Goal: Task Accomplishment & Management: Complete application form

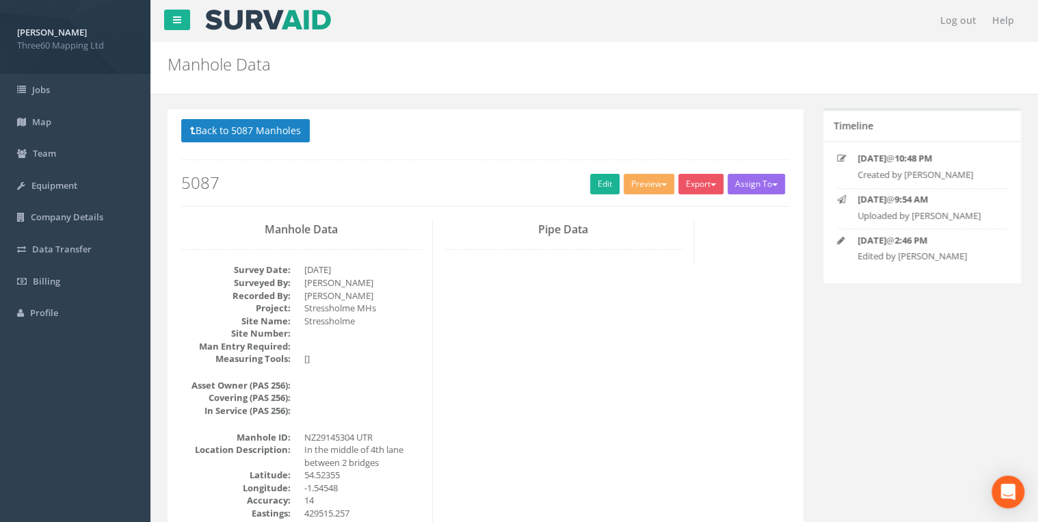
click at [584, 194] on div "Back to 5087 Manholes Back to Map Assign To No Companies Added Export 360 Manho…" at bounding box center [485, 162] width 608 height 87
click at [590, 189] on link "Edit" at bounding box center [604, 184] width 29 height 21
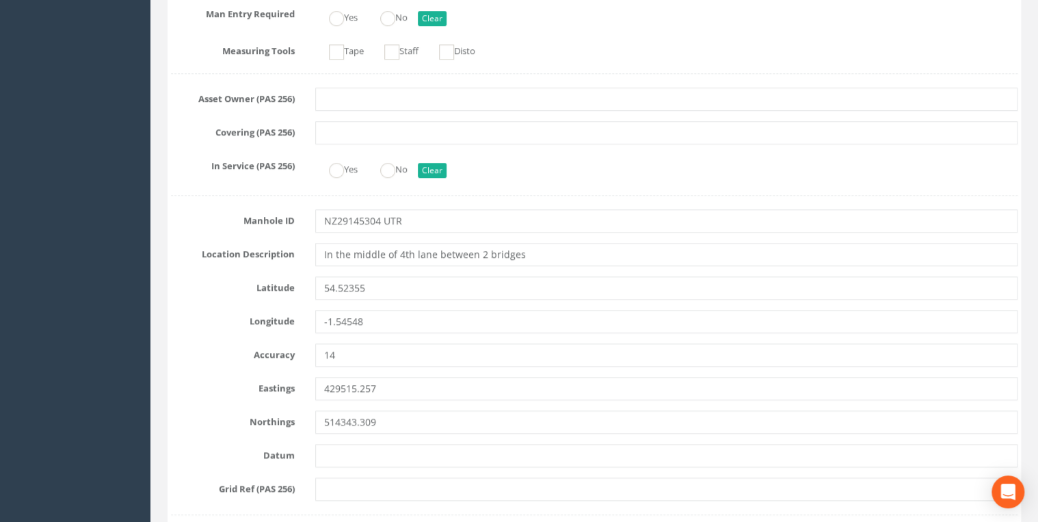
scroll to position [510, 0]
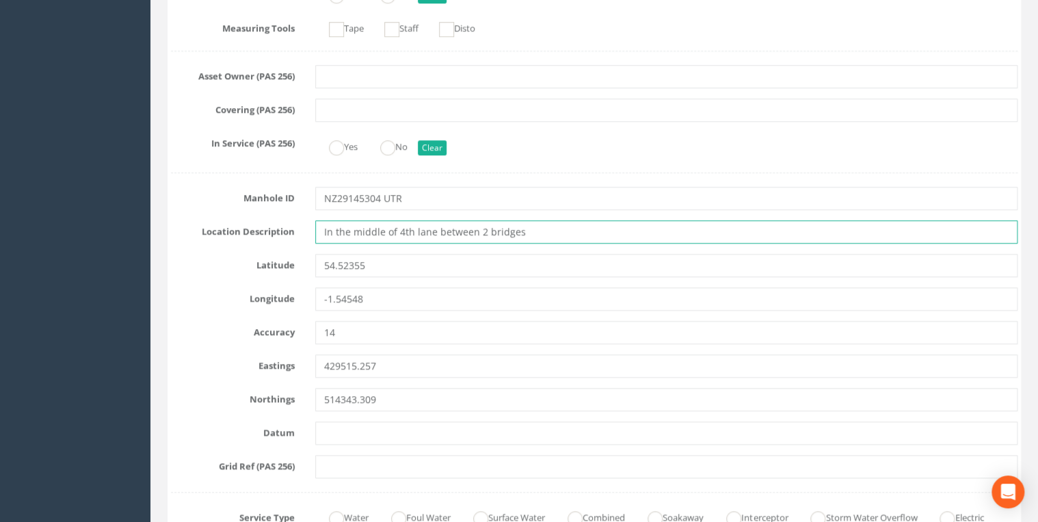
drag, startPoint x: 532, startPoint y: 232, endPoint x: 256, endPoint y: 244, distance: 276.6
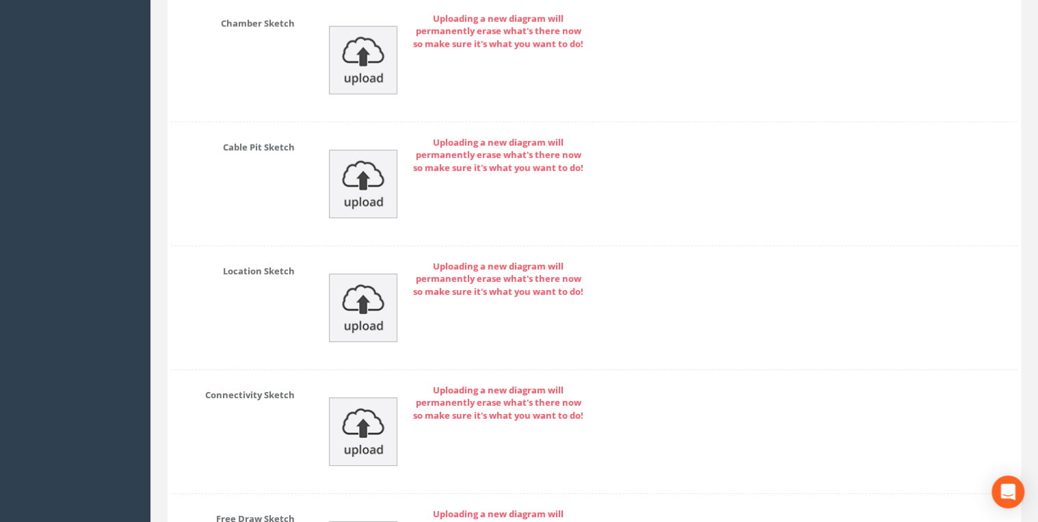
scroll to position [4952, 0]
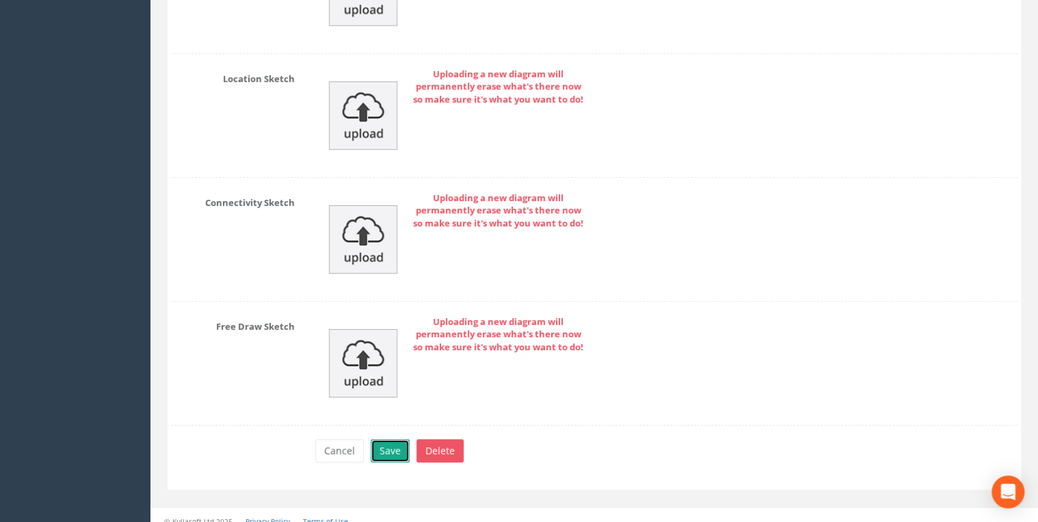
click at [399, 439] on button "Save" at bounding box center [390, 450] width 39 height 23
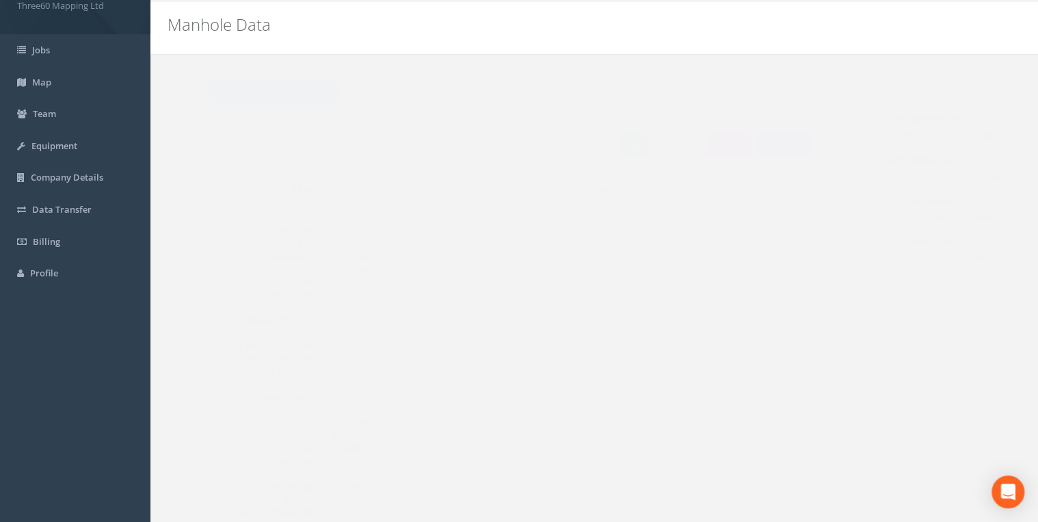
scroll to position [0, 0]
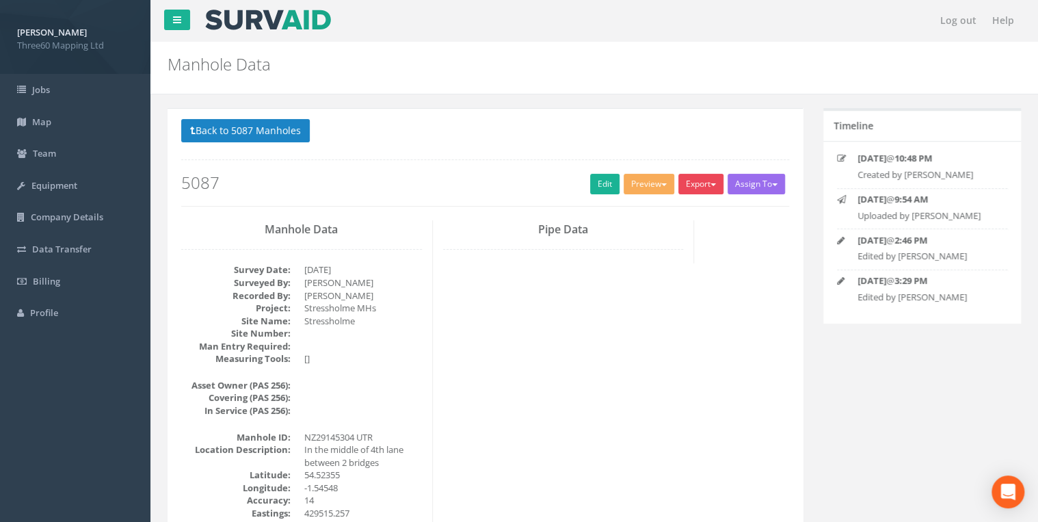
click at [700, 182] on button "Export" at bounding box center [701, 184] width 45 height 21
click at [672, 213] on link "360 Manhole" at bounding box center [673, 212] width 104 height 21
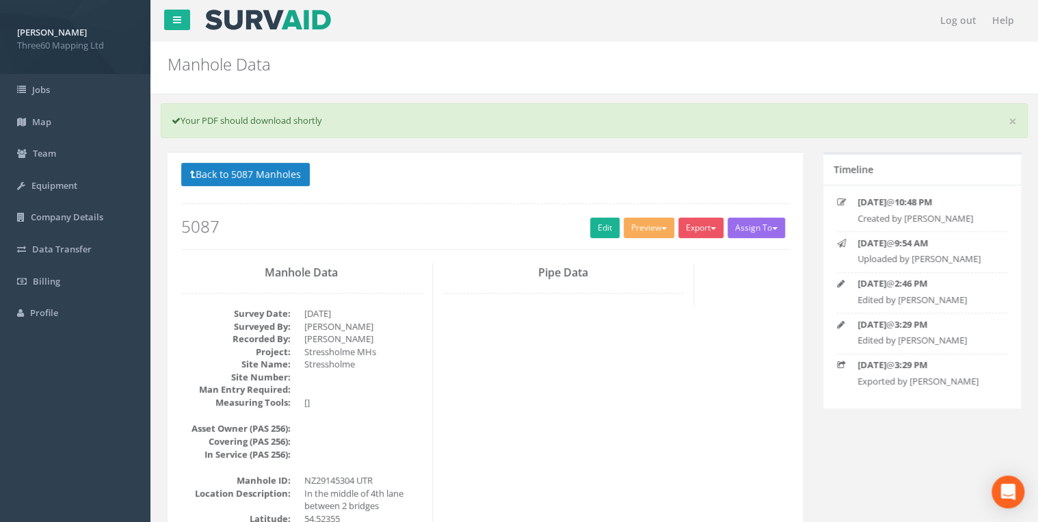
click at [319, 176] on p "Back to 5087 Manholes Back to Map" at bounding box center [485, 176] width 608 height 27
click at [302, 175] on button "Back to 5087 Manholes" at bounding box center [245, 174] width 129 height 23
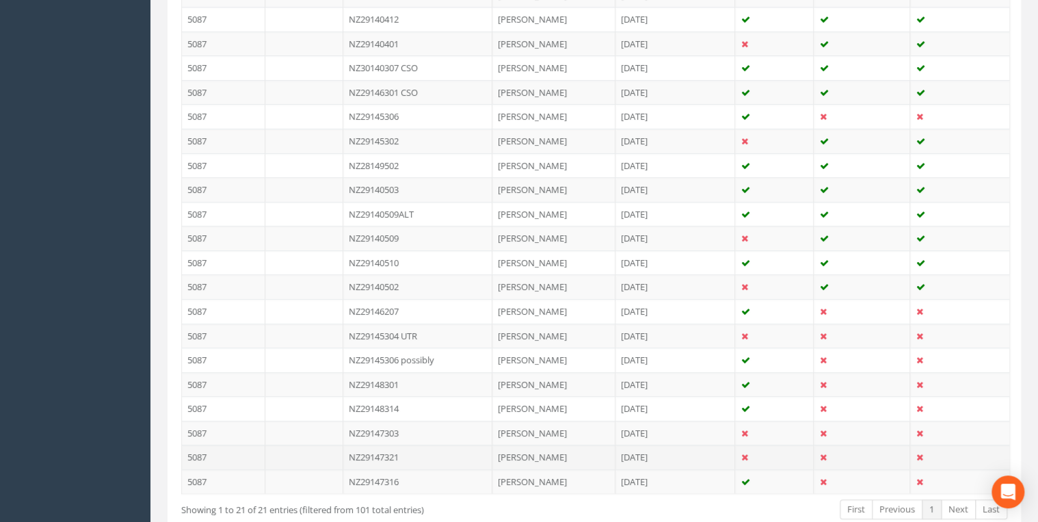
scroll to position [503, 0]
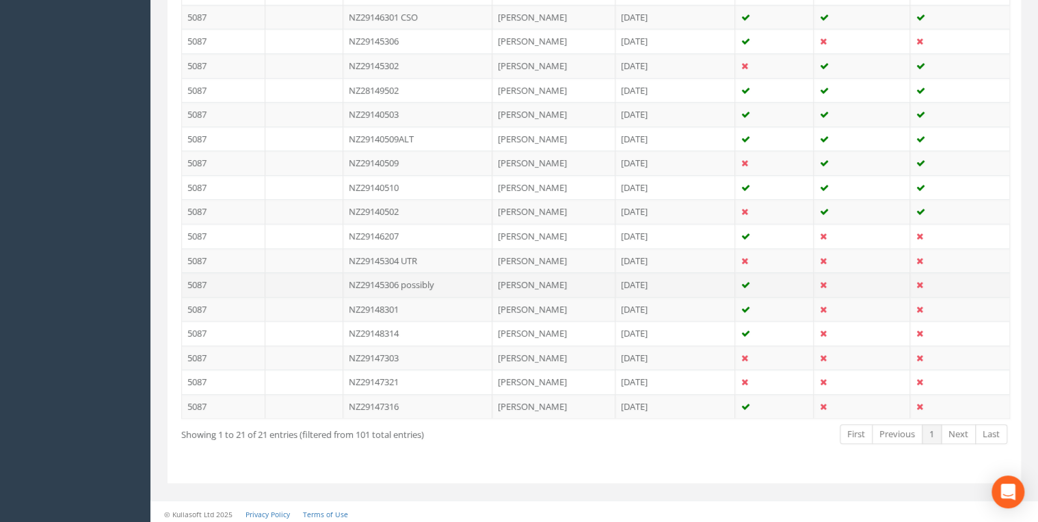
click at [405, 280] on td "NZ29145306 possibly" at bounding box center [417, 284] width 149 height 25
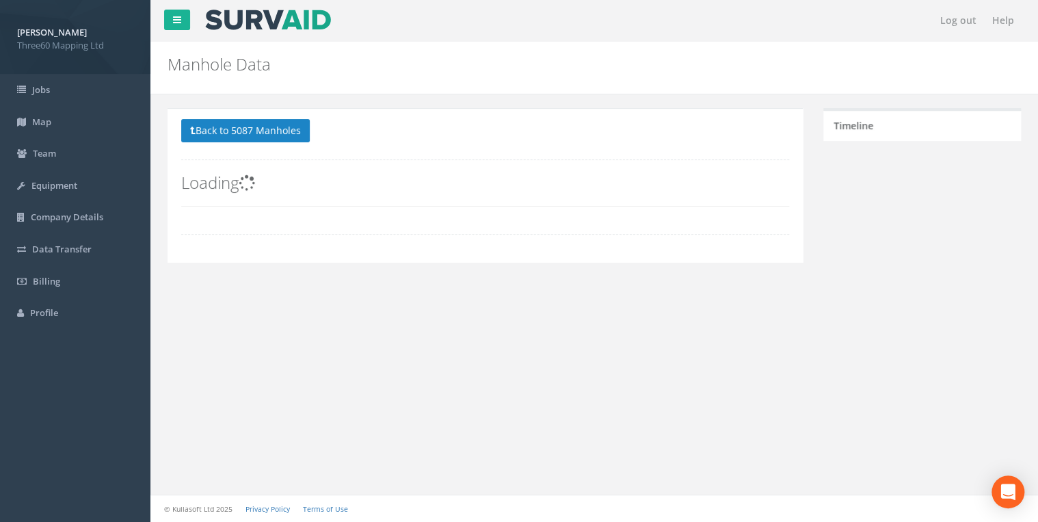
scroll to position [0, 0]
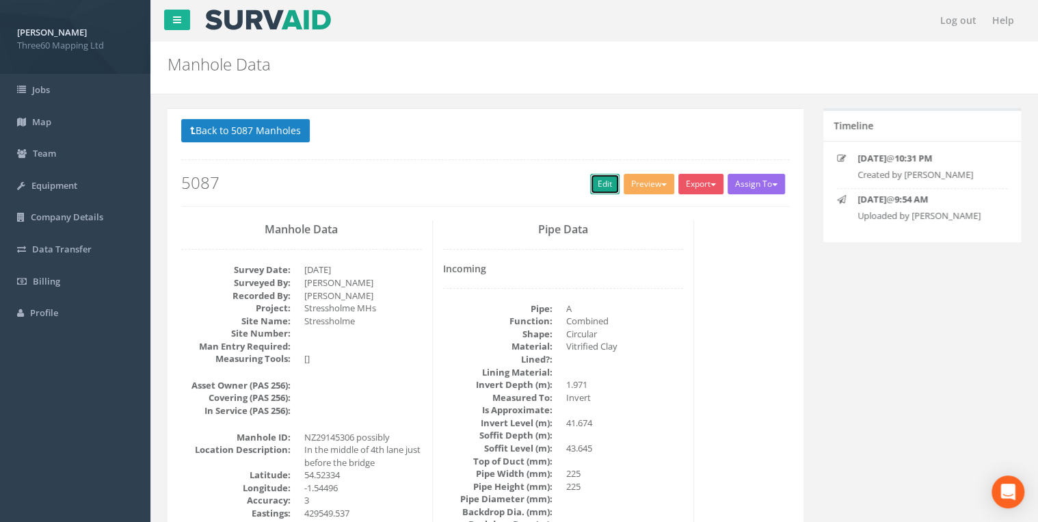
click at [608, 179] on link "Edit" at bounding box center [604, 184] width 29 height 21
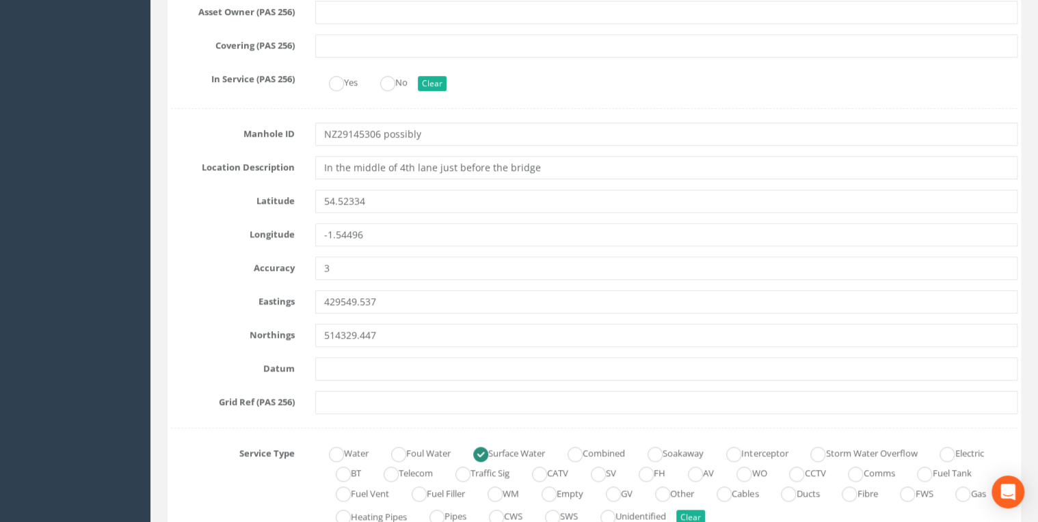
scroll to position [583, 0]
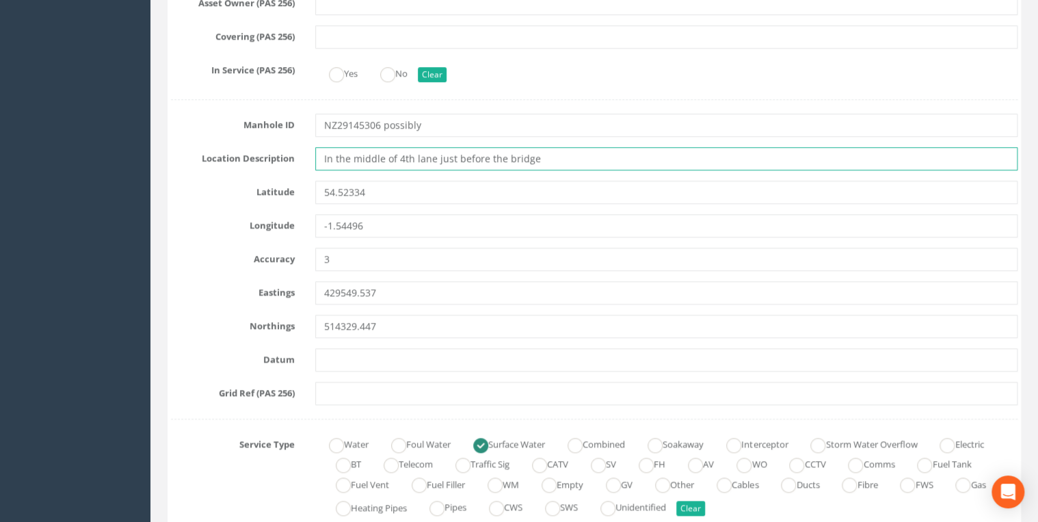
drag, startPoint x: 536, startPoint y: 159, endPoint x: 293, endPoint y: 161, distance: 243.5
click at [293, 161] on div "Location Description In the middle of 4th lane just before the bridge" at bounding box center [594, 158] width 867 height 23
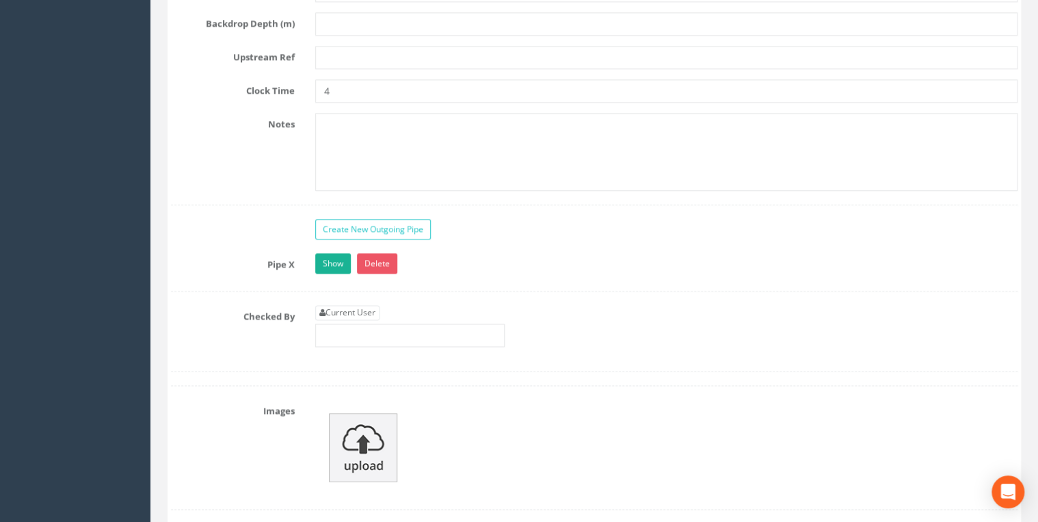
scroll to position [3575, 0]
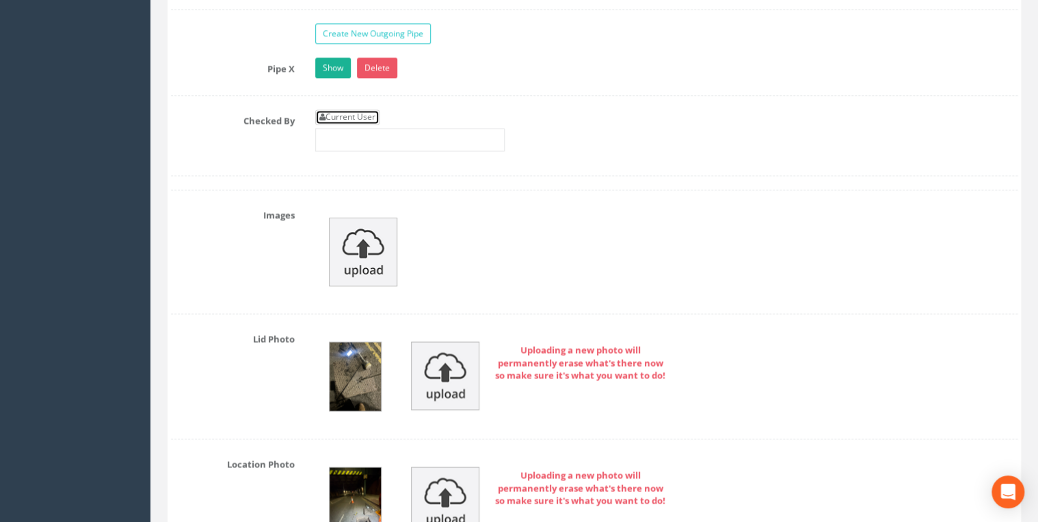
click at [355, 109] on link "Current User" at bounding box center [347, 116] width 64 height 15
type input "[PERSON_NAME]"
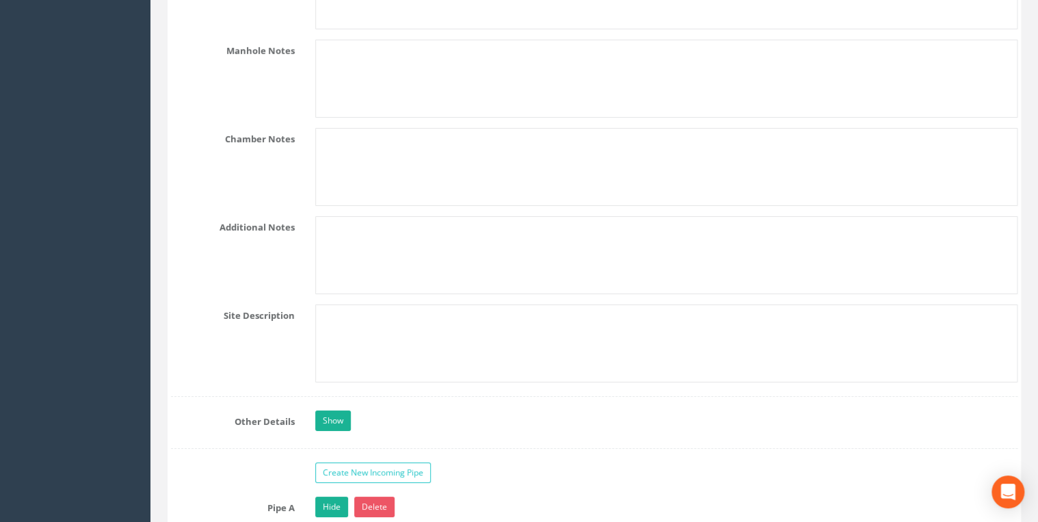
scroll to position [2261, 0]
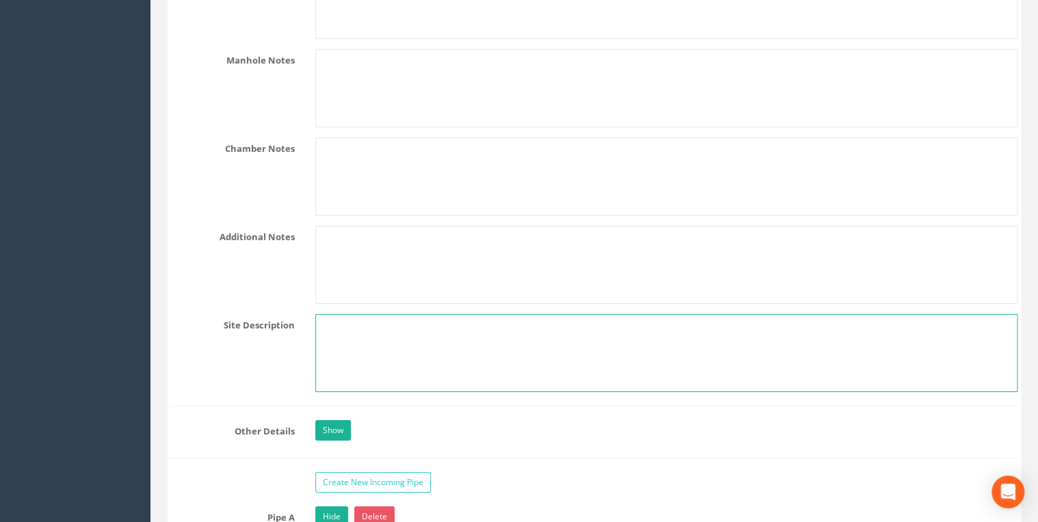
click at [384, 314] on textarea at bounding box center [666, 353] width 703 height 78
paste textarea "In the middle of 4th lane just before the bridge"
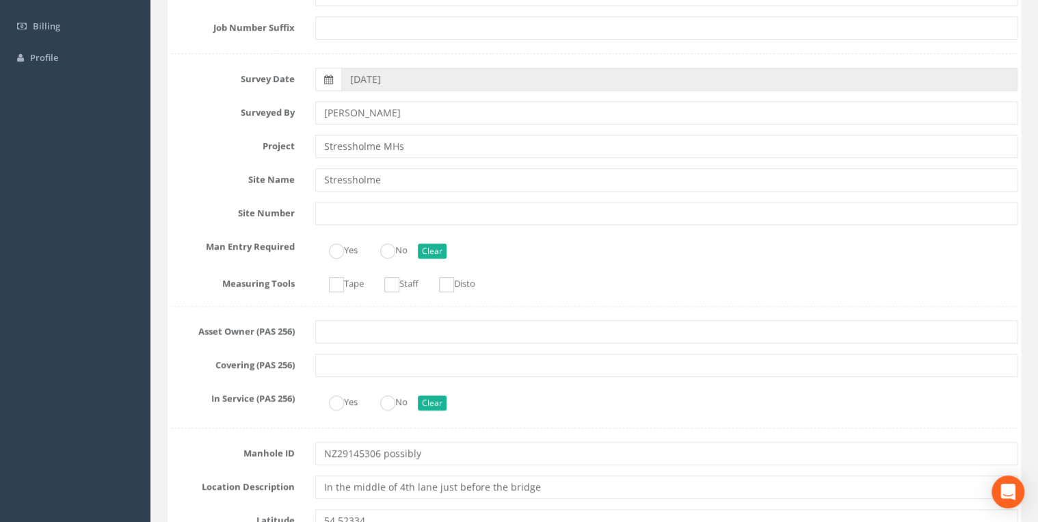
scroll to position [365, 0]
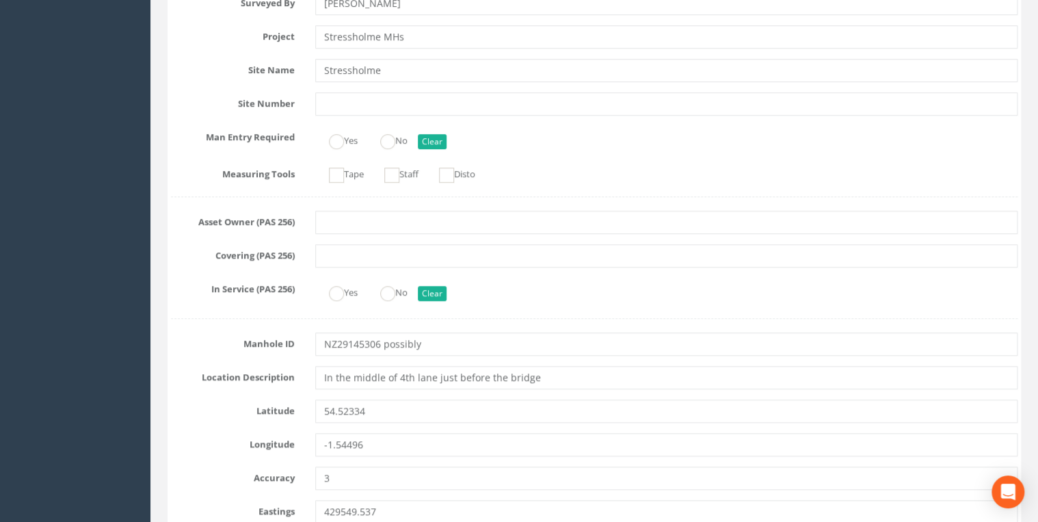
type textarea "In the middle of 4th lane just before the bridge"
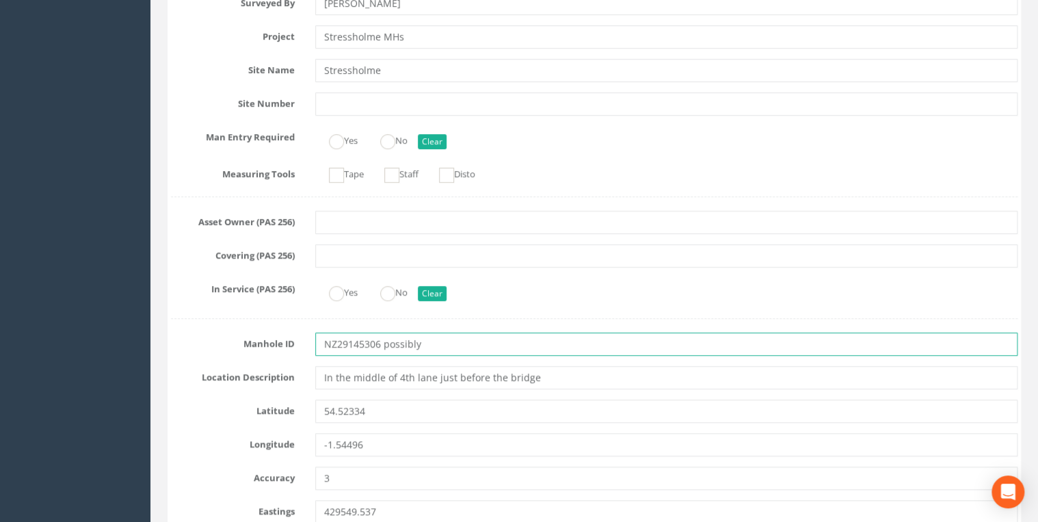
drag, startPoint x: 417, startPoint y: 345, endPoint x: 259, endPoint y: 352, distance: 157.5
click at [259, 352] on div "Manhole ID NZ29145306 possibly" at bounding box center [594, 343] width 867 height 23
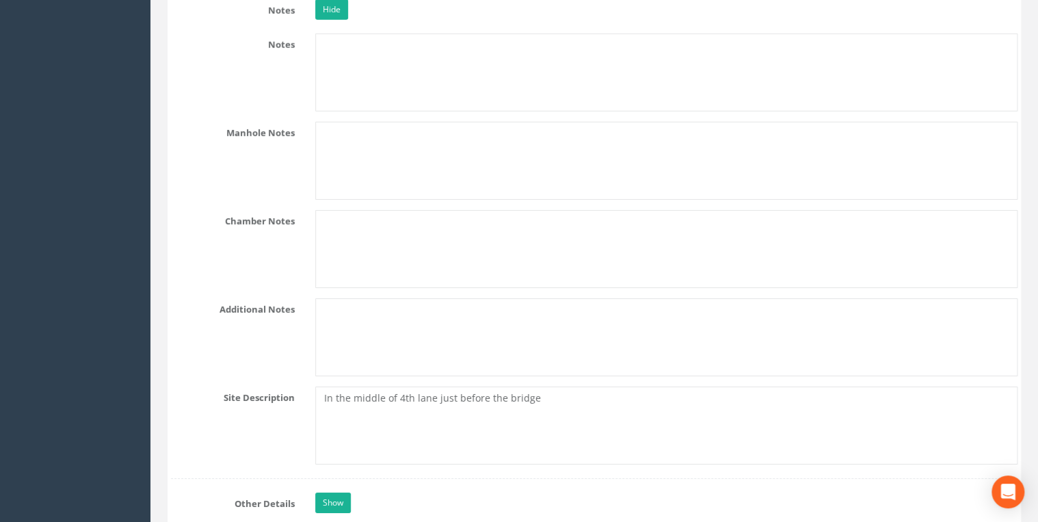
scroll to position [2043, 0]
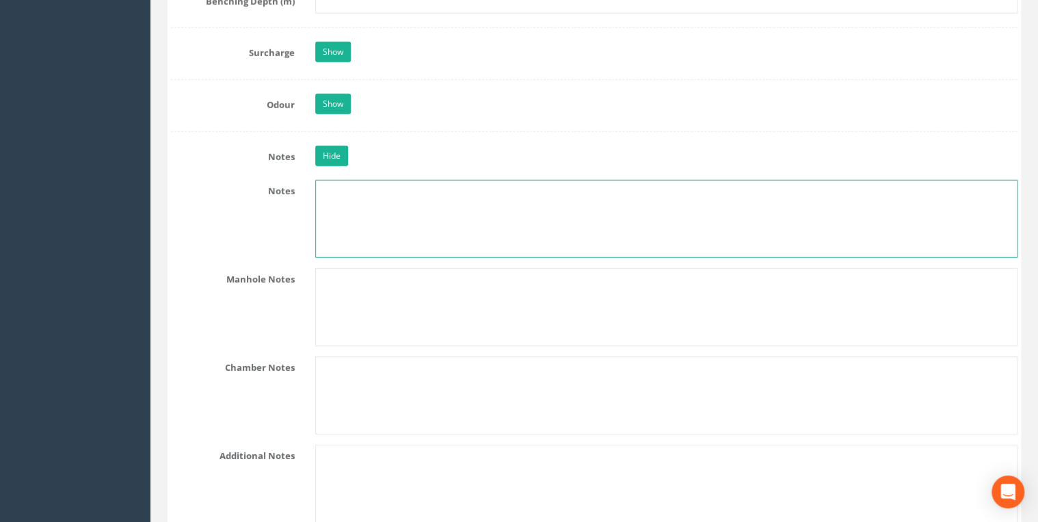
click at [338, 214] on textarea at bounding box center [666, 219] width 703 height 78
paste textarea "NZ29145306 possibly"
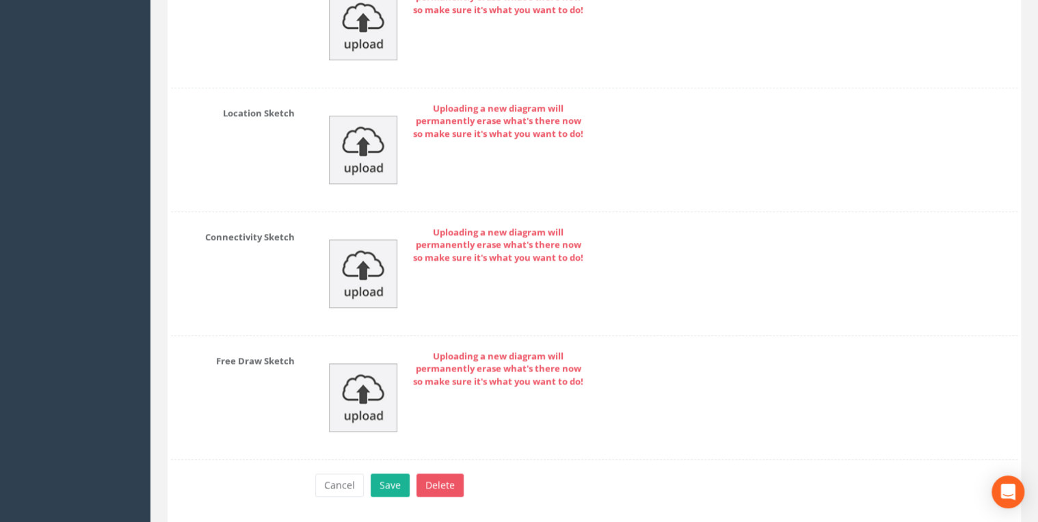
scroll to position [5815, 0]
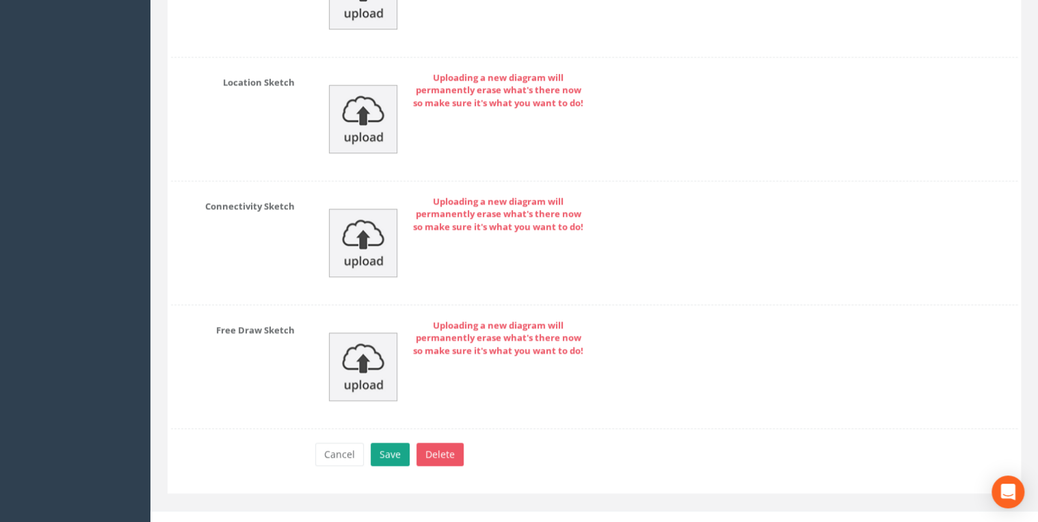
type textarea "NZ29145306 possibly as unable to confirm due to no GIS"
click at [381, 443] on button "Save" at bounding box center [390, 454] width 39 height 23
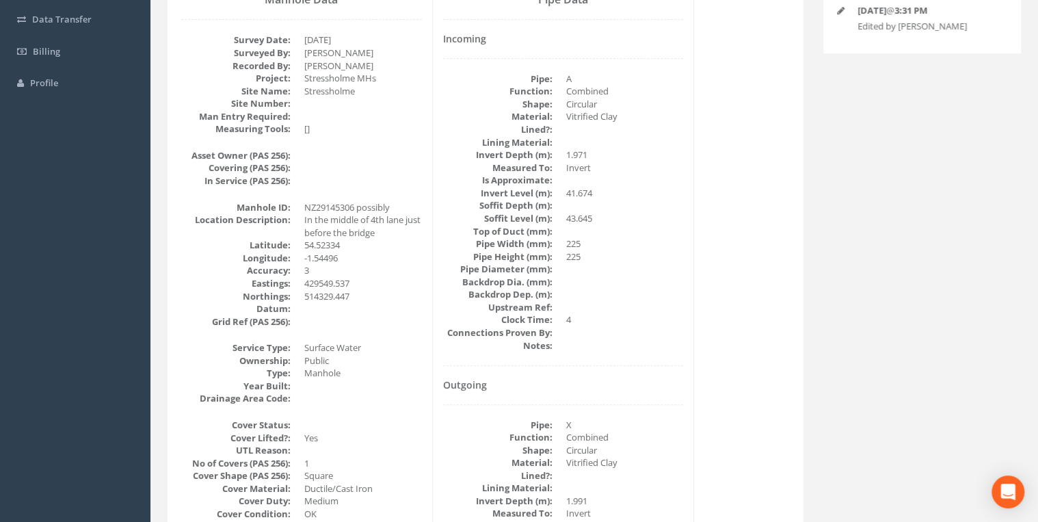
scroll to position [0, 0]
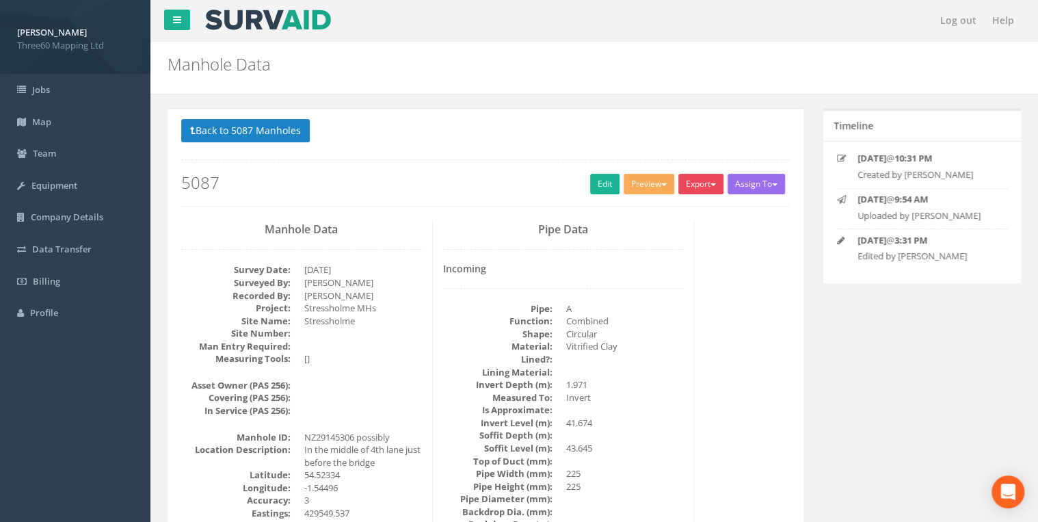
click at [697, 185] on button "Export" at bounding box center [701, 184] width 45 height 21
click at [652, 211] on link "360 Manhole" at bounding box center [673, 212] width 104 height 21
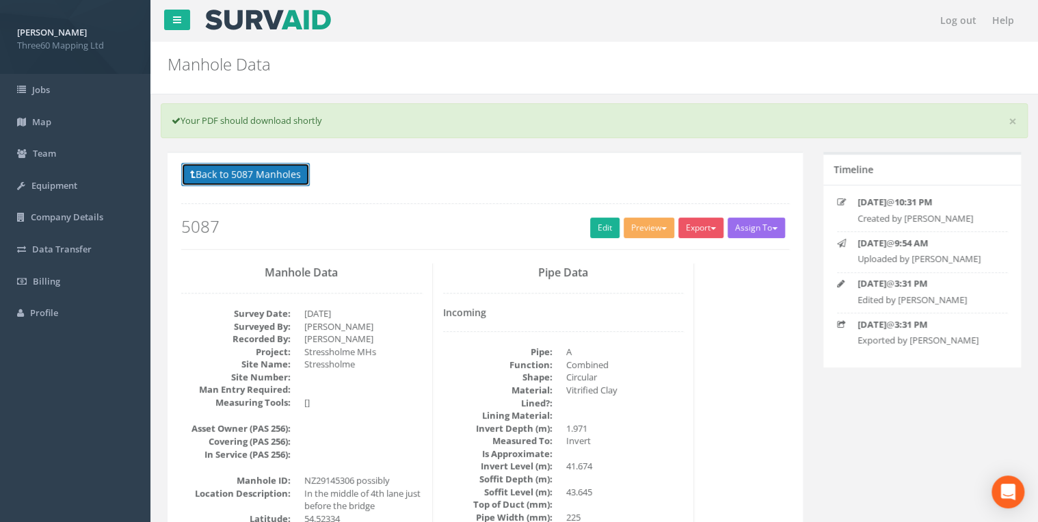
click at [238, 178] on button "Back to 5087 Manholes" at bounding box center [245, 174] width 129 height 23
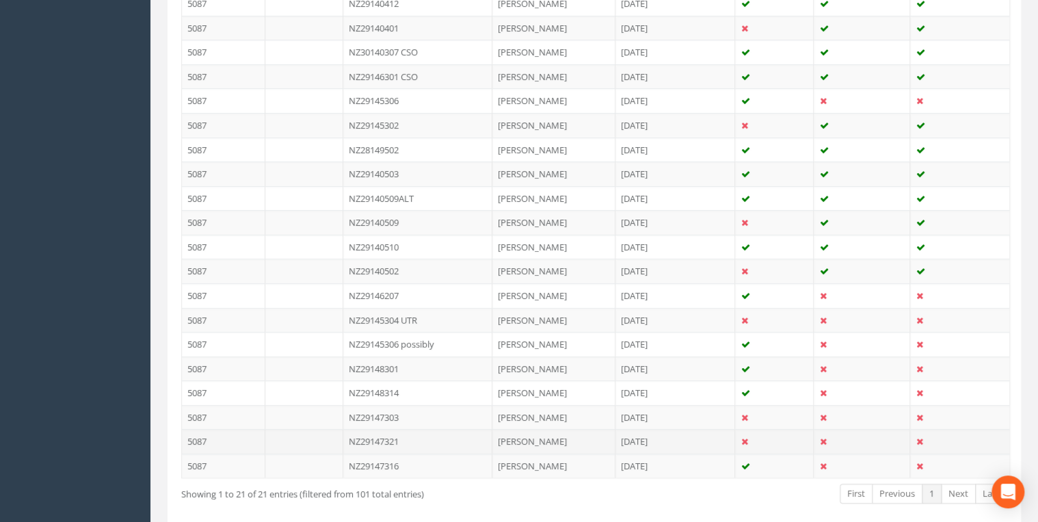
scroll to position [503, 0]
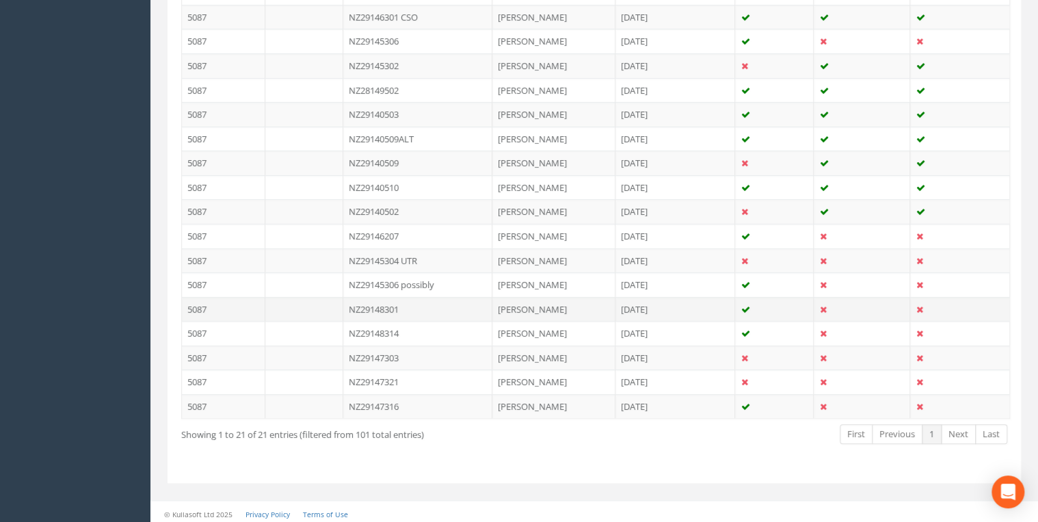
click at [395, 298] on td "NZ29148301" at bounding box center [417, 309] width 149 height 25
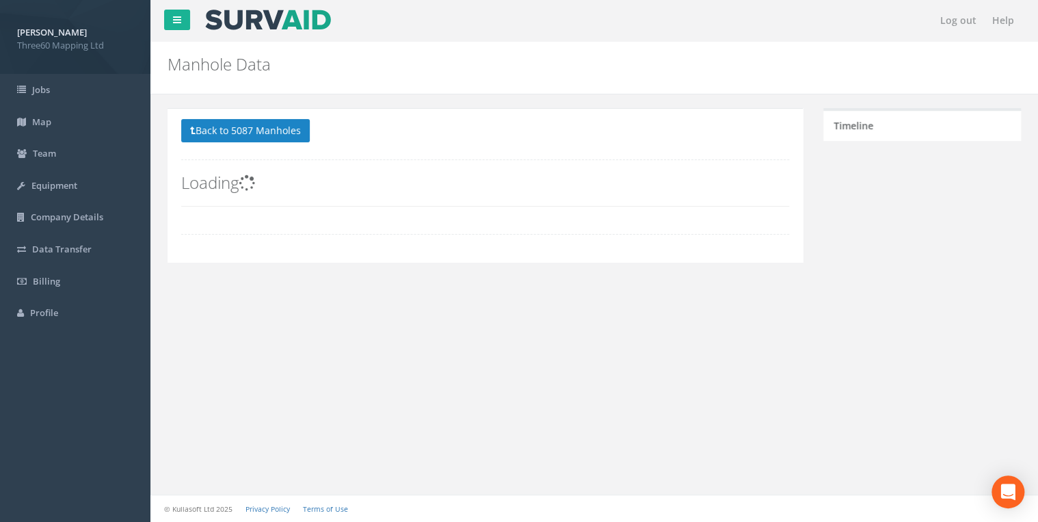
scroll to position [0, 0]
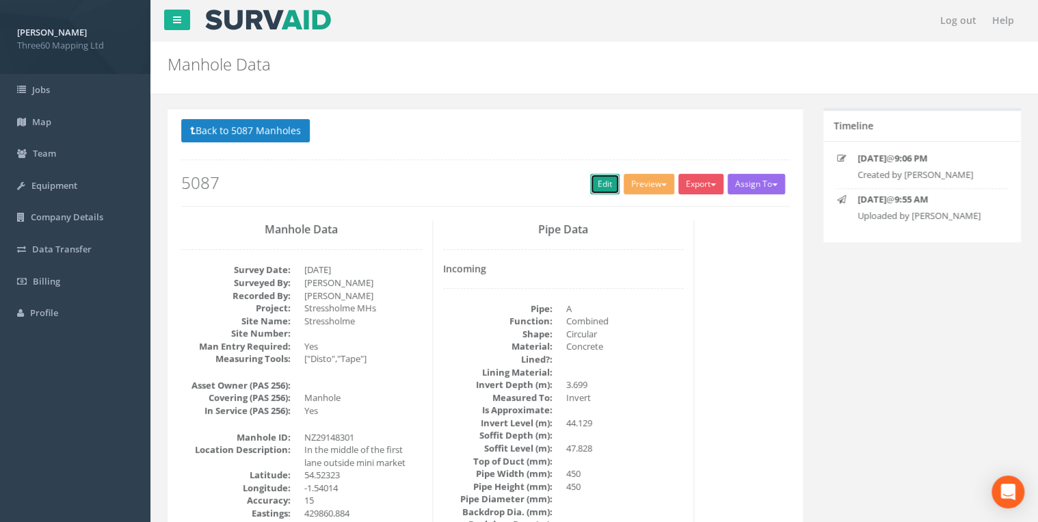
click at [594, 189] on link "Edit" at bounding box center [604, 184] width 29 height 21
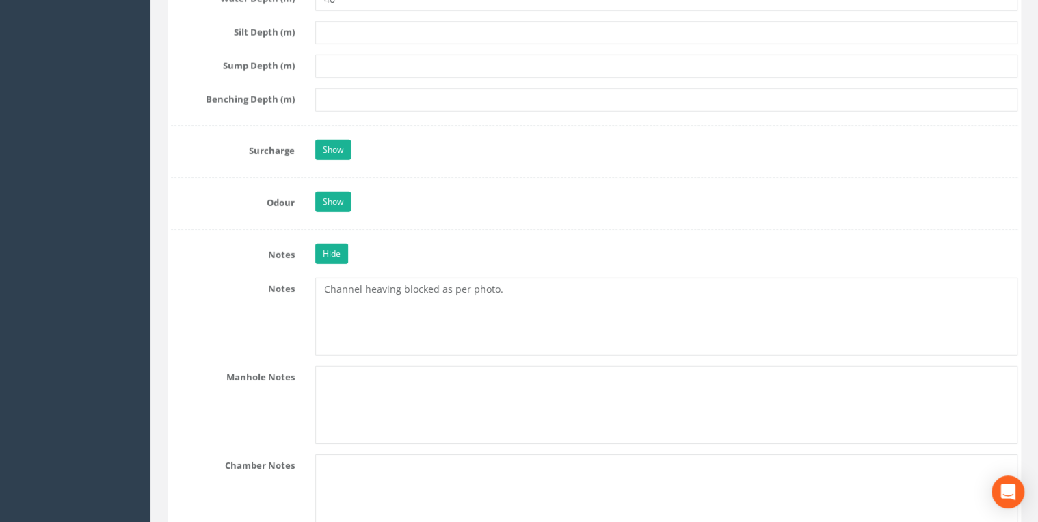
scroll to position [2043, 0]
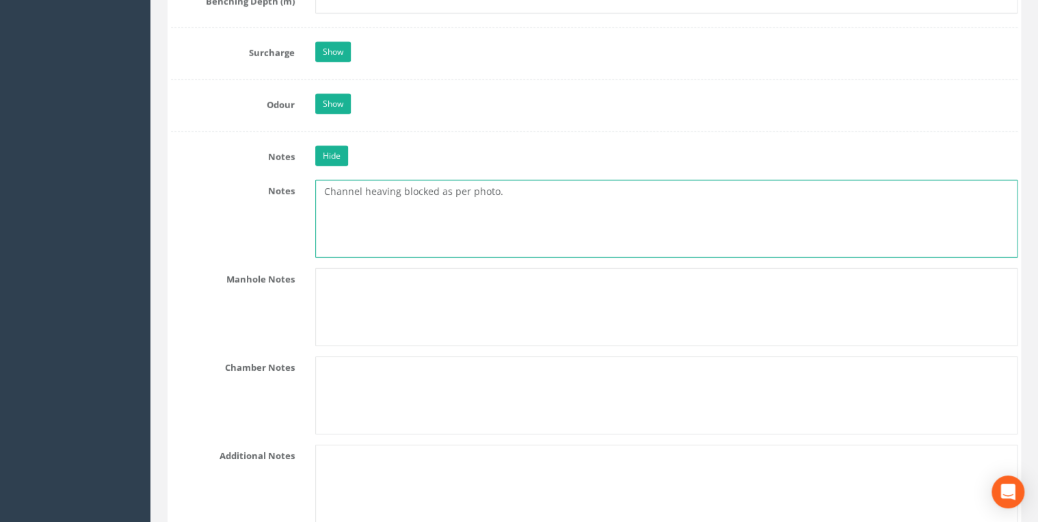
click at [383, 190] on textarea "Channel heaving blocked as per photo." at bounding box center [666, 219] width 703 height 78
click at [529, 180] on textarea "Channel heavily blocked as per photo." at bounding box center [666, 219] width 703 height 78
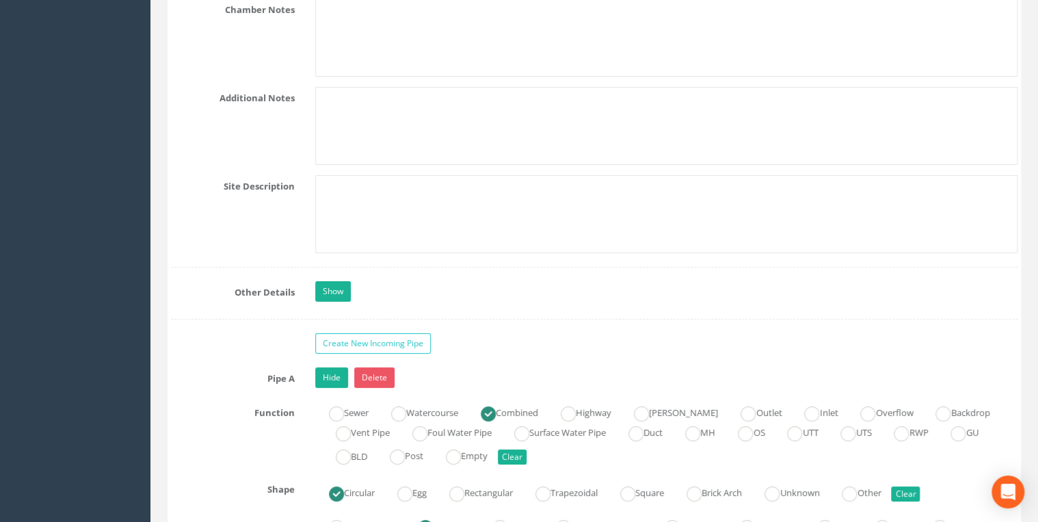
scroll to position [2408, 0]
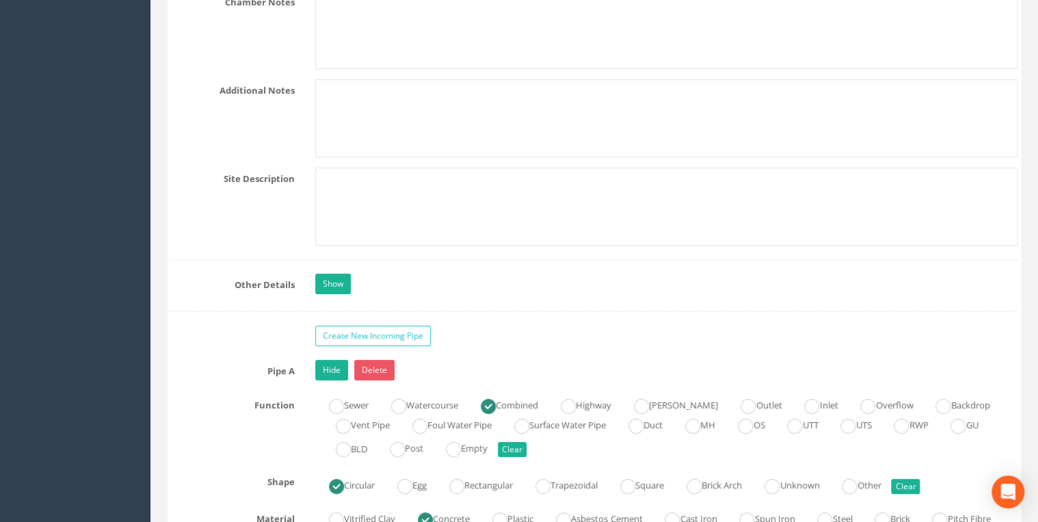
type textarea "Channel heavily blocked as per photo."
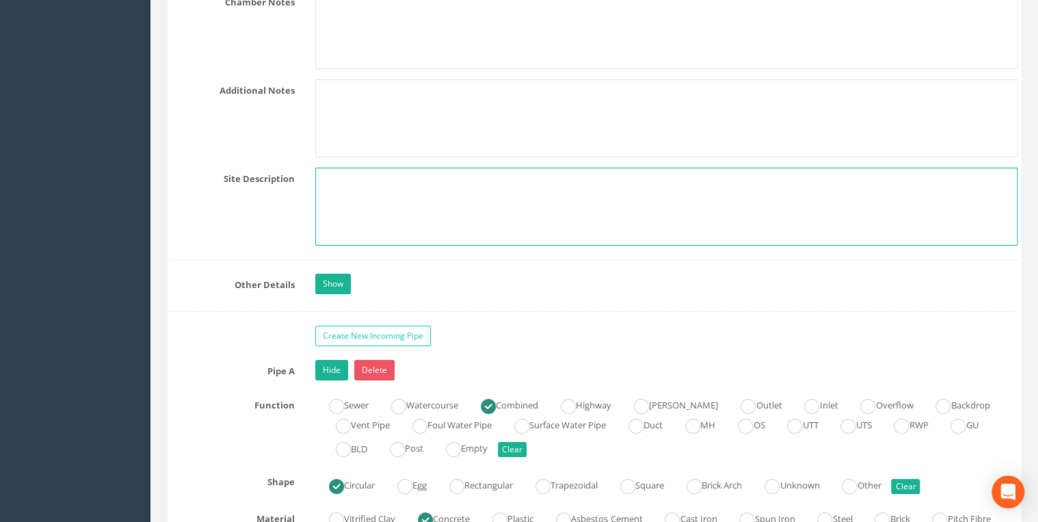
click at [332, 181] on textarea at bounding box center [666, 207] width 703 height 78
paste textarea "In the middle of the first lane outside mini market"
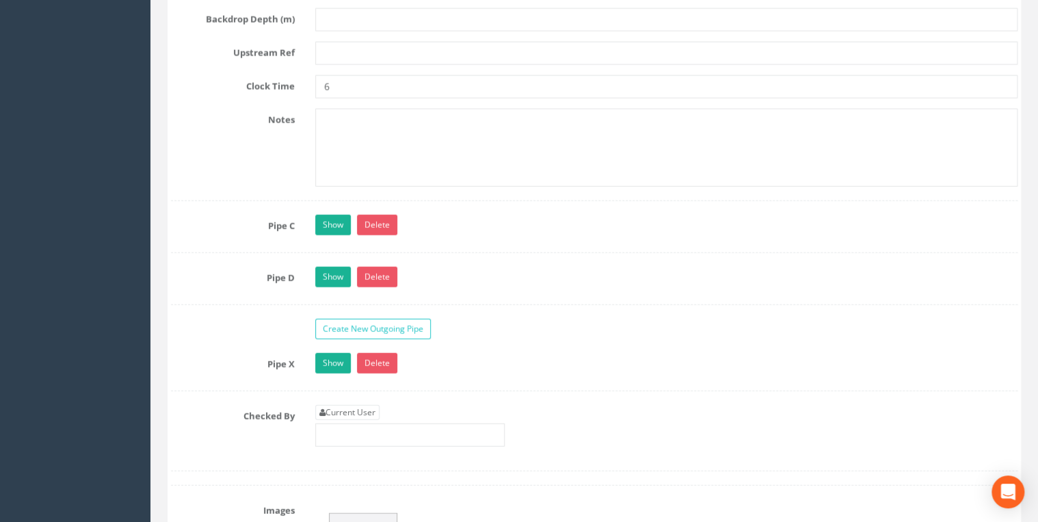
scroll to position [4450, 0]
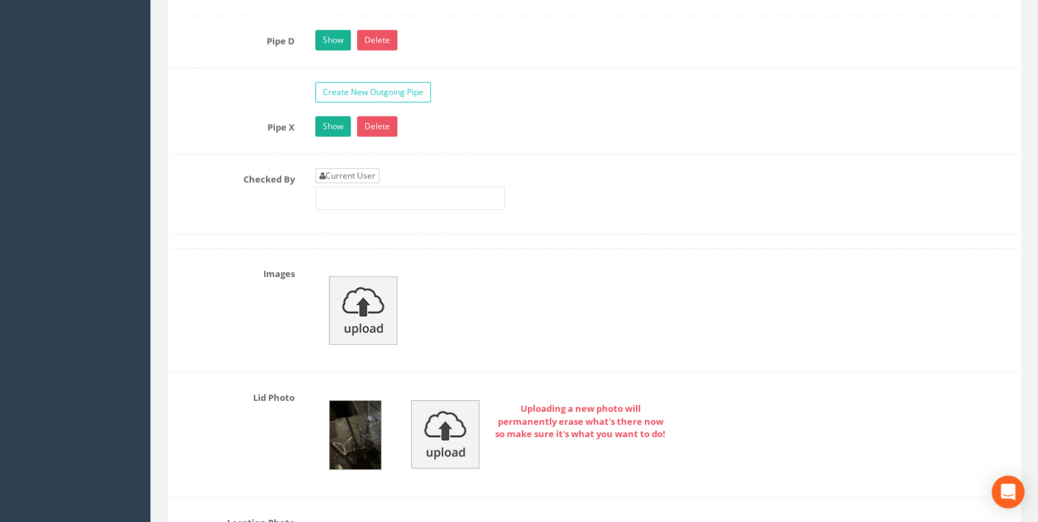
type textarea "In the middle of the first lane outside mini market"
click at [353, 168] on link "Current User" at bounding box center [347, 175] width 64 height 15
type input "[PERSON_NAME]"
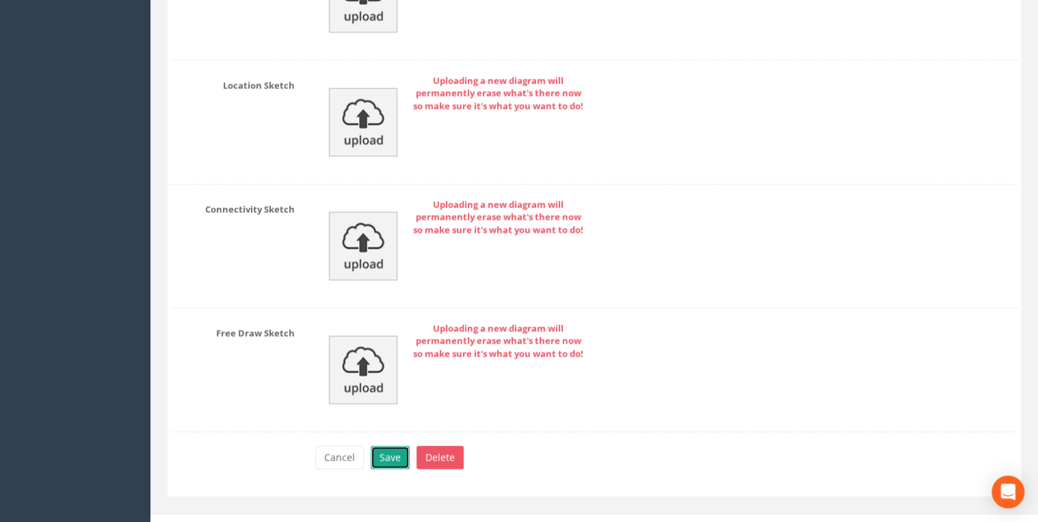
click at [403, 446] on button "Save" at bounding box center [390, 457] width 39 height 23
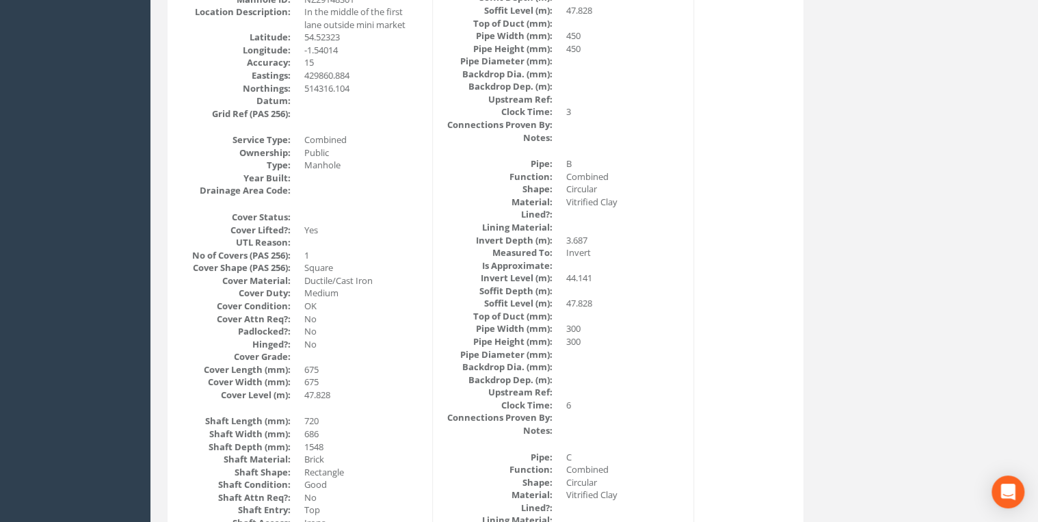
scroll to position [0, 0]
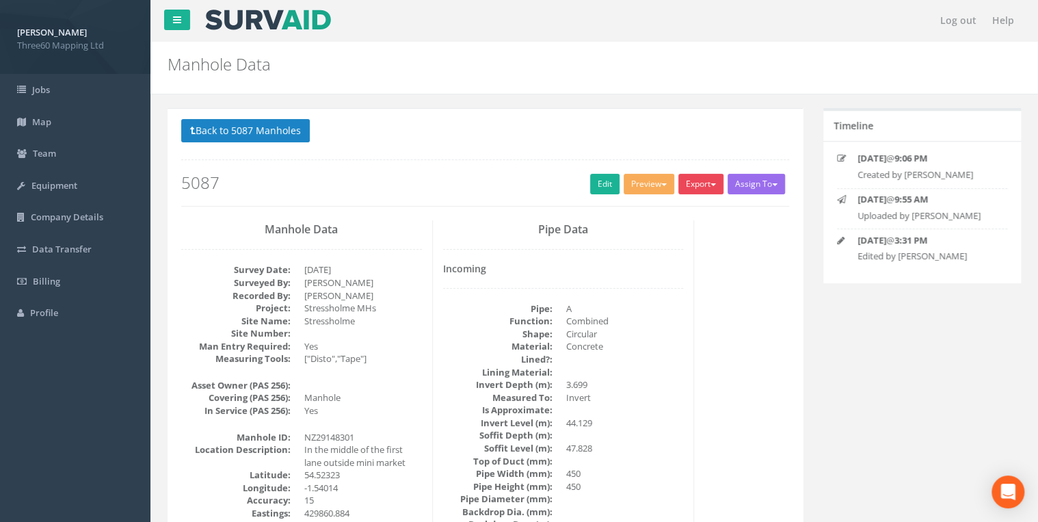
click at [703, 192] on button "Export" at bounding box center [701, 184] width 45 height 21
click at [672, 211] on link "360 Manhole" at bounding box center [673, 212] width 104 height 21
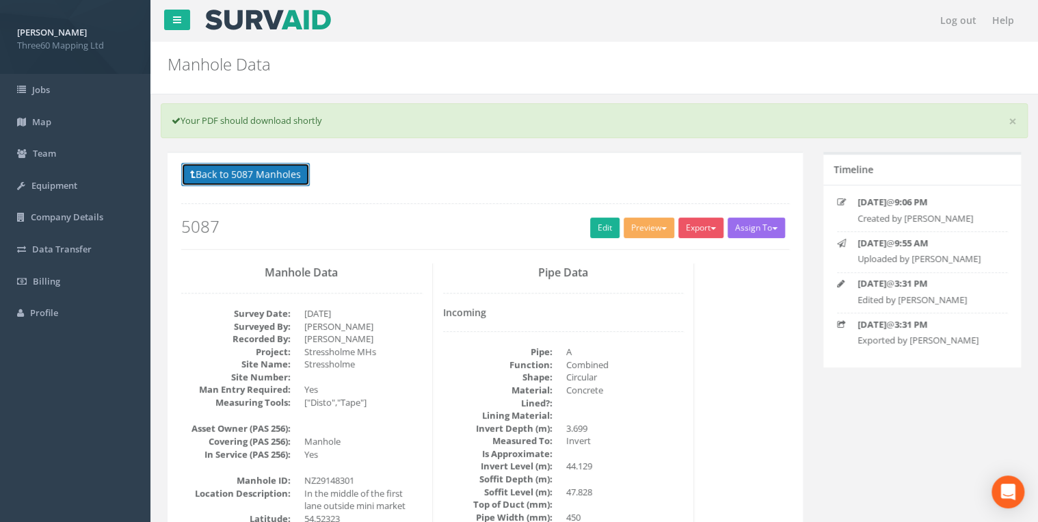
click at [271, 163] on button "Back to 5087 Manholes" at bounding box center [245, 174] width 129 height 23
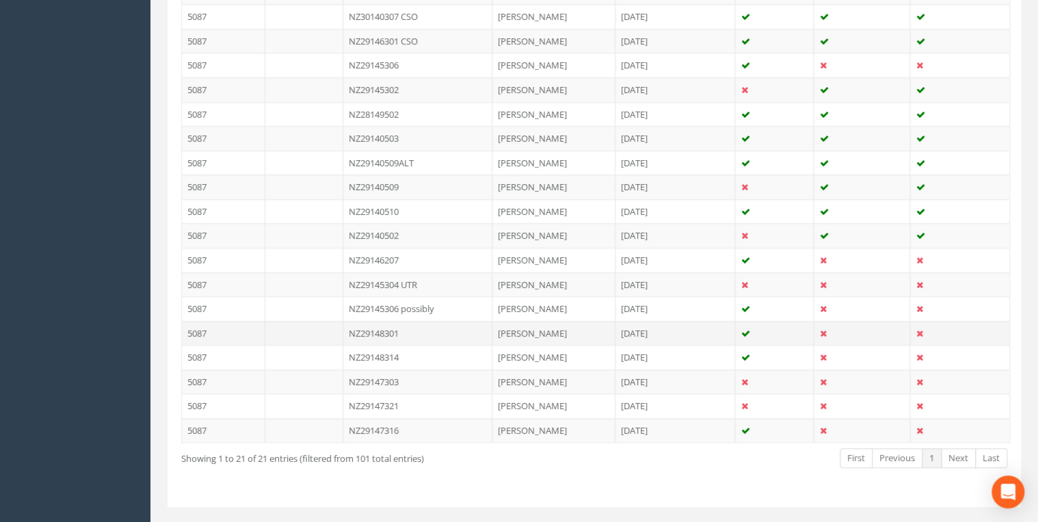
scroll to position [503, 0]
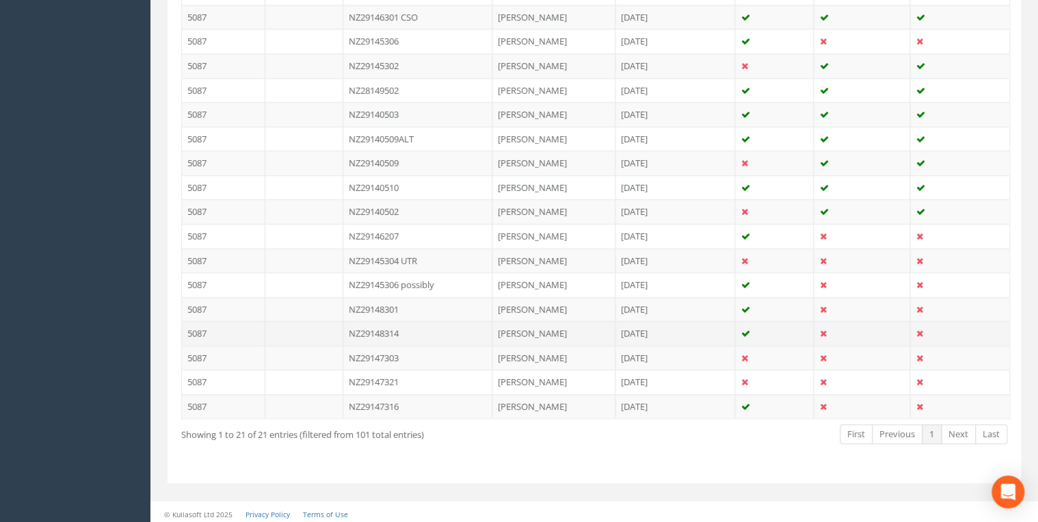
click at [395, 326] on td "NZ29148314" at bounding box center [417, 333] width 149 height 25
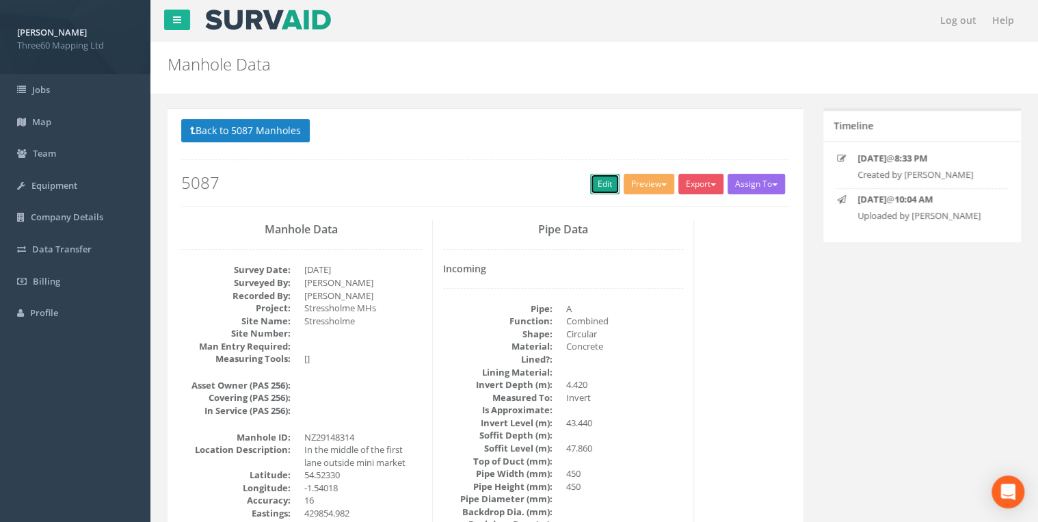
click at [599, 182] on link "Edit" at bounding box center [604, 184] width 29 height 21
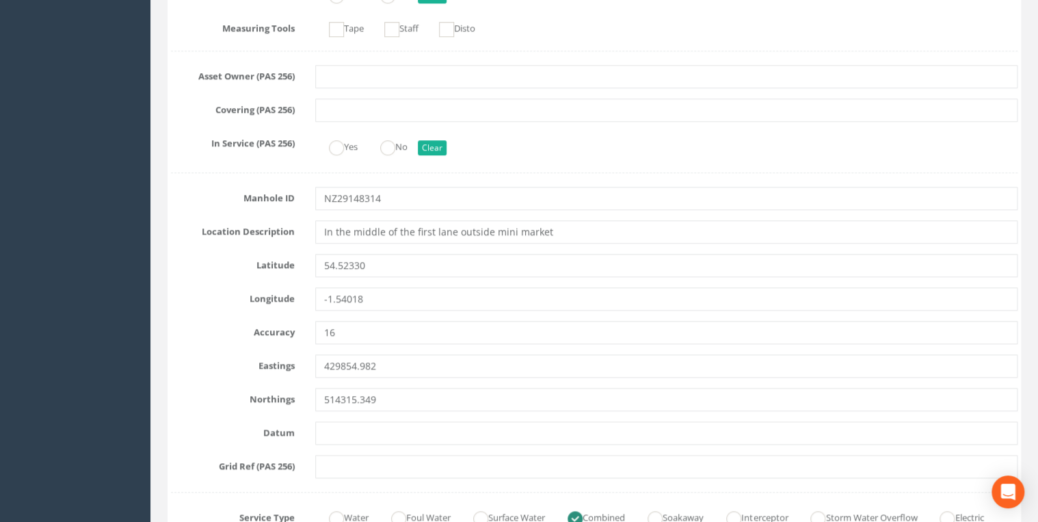
click at [555, 227] on input "In the middle of the first lane outside mini market" at bounding box center [666, 231] width 703 height 23
drag, startPoint x: 356, startPoint y: 240, endPoint x: 146, endPoint y: 240, distance: 210.0
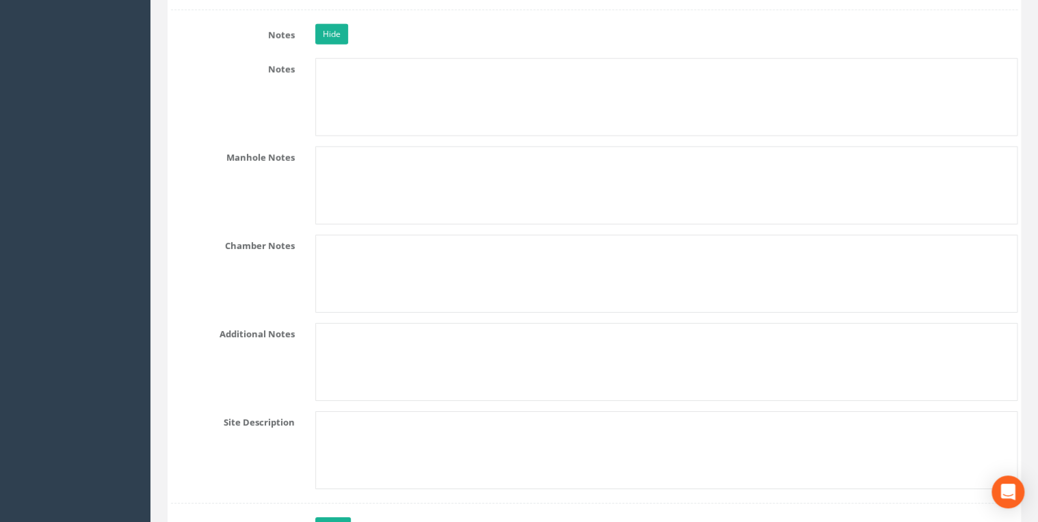
scroll to position [2189, 0]
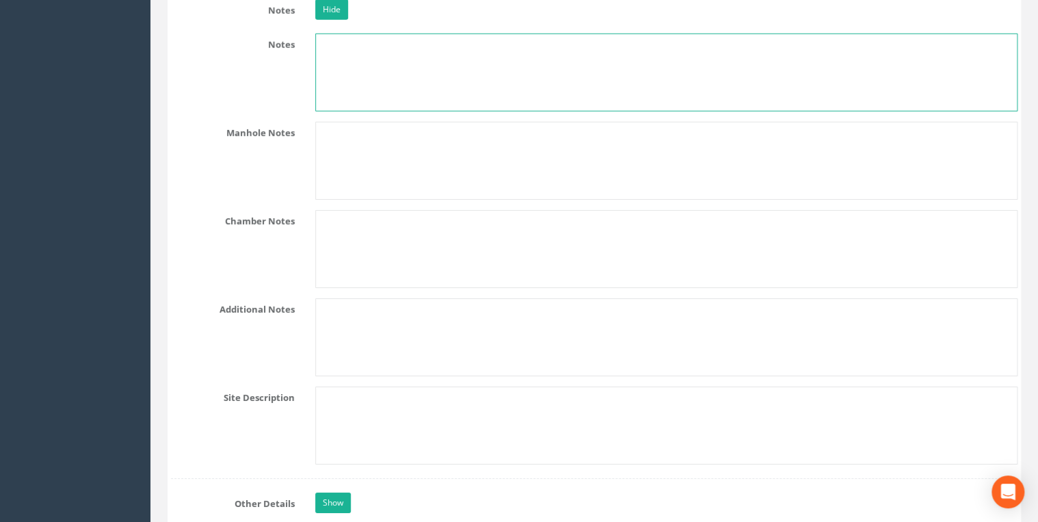
click at [375, 52] on textarea at bounding box center [666, 73] width 703 height 78
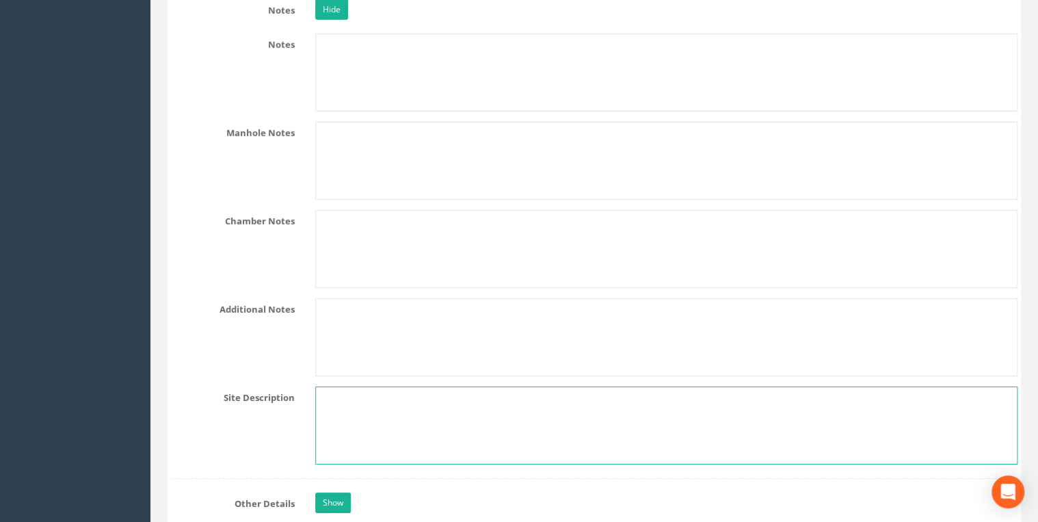
click at [332, 405] on textarea at bounding box center [666, 425] width 703 height 78
paste textarea "In the middle of the first lane outside mini market"
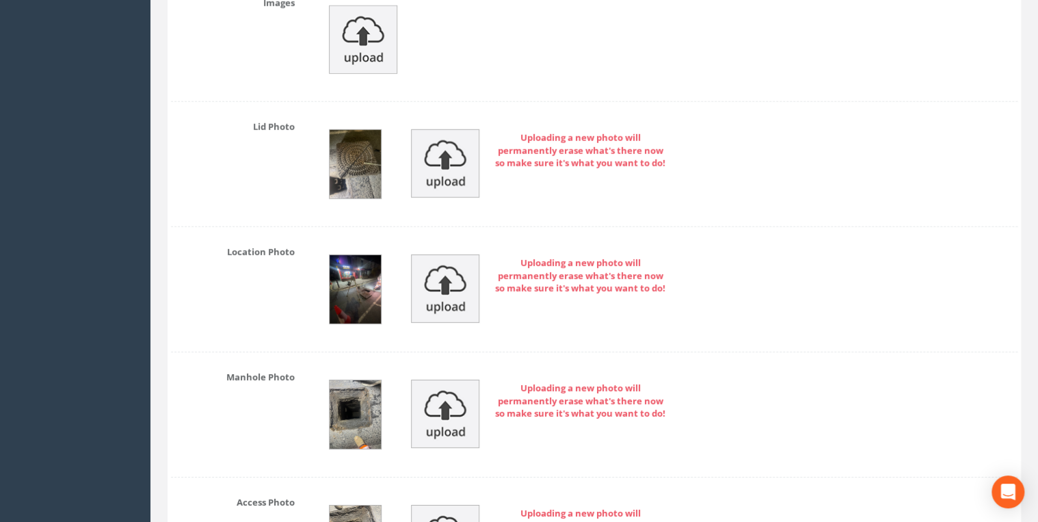
scroll to position [4450, 0]
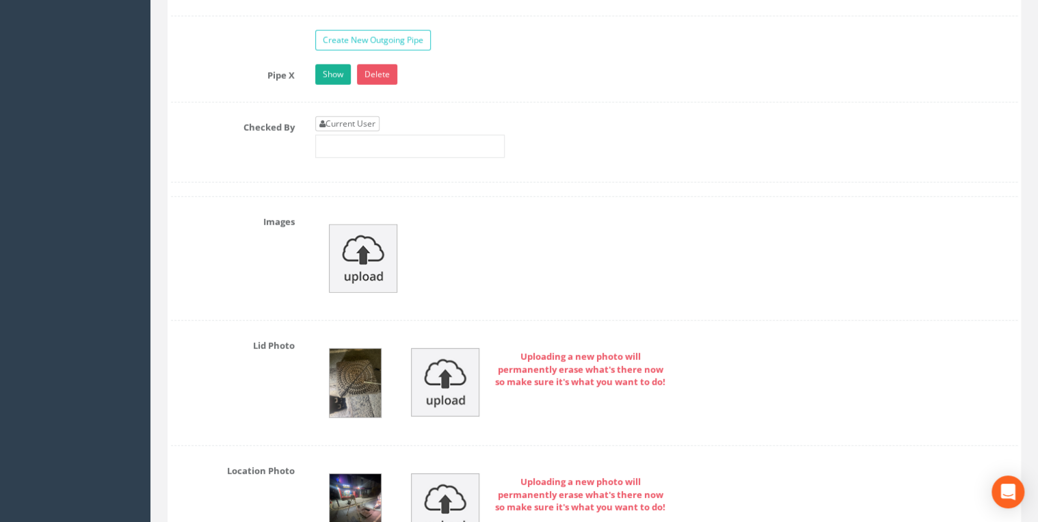
type textarea "In the middle of the first lane outside mini market"
click at [350, 116] on link "Current User" at bounding box center [347, 123] width 64 height 15
type input "[PERSON_NAME]"
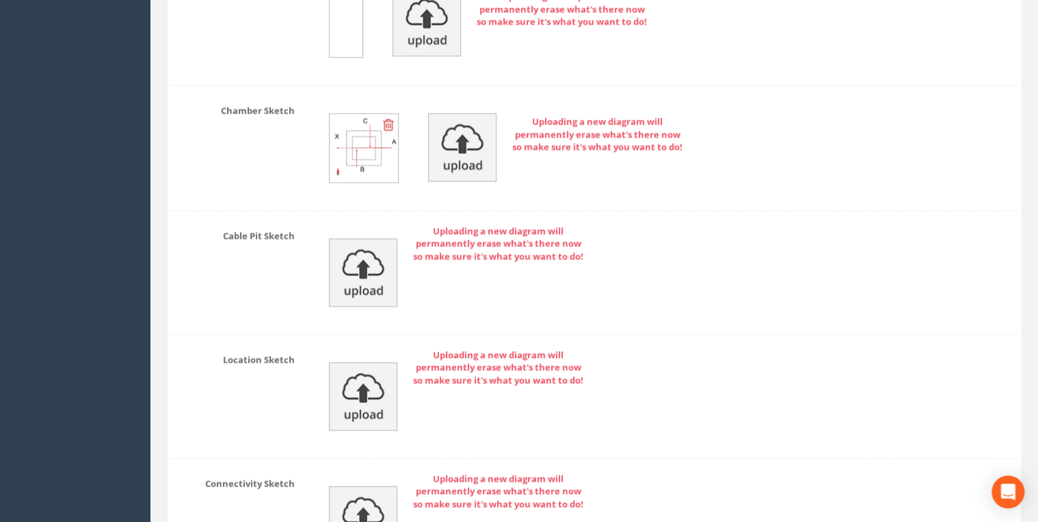
scroll to position [6695, 0]
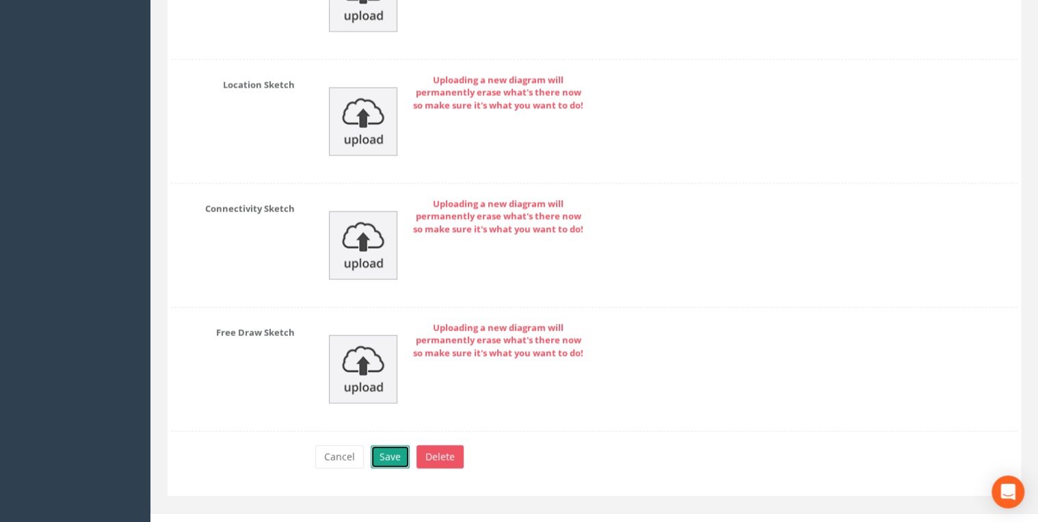
click at [399, 445] on button "Save" at bounding box center [390, 456] width 39 height 23
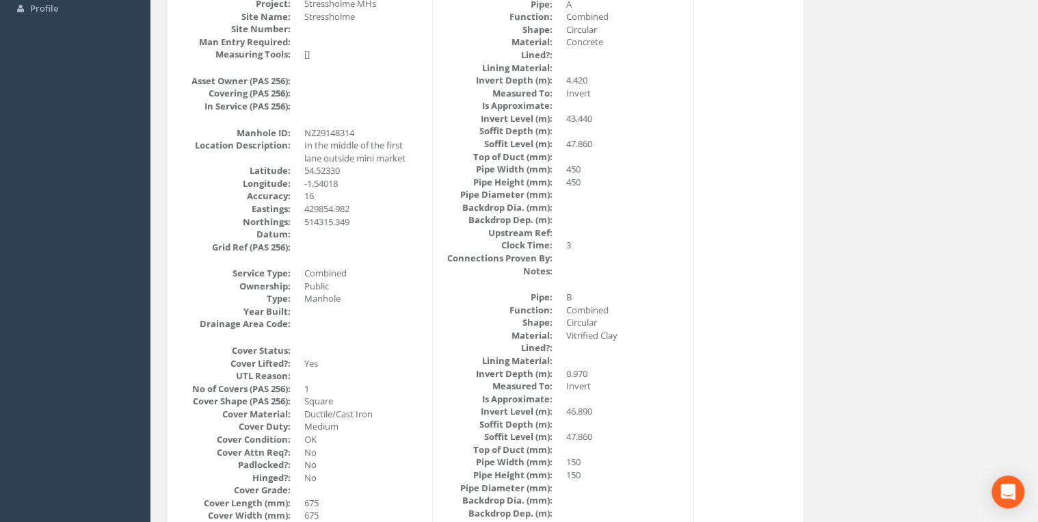
scroll to position [0, 0]
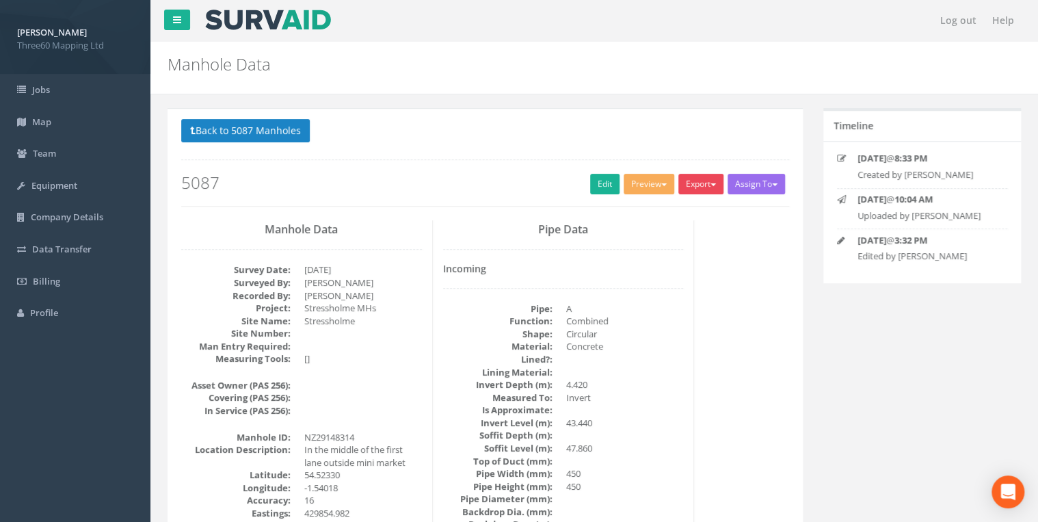
click at [703, 174] on button "Export" at bounding box center [701, 184] width 45 height 21
click at [668, 212] on link "360 Manhole" at bounding box center [673, 212] width 104 height 21
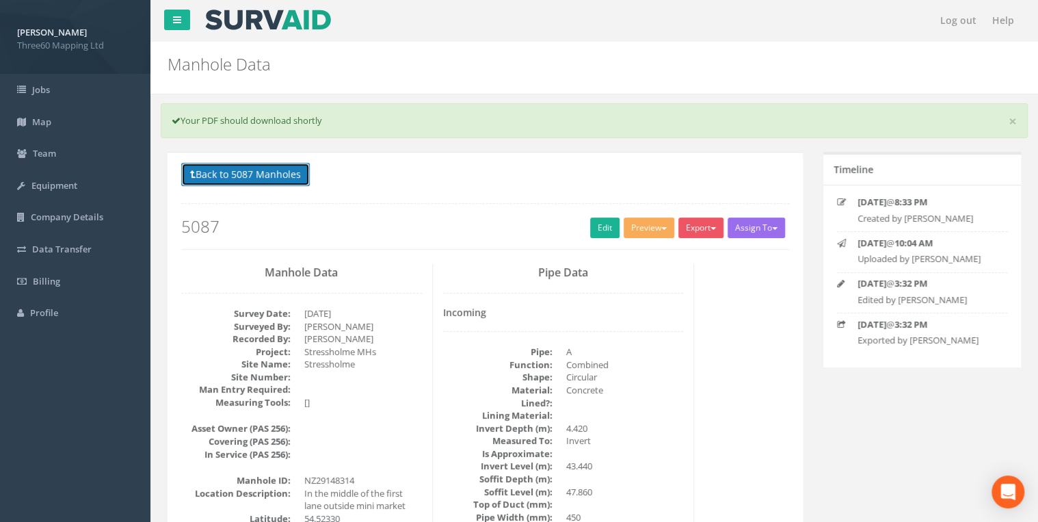
click at [247, 183] on button "Back to 5087 Manholes" at bounding box center [245, 174] width 129 height 23
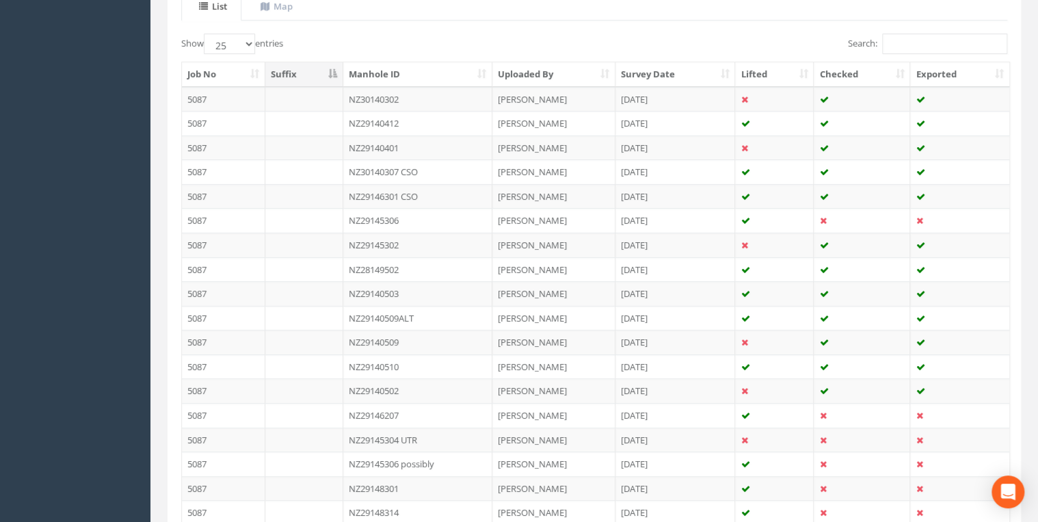
scroll to position [503, 0]
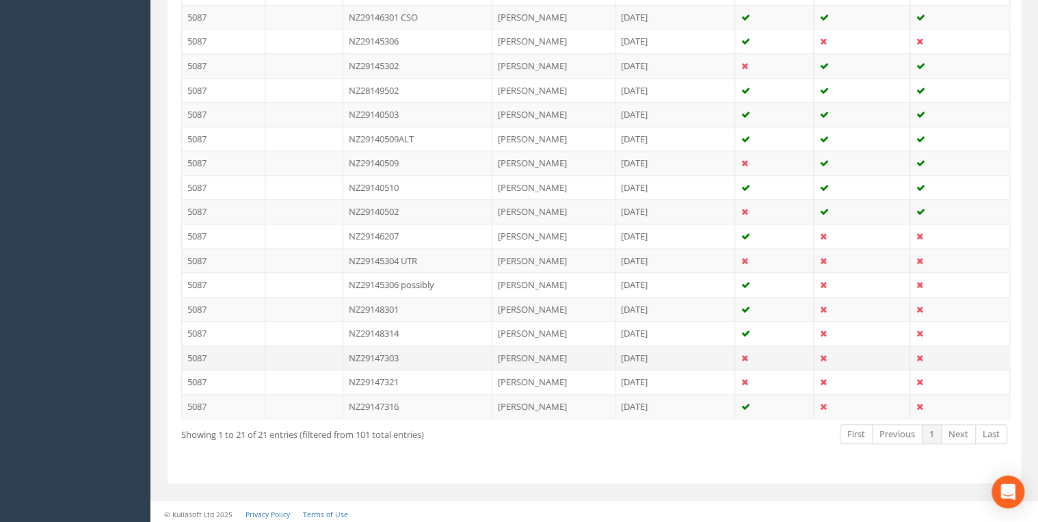
click at [405, 351] on td "NZ29147303" at bounding box center [417, 357] width 149 height 25
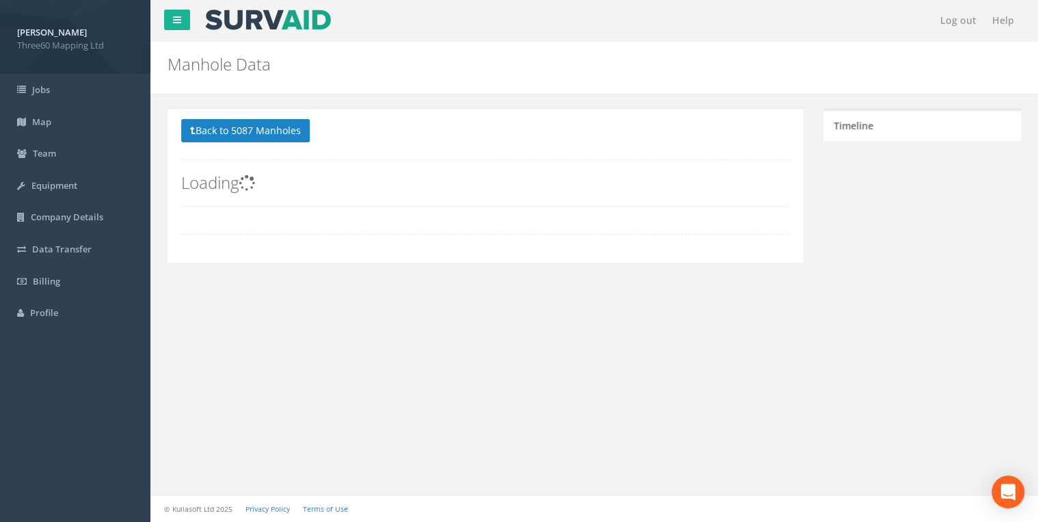
scroll to position [0, 0]
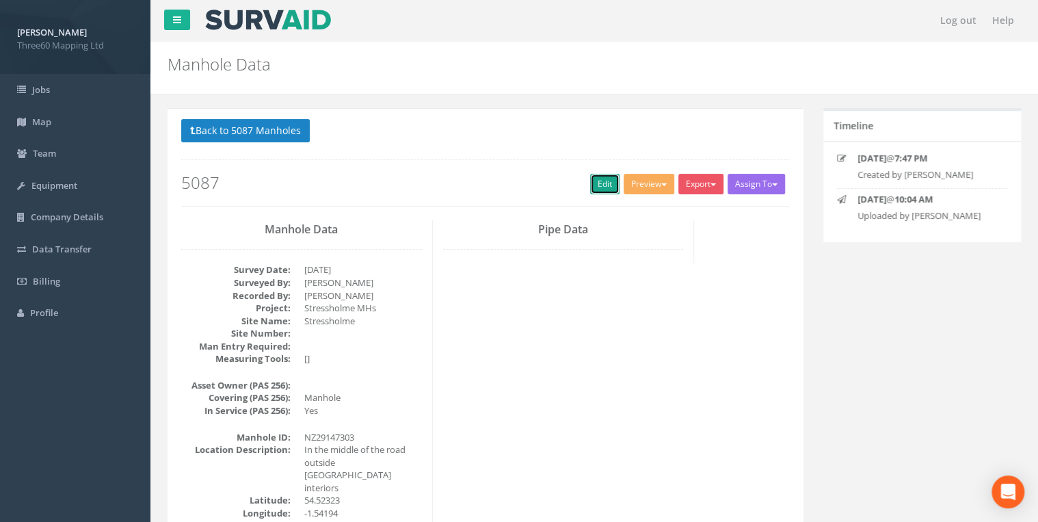
click at [592, 183] on link "Edit" at bounding box center [604, 184] width 29 height 21
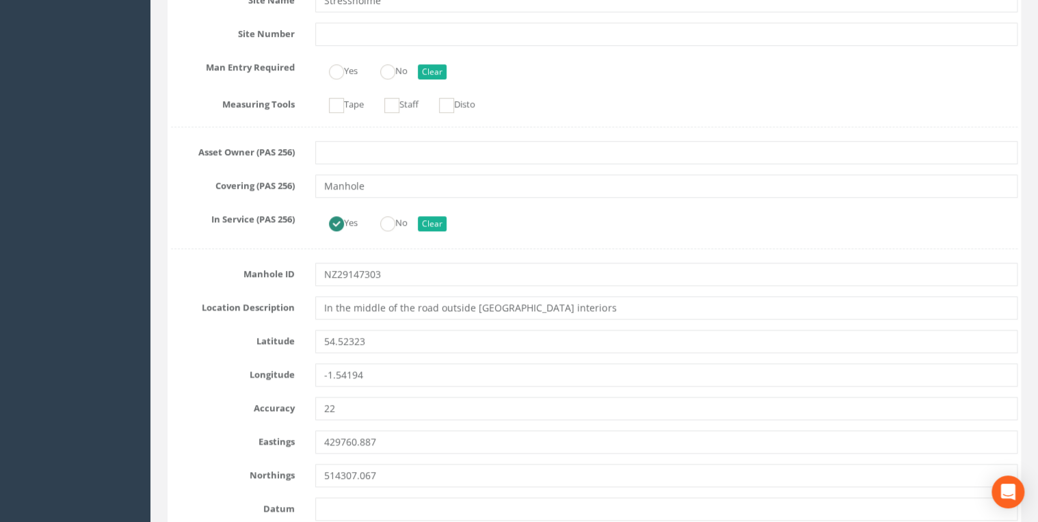
scroll to position [365, 0]
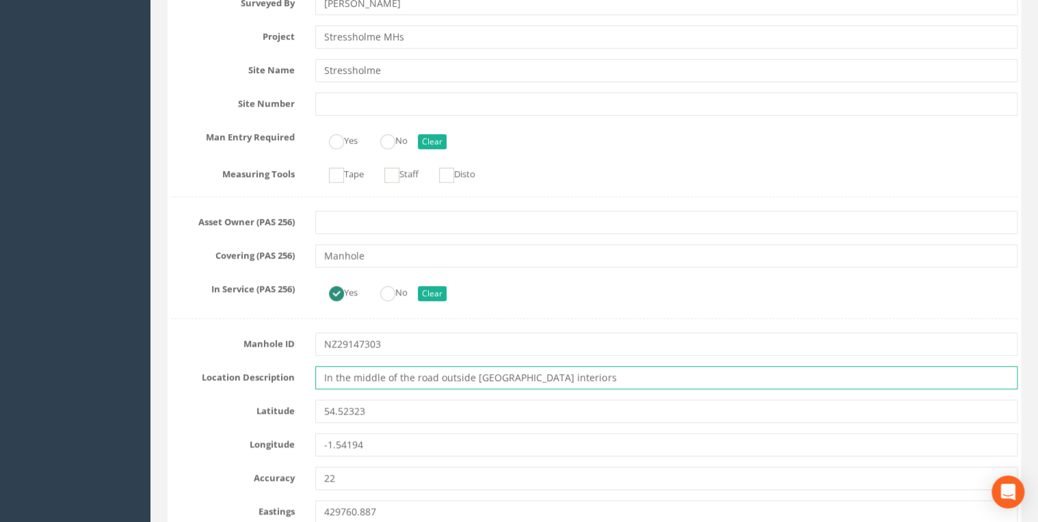
drag, startPoint x: 559, startPoint y: 372, endPoint x: 227, endPoint y: 370, distance: 331.8
click at [227, 370] on div "Location Description In the middle of the road outside [GEOGRAPHIC_DATA] interi…" at bounding box center [594, 377] width 867 height 23
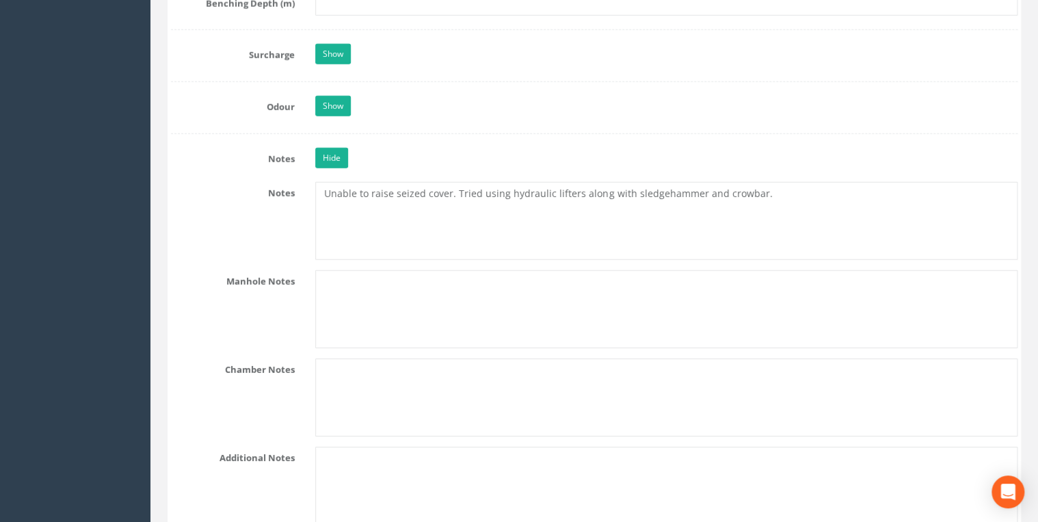
scroll to position [2261, 0]
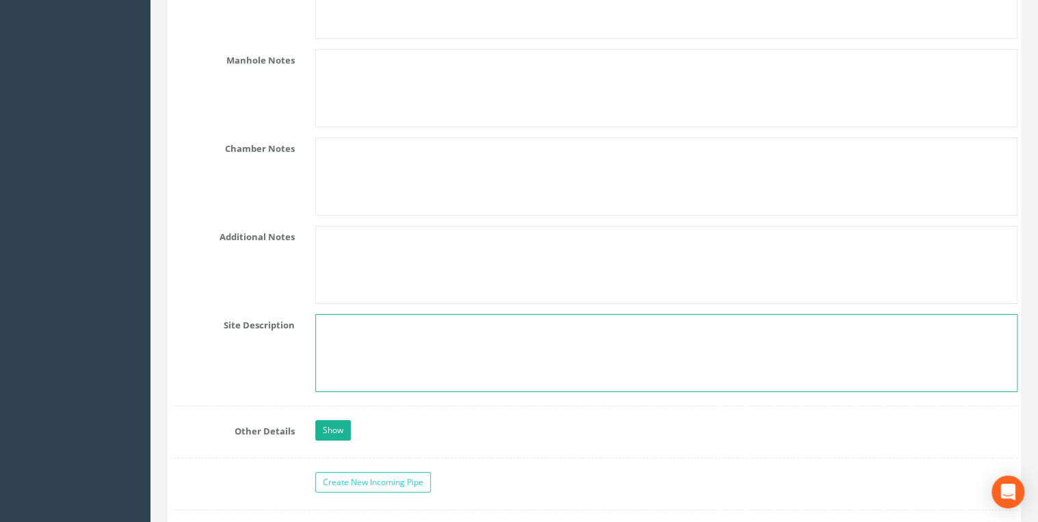
click at [354, 314] on textarea at bounding box center [666, 353] width 703 height 78
paste textarea "In the middle of the road outside [GEOGRAPHIC_DATA] interiors"
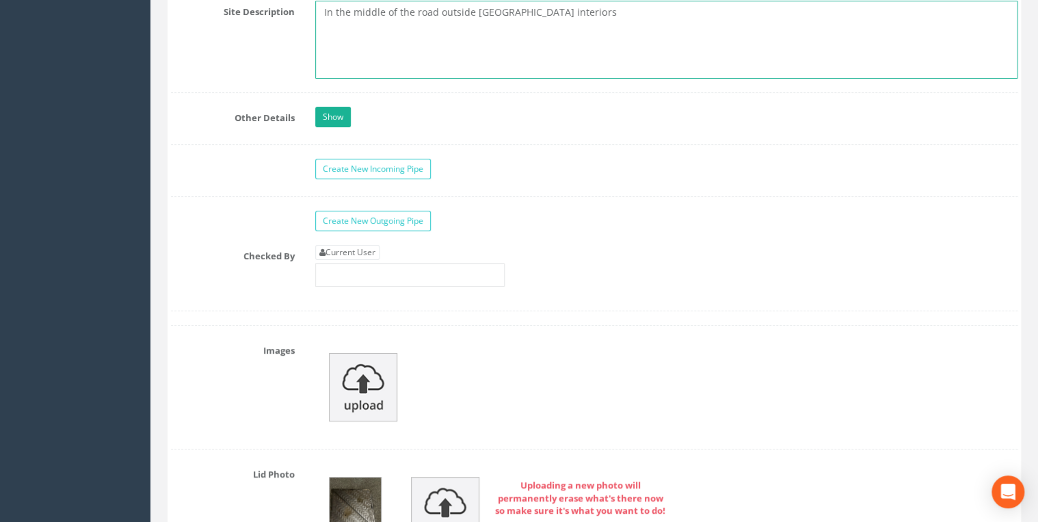
scroll to position [2772, 0]
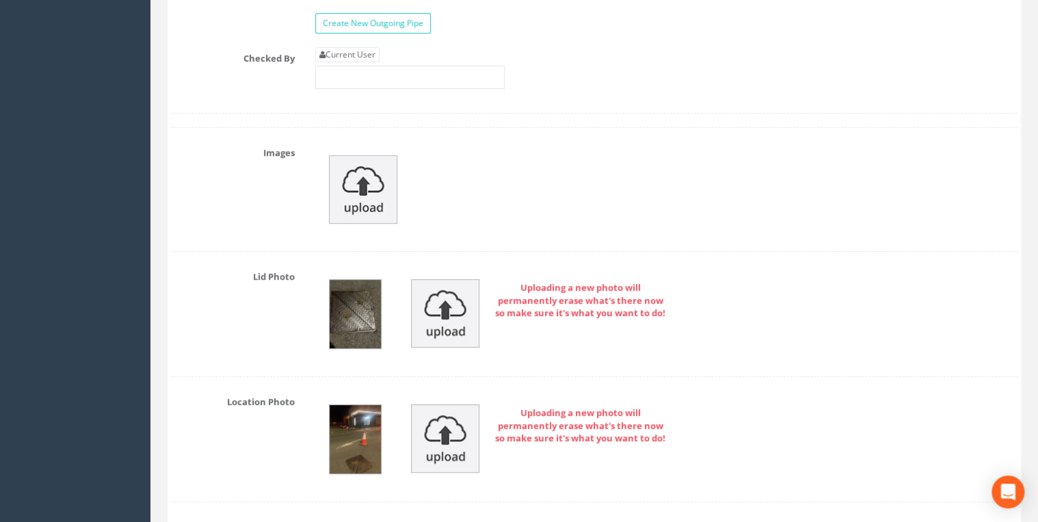
type textarea "In the middle of the road outside [GEOGRAPHIC_DATA] interiors"
click at [354, 55] on div "Current User" at bounding box center [409, 68] width 189 height 42
click at [354, 49] on link "Current User" at bounding box center [347, 54] width 64 height 15
type input "[PERSON_NAME]"
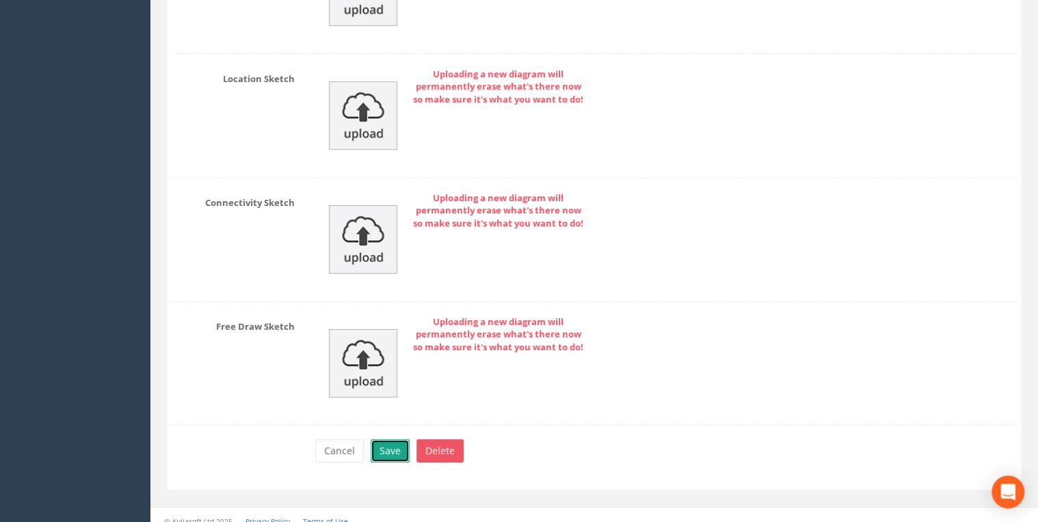
click at [395, 439] on button "Save" at bounding box center [390, 450] width 39 height 23
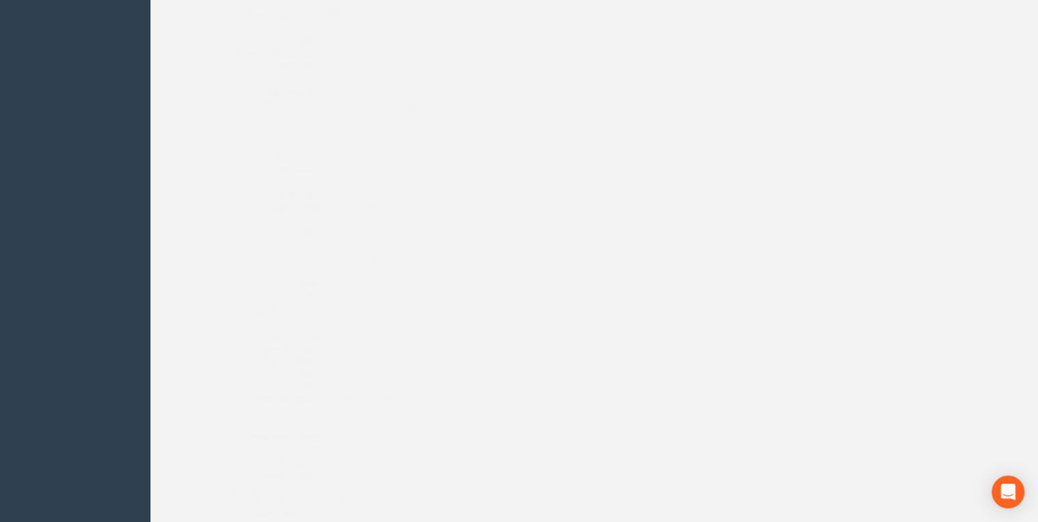
scroll to position [0, 0]
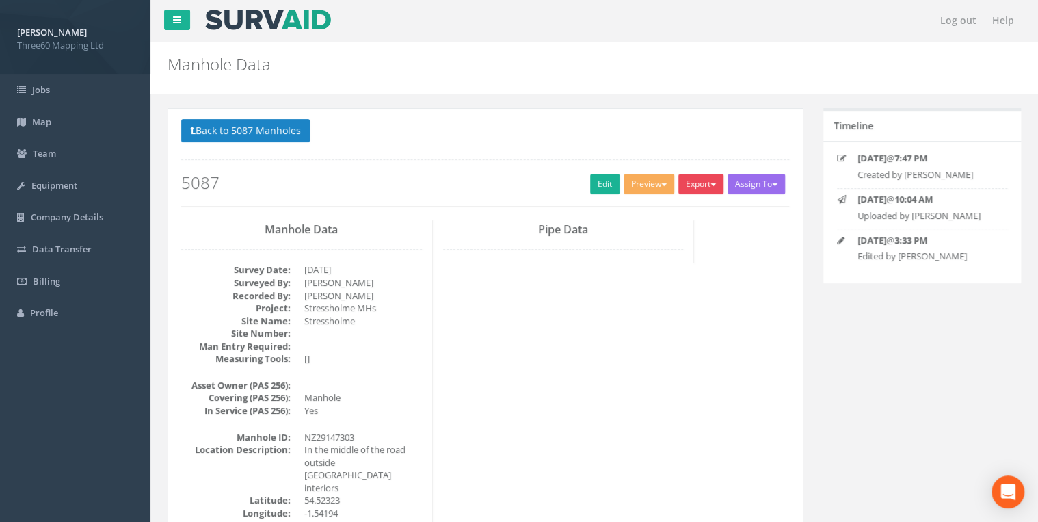
click at [696, 181] on button "Export" at bounding box center [701, 184] width 45 height 21
click at [665, 218] on link "360 Manhole" at bounding box center [673, 212] width 104 height 21
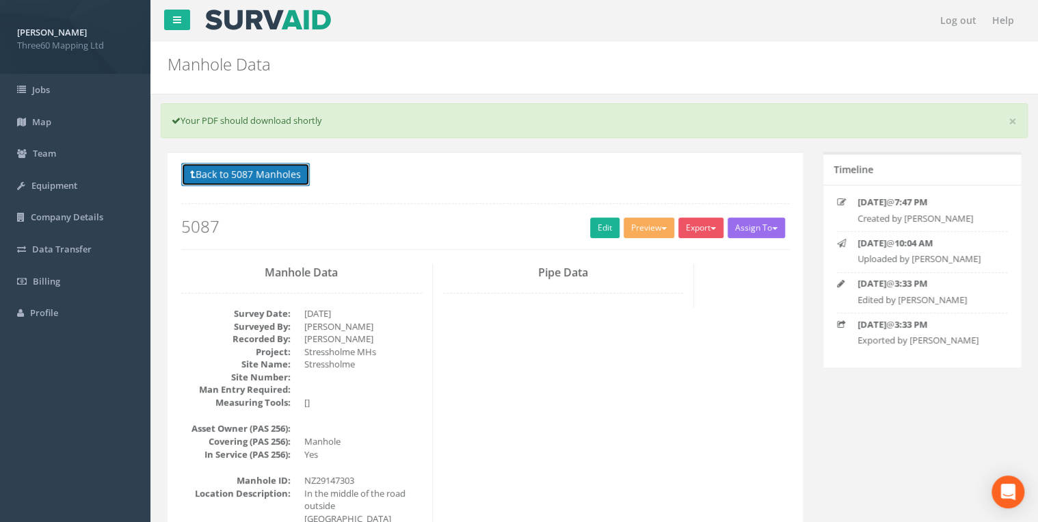
click at [291, 167] on button "Back to 5087 Manholes" at bounding box center [245, 174] width 129 height 23
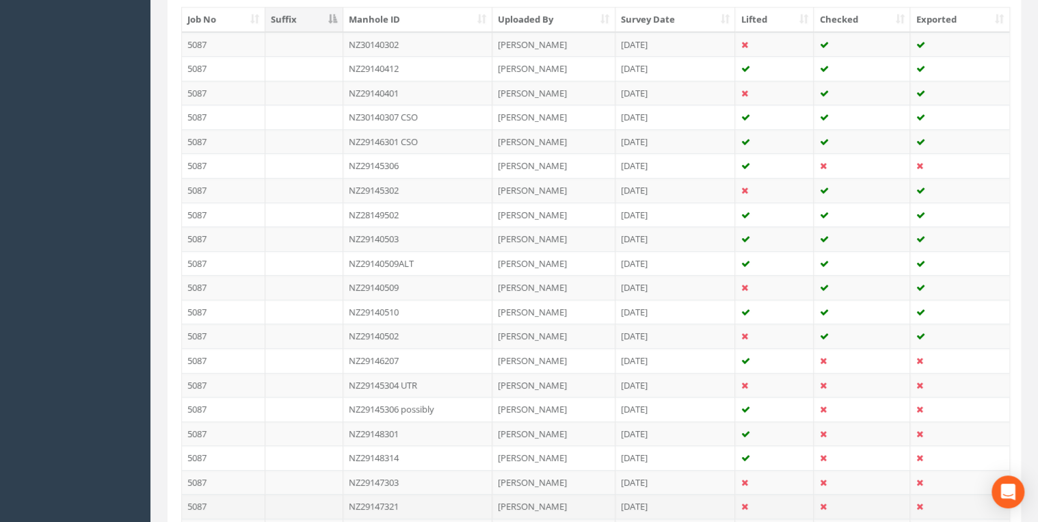
scroll to position [503, 0]
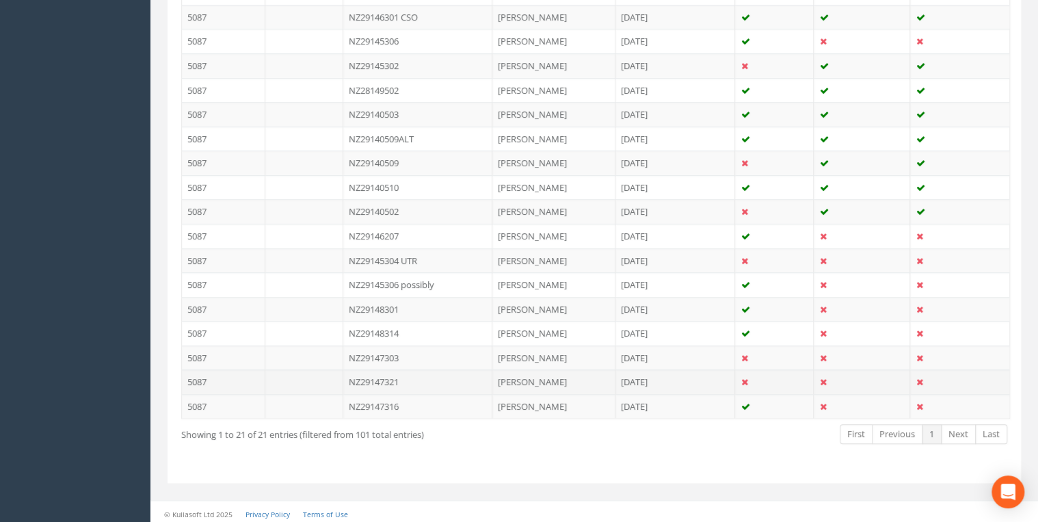
click at [399, 374] on td "NZ29147321" at bounding box center [417, 381] width 149 height 25
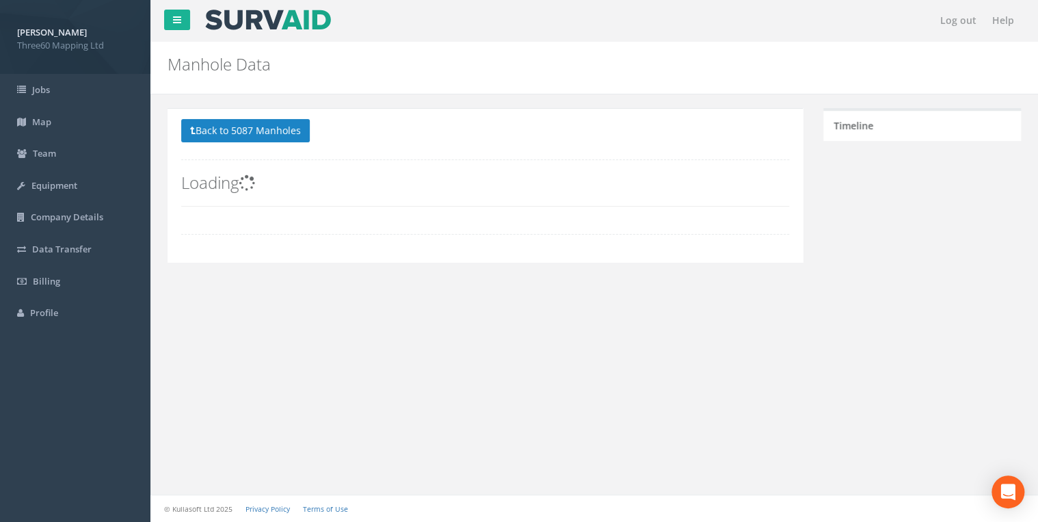
scroll to position [0, 0]
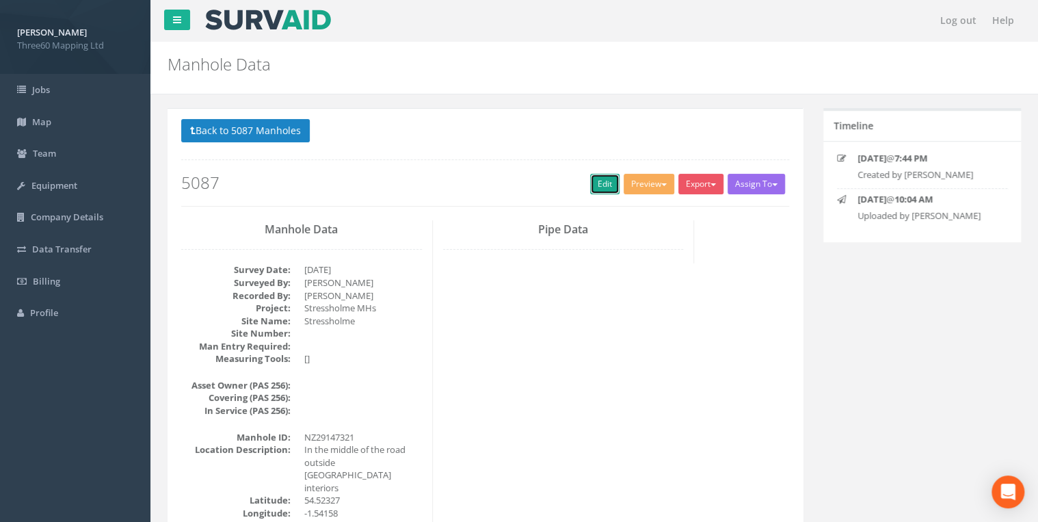
click at [595, 178] on link "Edit" at bounding box center [604, 184] width 29 height 21
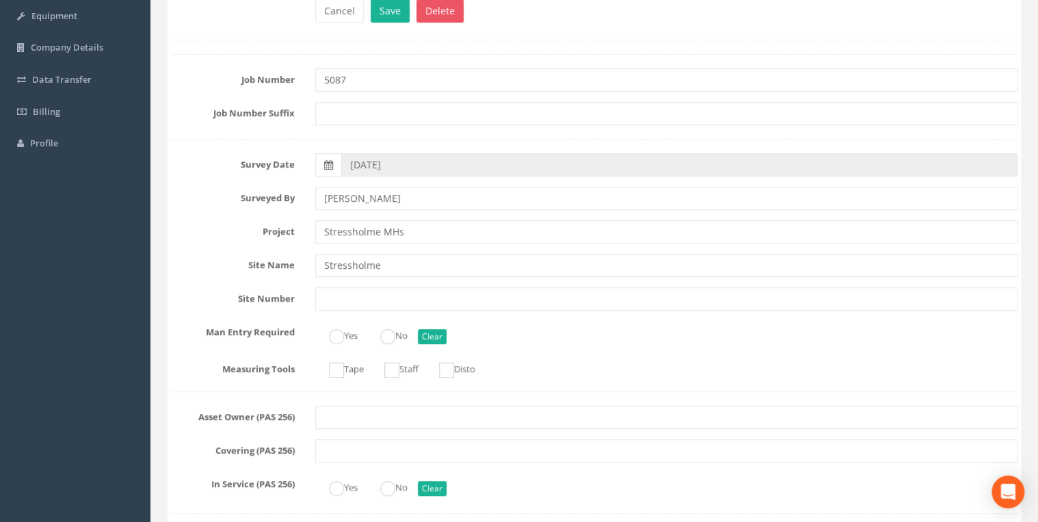
scroll to position [583, 0]
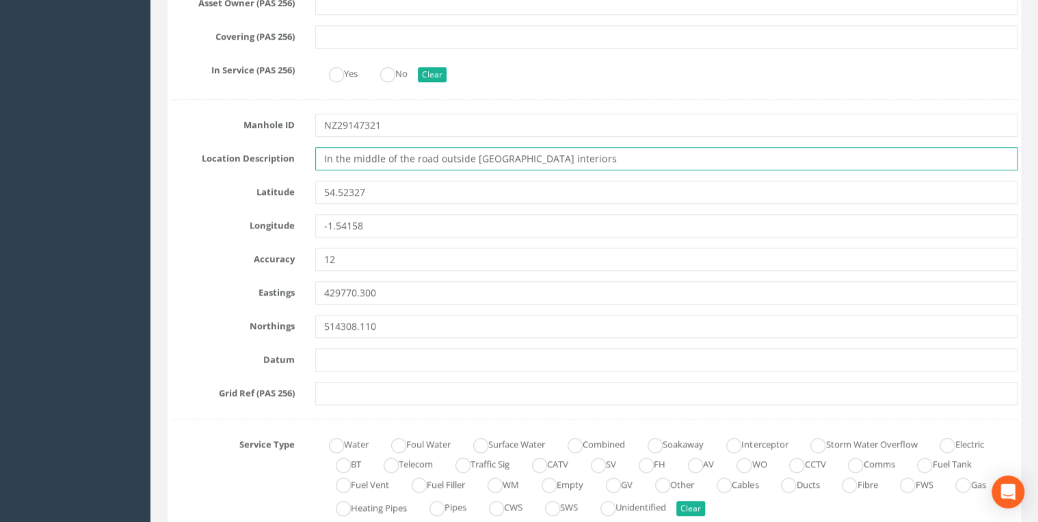
drag, startPoint x: 559, startPoint y: 159, endPoint x: 208, endPoint y: 154, distance: 350.9
click at [208, 154] on div "Location Description In the middle of the road outside [GEOGRAPHIC_DATA] interi…" at bounding box center [594, 158] width 867 height 23
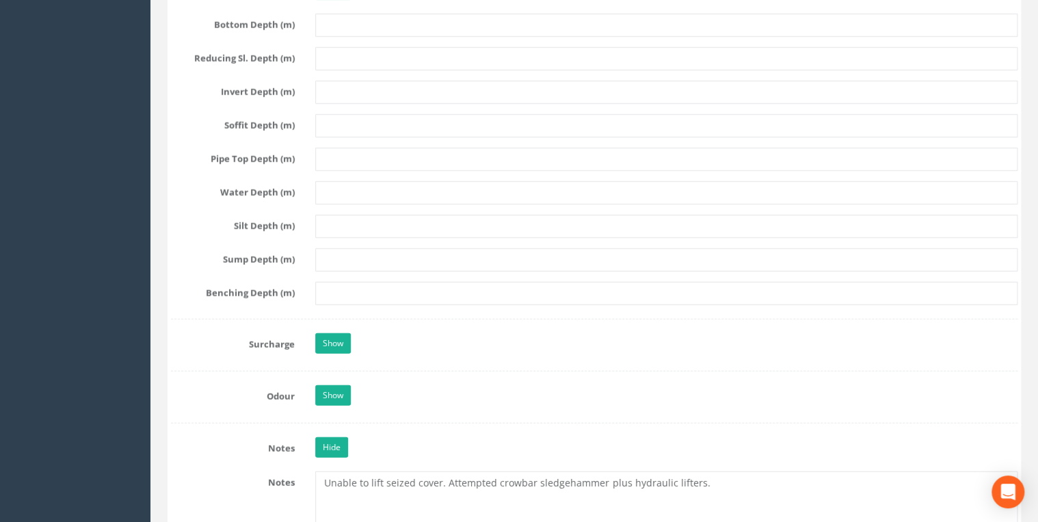
scroll to position [2261, 0]
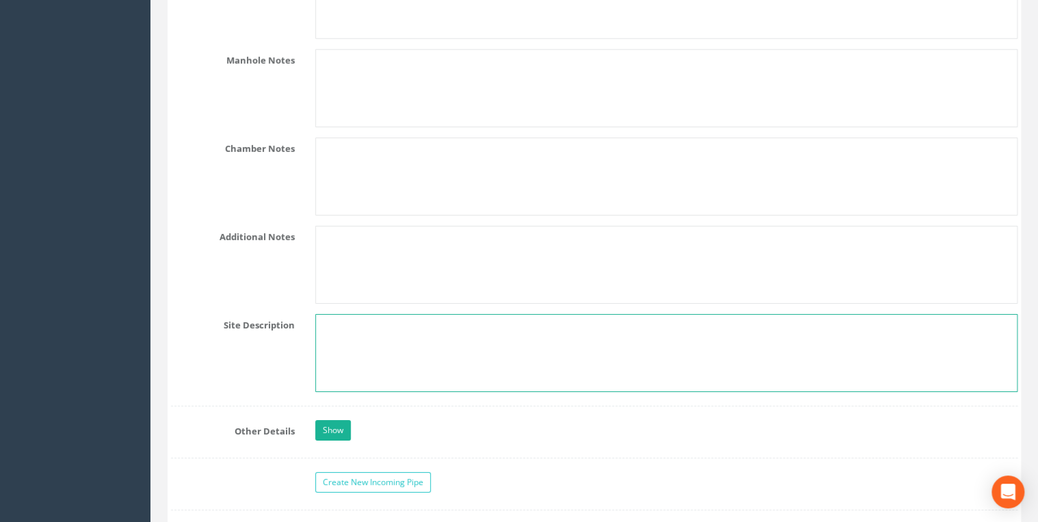
click at [362, 333] on textarea at bounding box center [666, 353] width 703 height 78
paste textarea "In the middle of the road outside [GEOGRAPHIC_DATA] interiors"
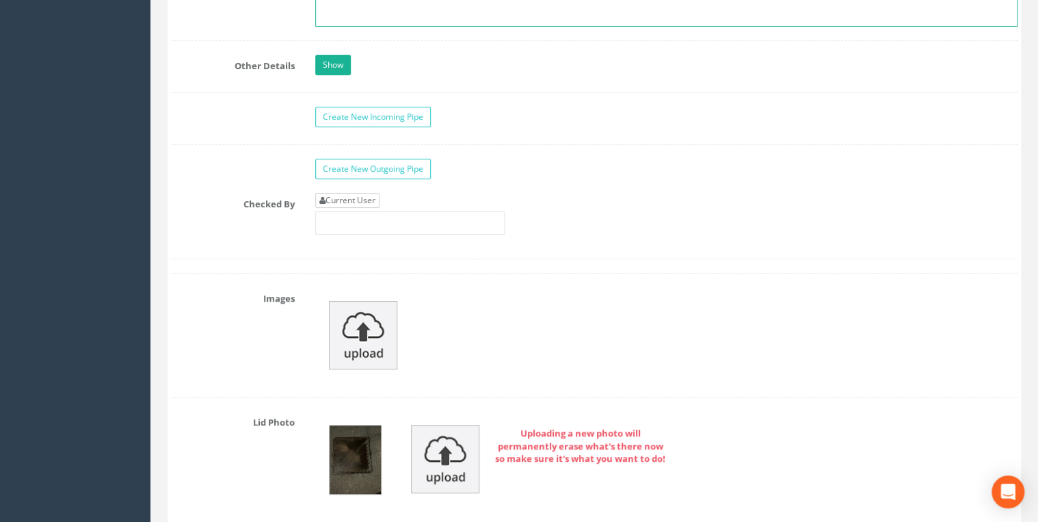
type textarea "In the middle of the road outside [GEOGRAPHIC_DATA] interiors"
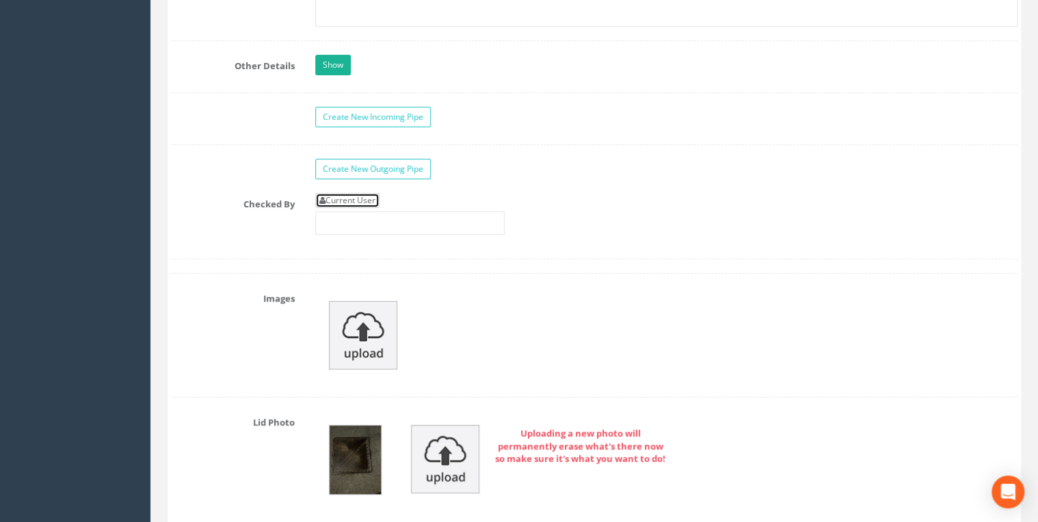
click at [354, 195] on link "Current User" at bounding box center [347, 200] width 64 height 15
type input "[PERSON_NAME]"
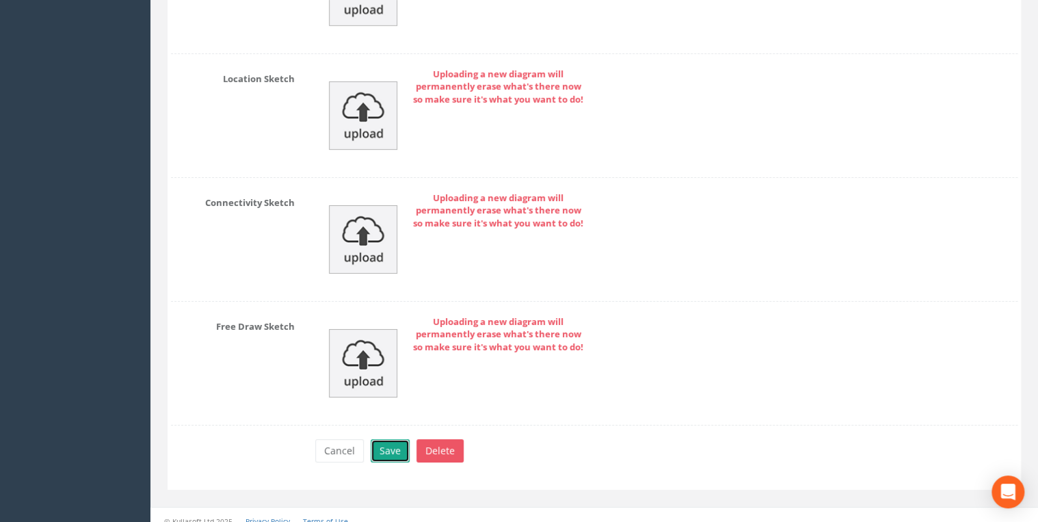
click at [398, 439] on button "Save" at bounding box center [390, 450] width 39 height 23
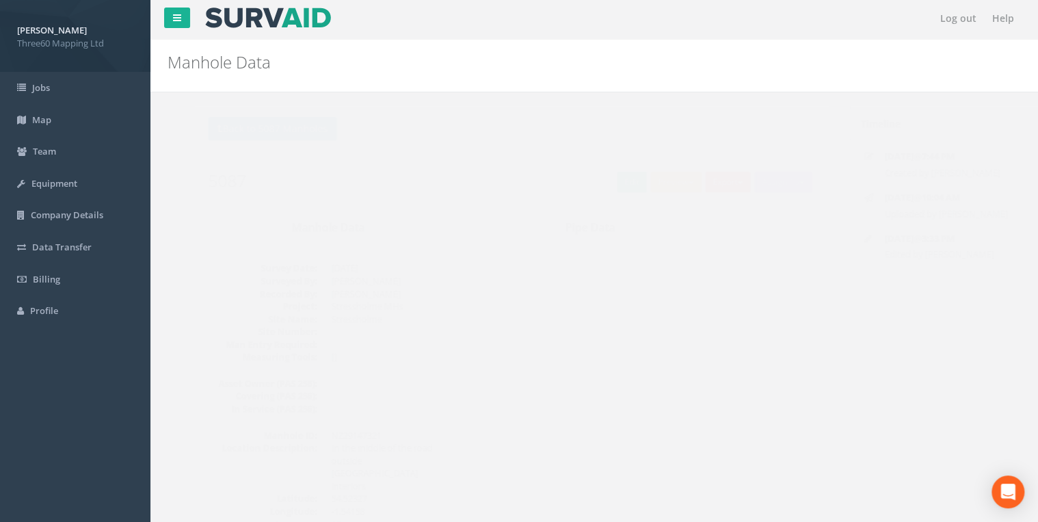
scroll to position [0, 0]
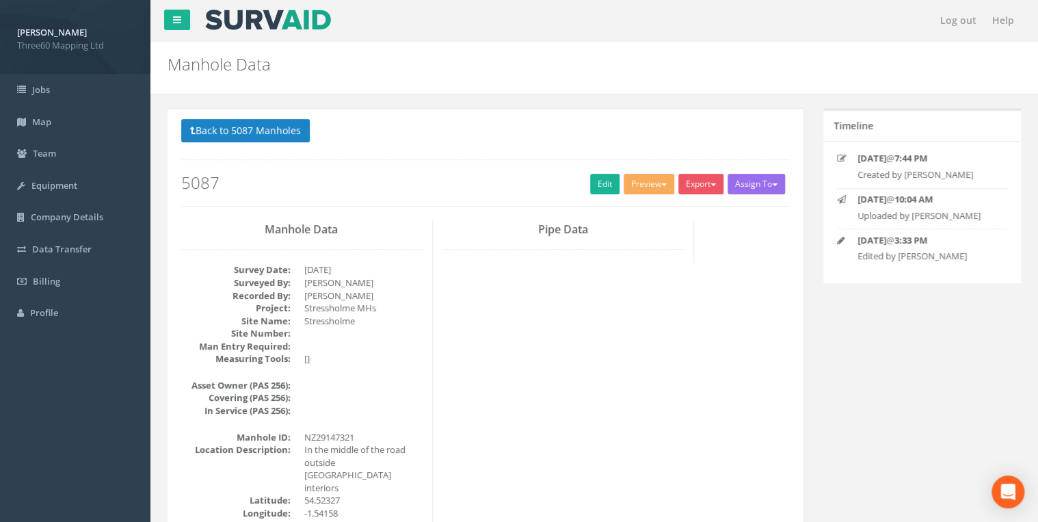
click at [700, 194] on div "Export 360 Manhole Heathrow United Utilities SurvAid IC SurvAid Manhole" at bounding box center [703, 186] width 49 height 24
click at [700, 185] on button "Export" at bounding box center [701, 184] width 45 height 21
click at [654, 210] on link "360 Manhole" at bounding box center [673, 212] width 104 height 21
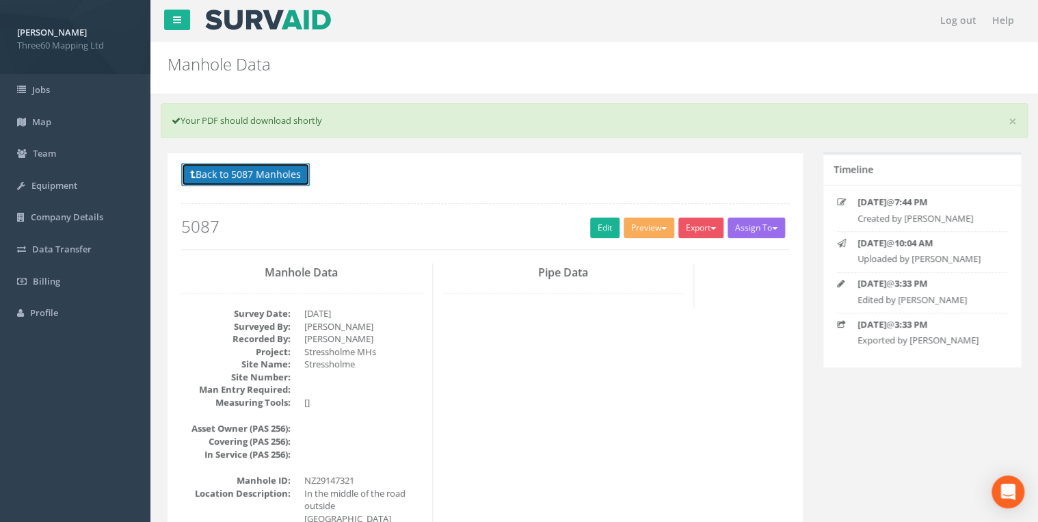
click at [298, 173] on button "Back to 5087 Manholes" at bounding box center [245, 174] width 129 height 23
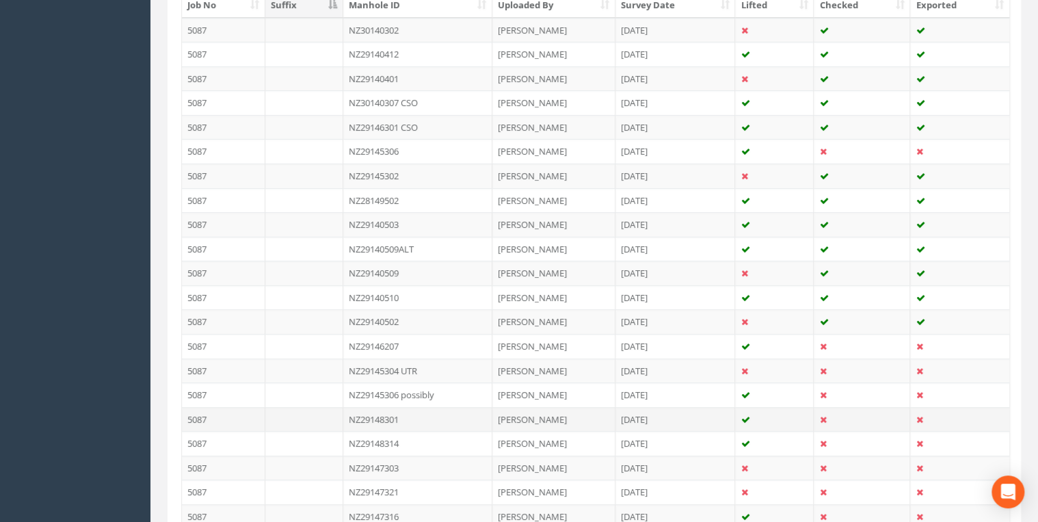
scroll to position [503, 0]
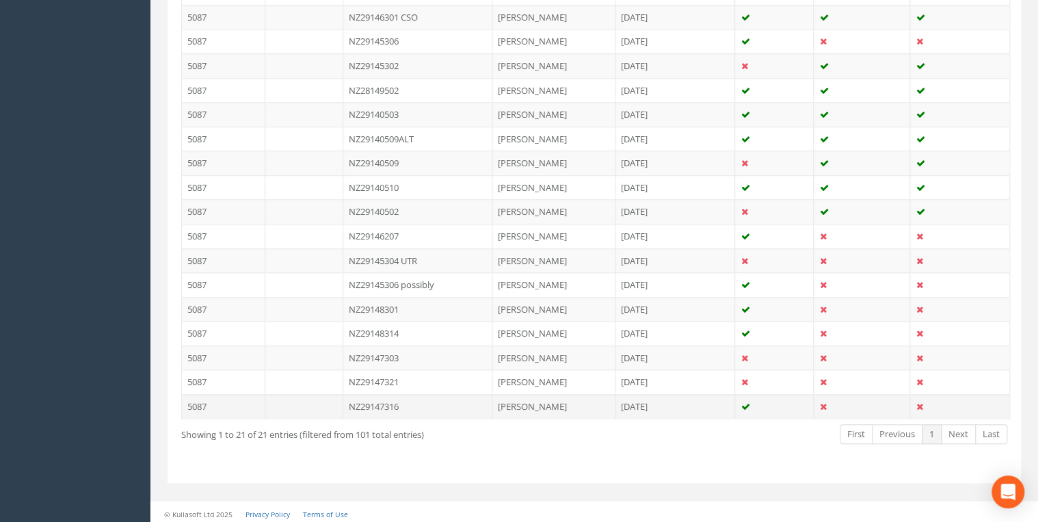
click at [389, 404] on td "NZ29147316" at bounding box center [417, 406] width 149 height 25
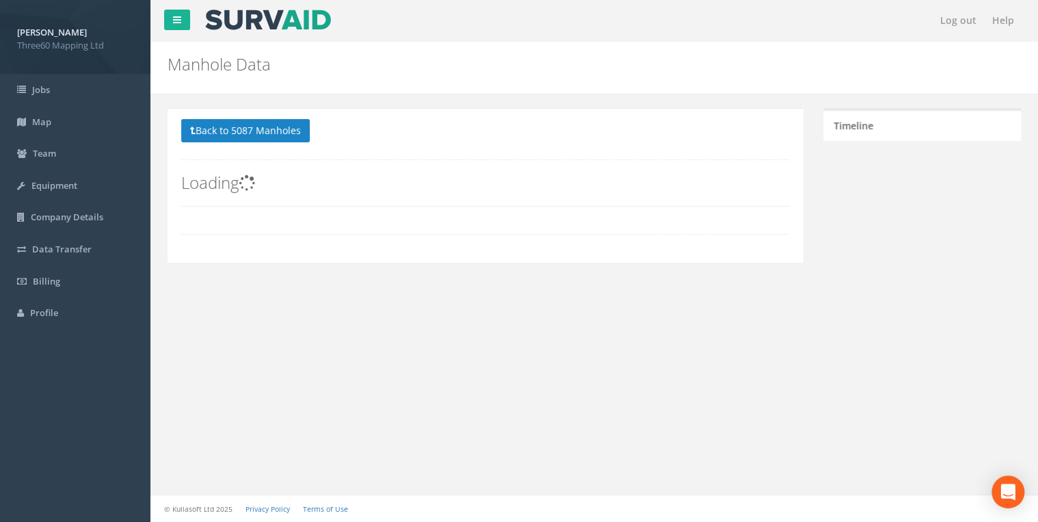
scroll to position [0, 0]
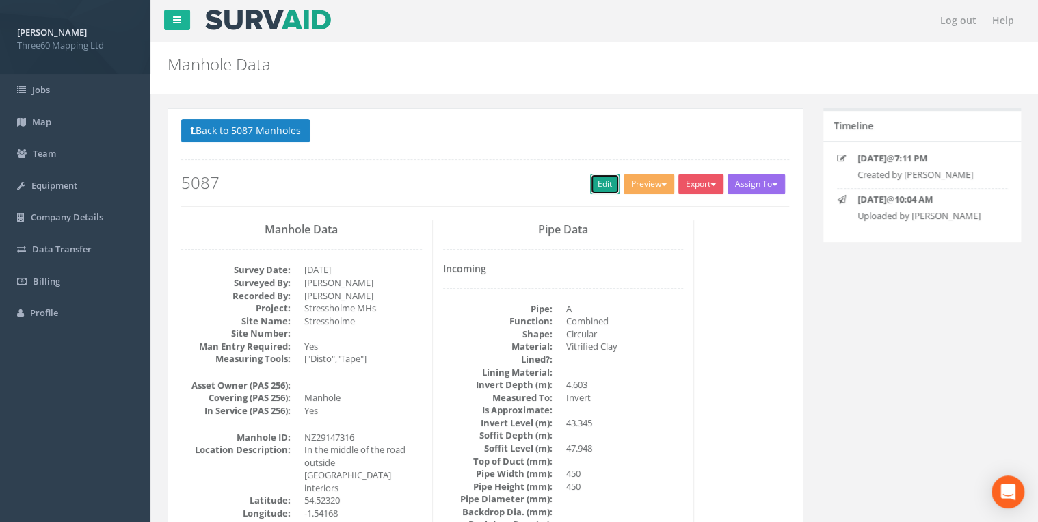
click at [602, 183] on link "Edit" at bounding box center [604, 184] width 29 height 21
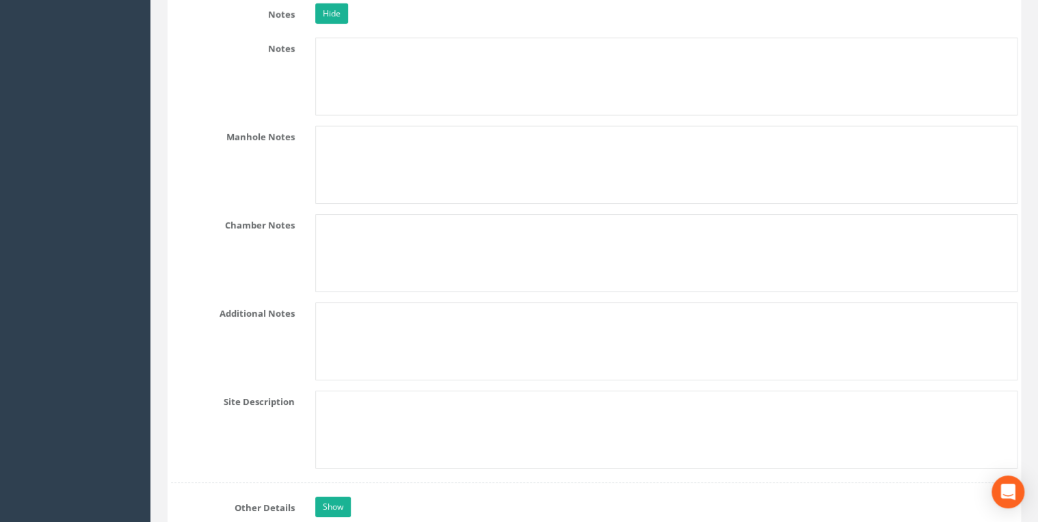
scroll to position [2335, 0]
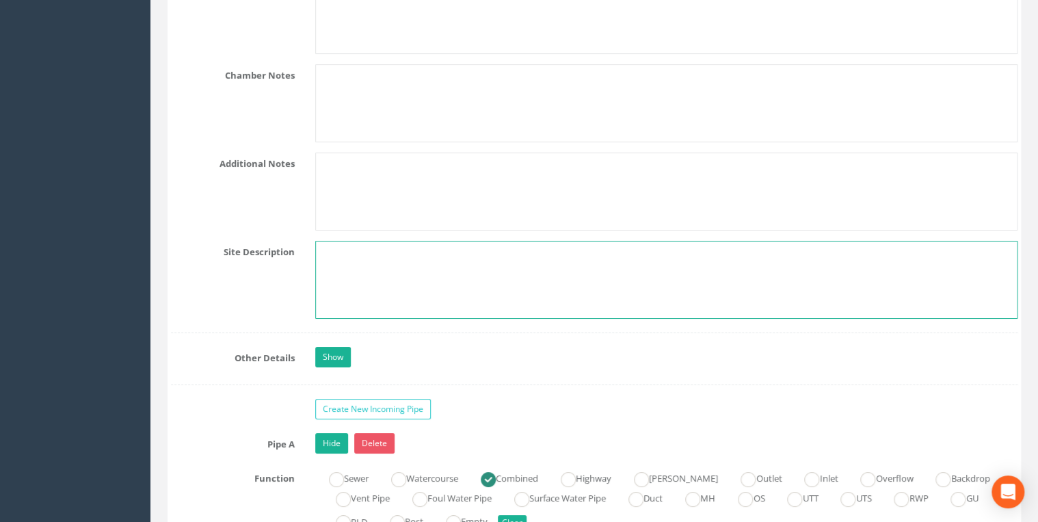
click at [355, 241] on textarea at bounding box center [666, 280] width 703 height 78
paste textarea "In the middle of the road outside [GEOGRAPHIC_DATA] interiors"
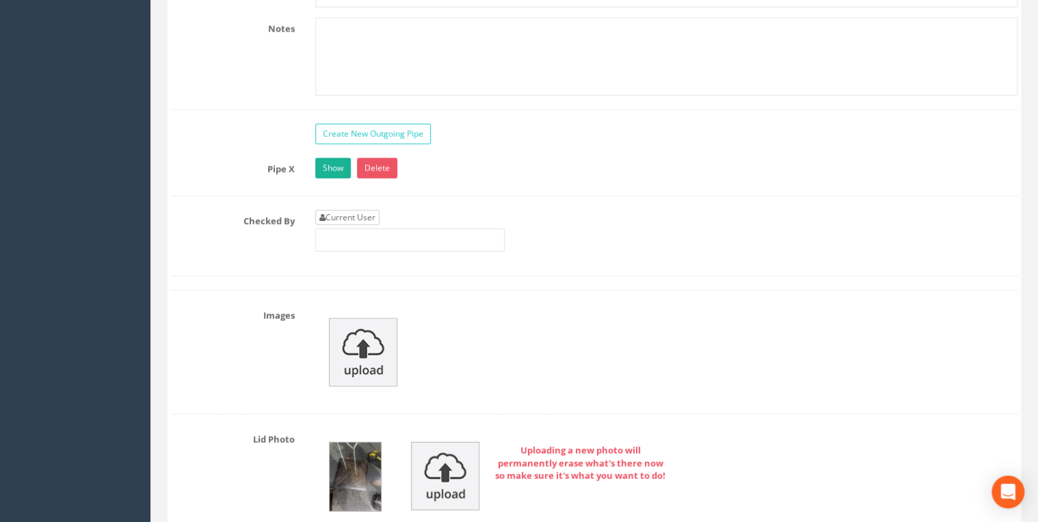
type textarea "In the middle of the road outside [GEOGRAPHIC_DATA] interiors"
click at [345, 210] on link "Current User" at bounding box center [347, 217] width 64 height 15
type input "[PERSON_NAME]"
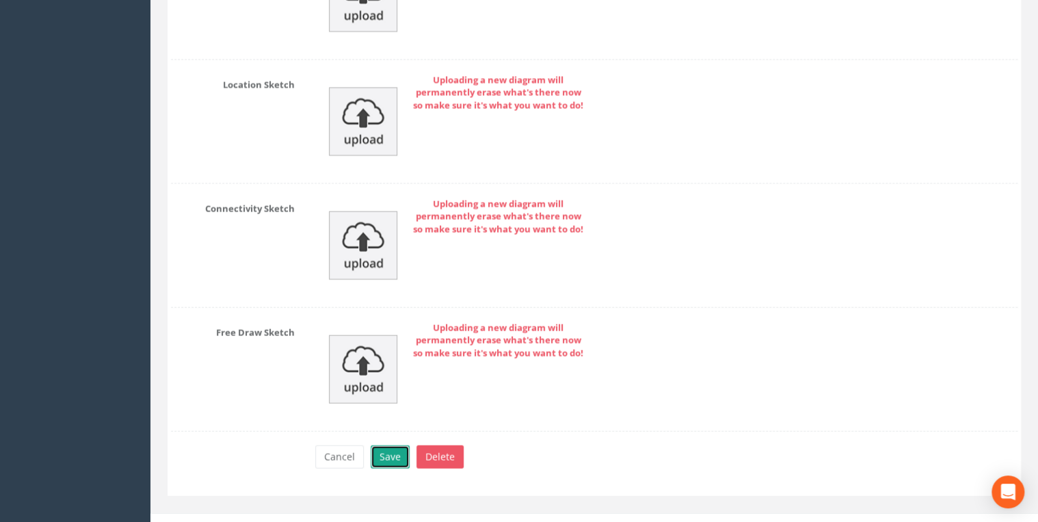
click at [391, 445] on button "Save" at bounding box center [390, 456] width 39 height 23
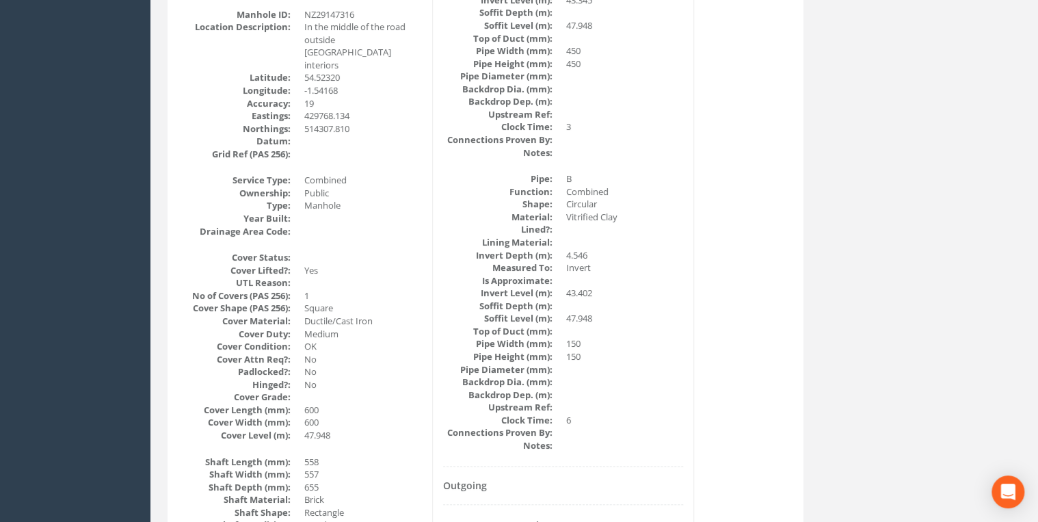
scroll to position [0, 0]
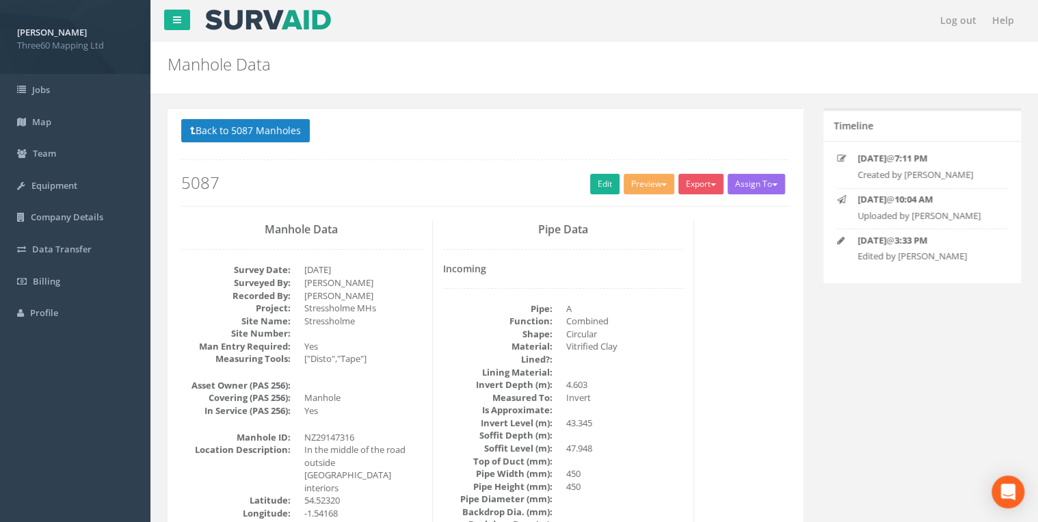
click at [702, 197] on div "Back to 5087 Manholes Back to Map Assign To No Companies Added Export 360 Manho…" at bounding box center [485, 162] width 608 height 87
click at [702, 186] on button "Export" at bounding box center [701, 184] width 45 height 21
click at [682, 208] on link "360 Manhole" at bounding box center [673, 212] width 104 height 21
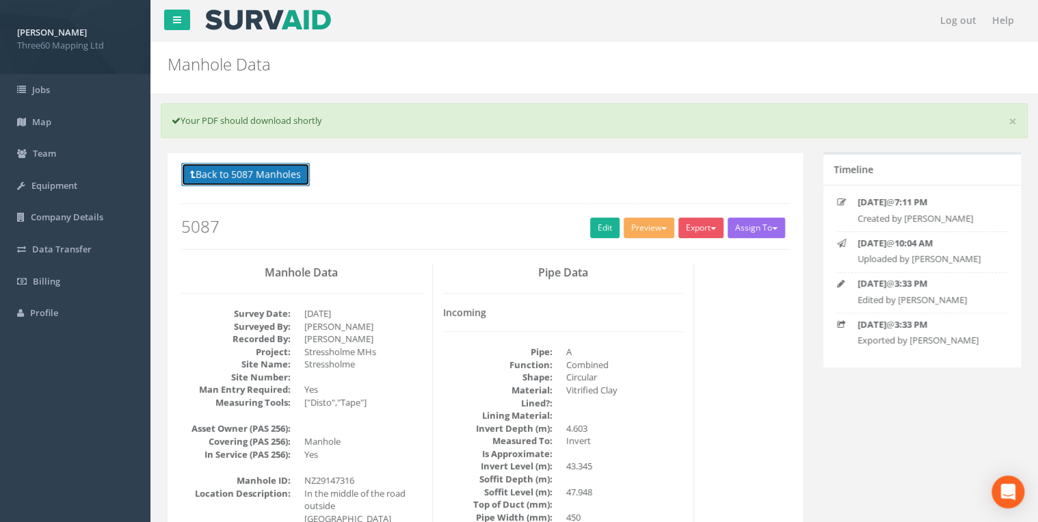
drag, startPoint x: 309, startPoint y: 176, endPoint x: 317, endPoint y: 189, distance: 15.7
click at [309, 176] on button "Back to 5087 Manholes" at bounding box center [245, 174] width 129 height 23
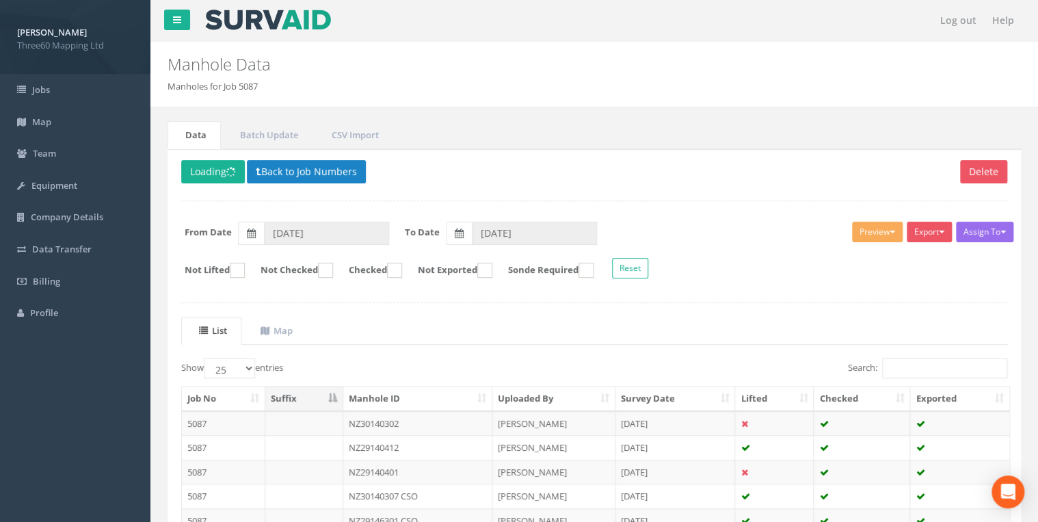
scroll to position [73, 0]
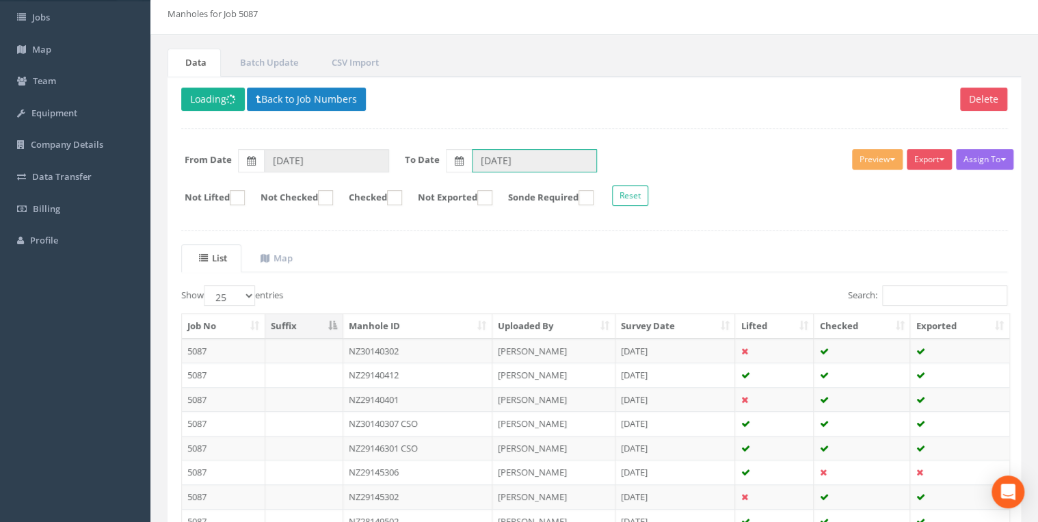
click at [503, 160] on input "[DATE]" at bounding box center [534, 160] width 125 height 23
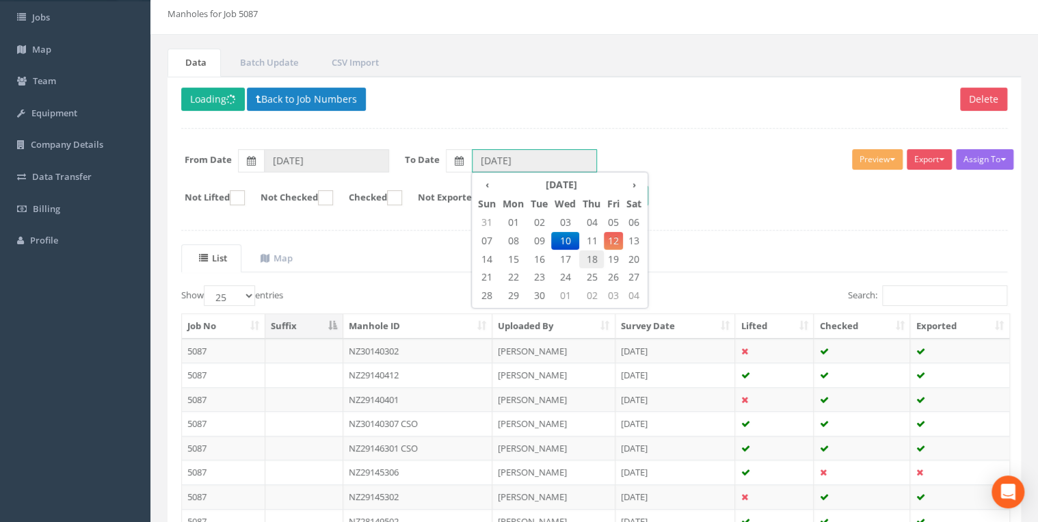
click at [595, 250] on span "18" at bounding box center [591, 259] width 25 height 18
type input "[DATE]"
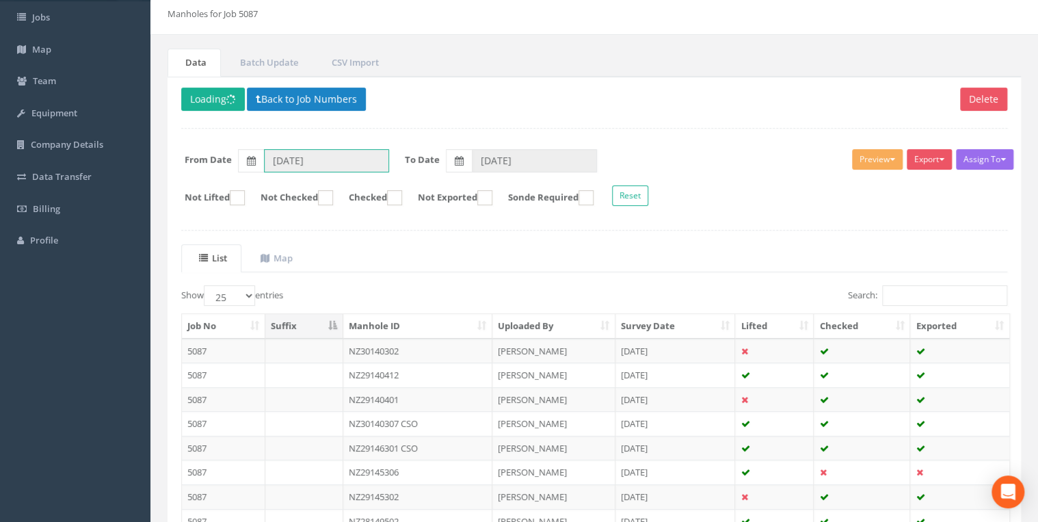
click at [317, 149] on input "[DATE]" at bounding box center [326, 160] width 125 height 23
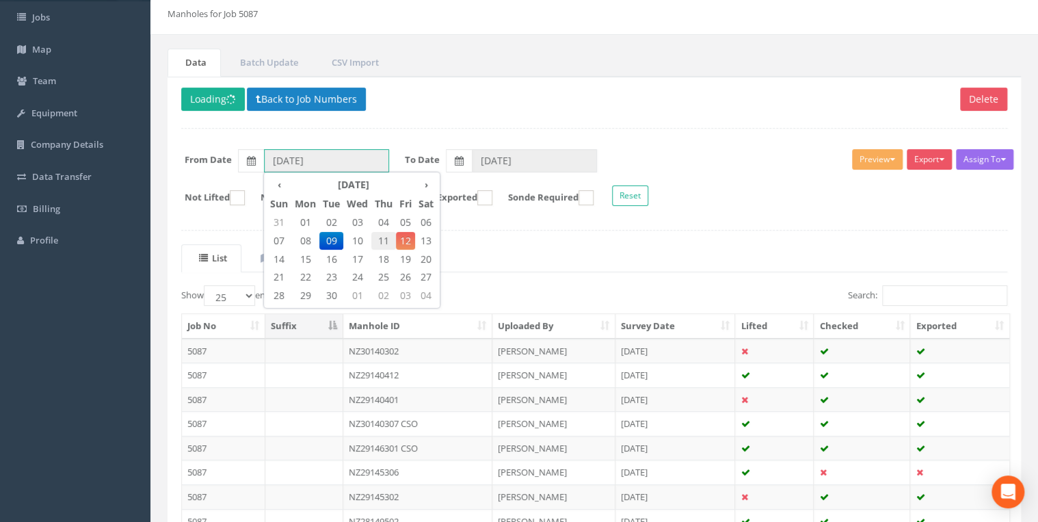
click at [376, 237] on span "11" at bounding box center [383, 241] width 25 height 18
type input "[DATE]"
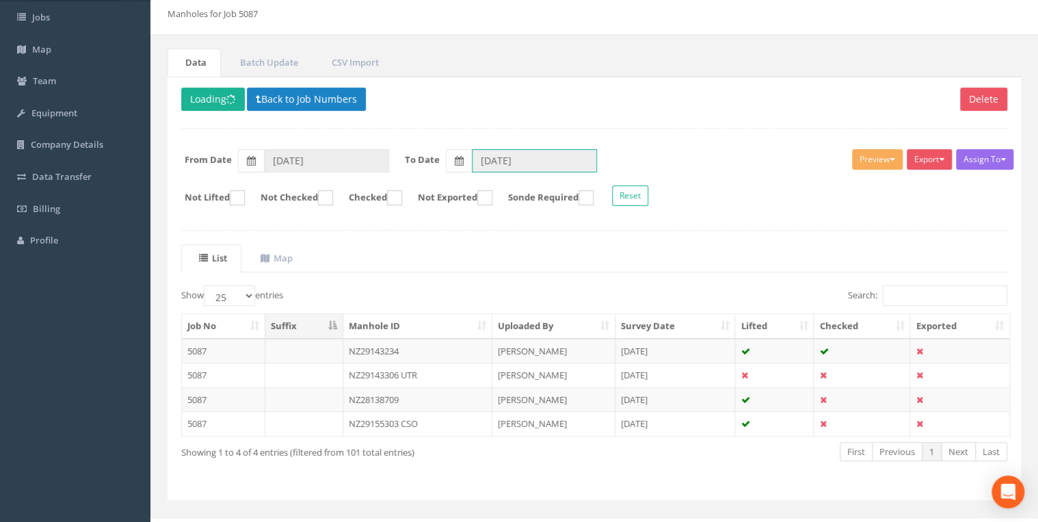
click at [476, 159] on input "[DATE]" at bounding box center [534, 160] width 125 height 23
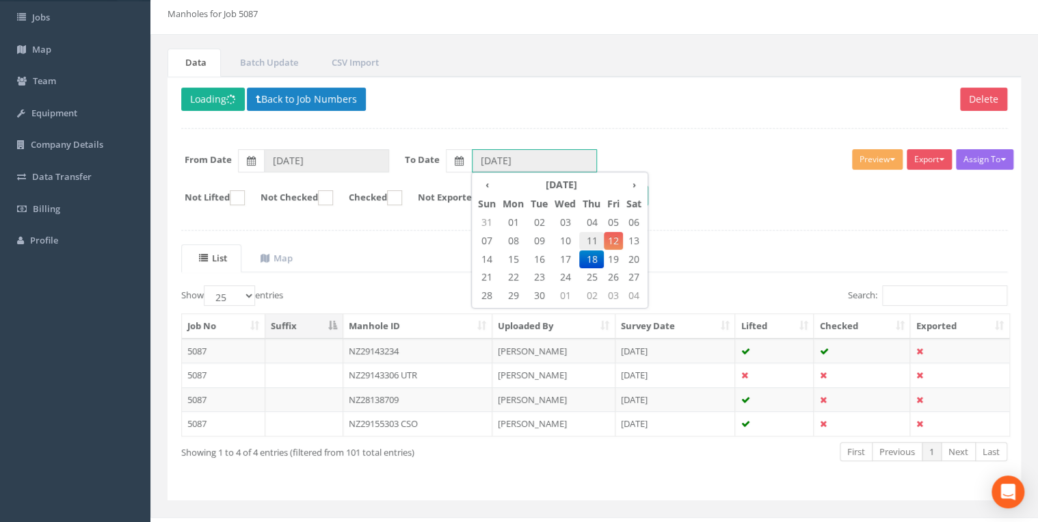
click at [596, 235] on span "11" at bounding box center [591, 241] width 25 height 18
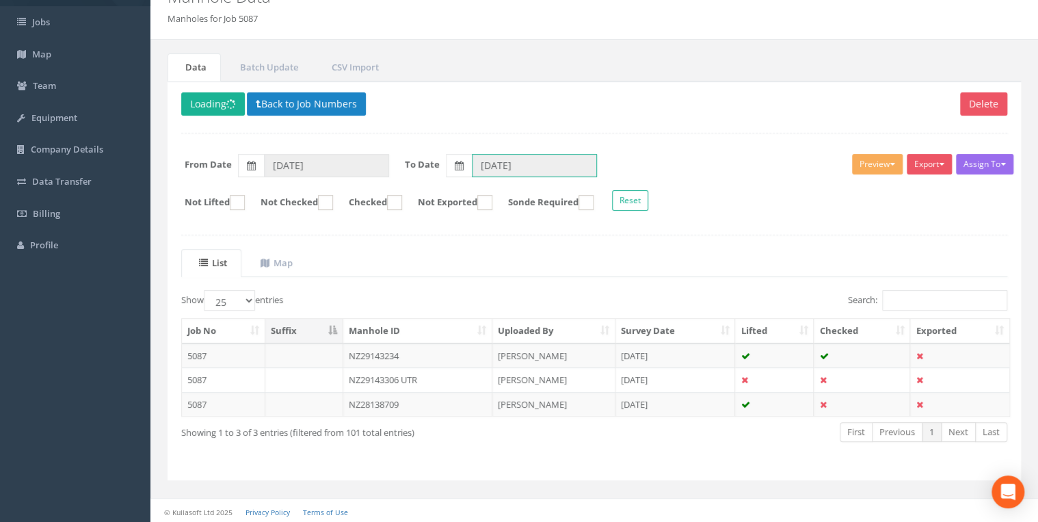
click at [553, 170] on input "[DATE]" at bounding box center [534, 165] width 125 height 23
click at [498, 170] on input "[DATE]" at bounding box center [534, 165] width 125 height 23
click at [514, 166] on input "[DATE]" at bounding box center [534, 165] width 125 height 23
click at [531, 166] on input "[DATE]" at bounding box center [534, 165] width 125 height 23
drag, startPoint x: 522, startPoint y: 164, endPoint x: 557, endPoint y: 158, distance: 35.4
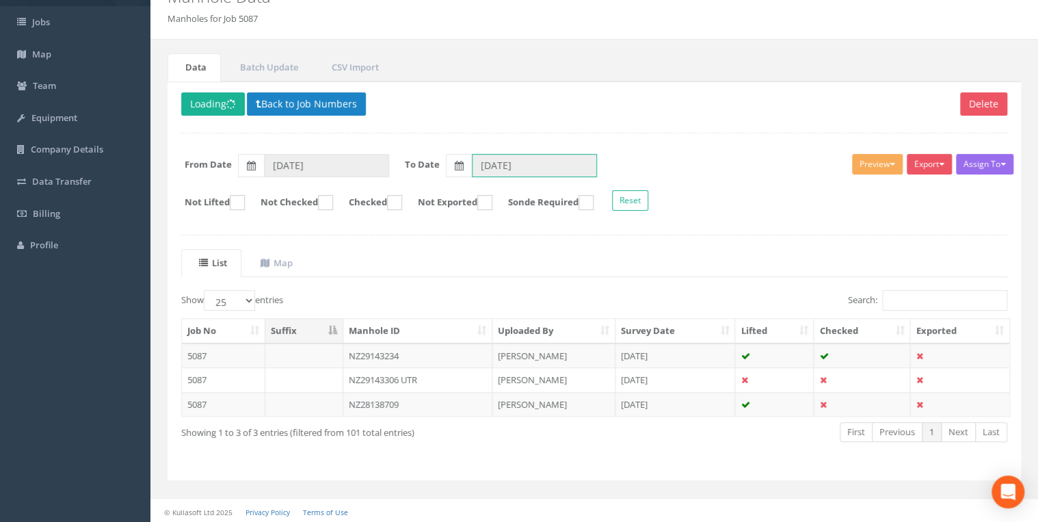
click at [523, 163] on input "[DATE]" at bounding box center [534, 165] width 125 height 23
click at [557, 158] on input "[DATE]" at bounding box center [534, 165] width 125 height 23
drag, startPoint x: 557, startPoint y: 158, endPoint x: 553, endPoint y: 164, distance: 7.0
click at [555, 164] on input "[DATE]" at bounding box center [534, 165] width 125 height 23
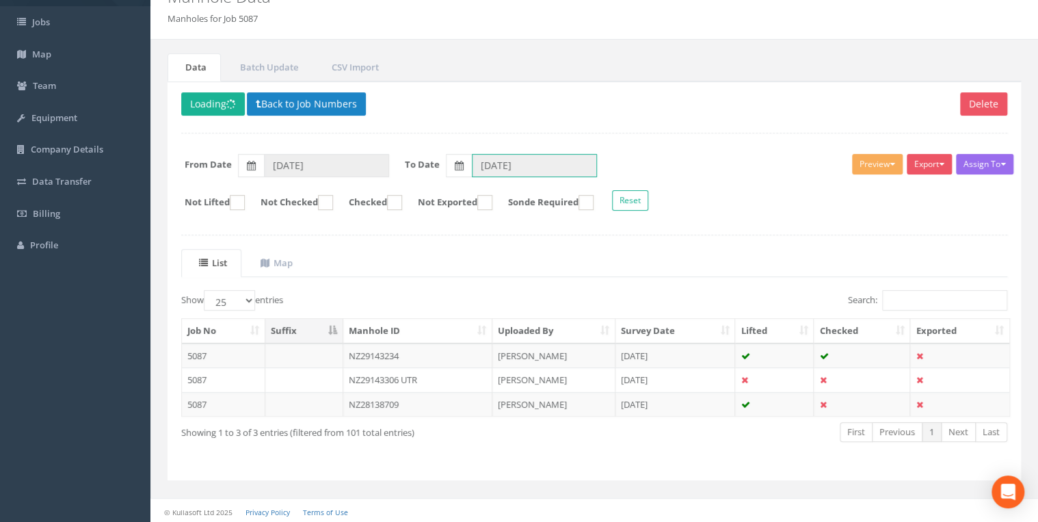
click at [528, 165] on input "[DATE]" at bounding box center [534, 165] width 125 height 23
click at [506, 164] on input "[DATE]" at bounding box center [534, 165] width 125 height 23
drag, startPoint x: 506, startPoint y: 164, endPoint x: 561, endPoint y: 157, distance: 55.1
click at [561, 157] on input "[DATE]" at bounding box center [534, 165] width 125 height 23
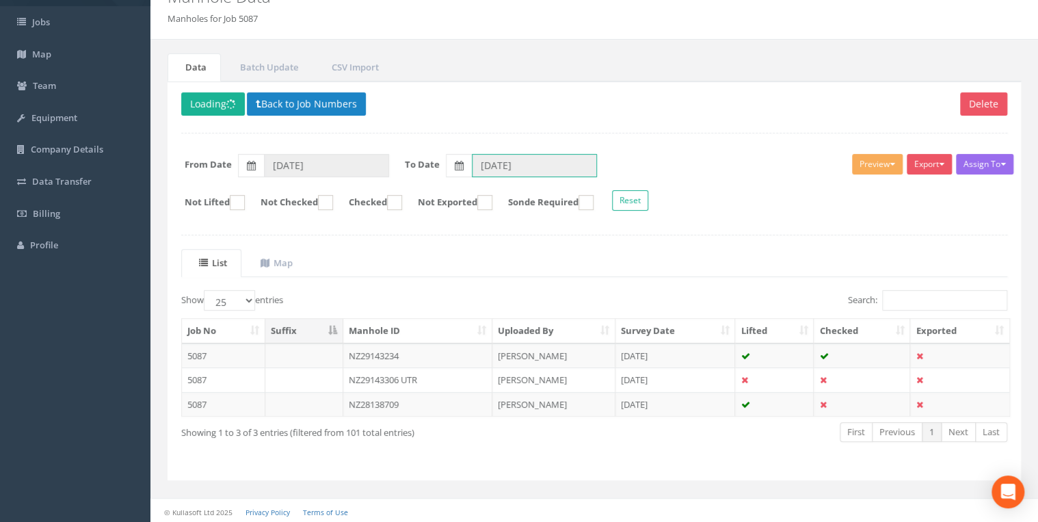
click at [484, 172] on input "[DATE]" at bounding box center [534, 165] width 125 height 23
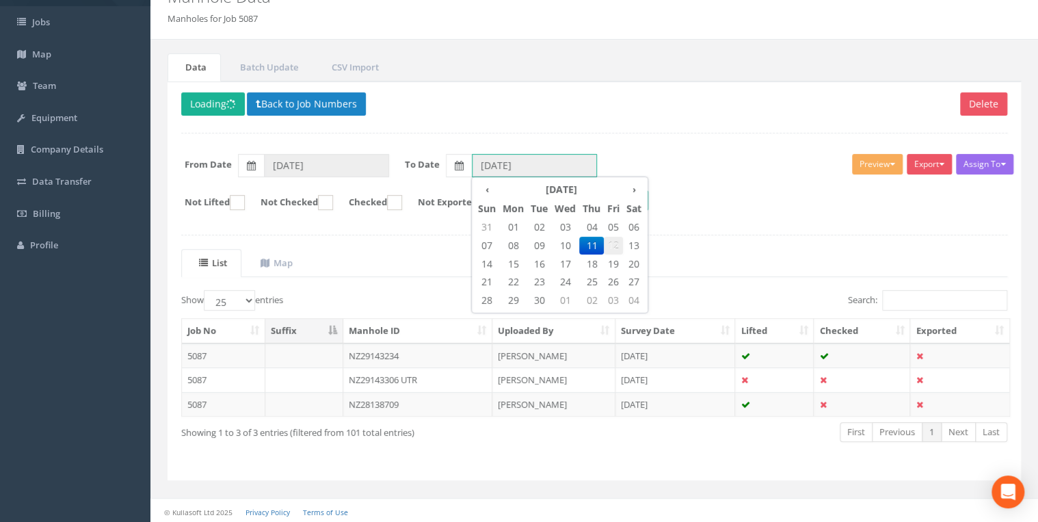
click at [611, 244] on span "12" at bounding box center [613, 246] width 19 height 18
type input "[DATE]"
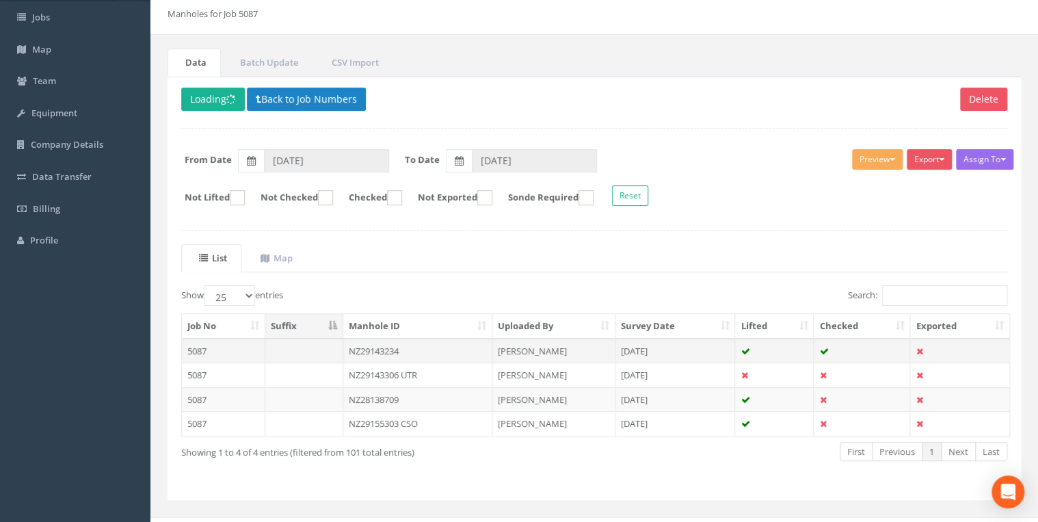
click at [321, 340] on td at bounding box center [304, 351] width 78 height 25
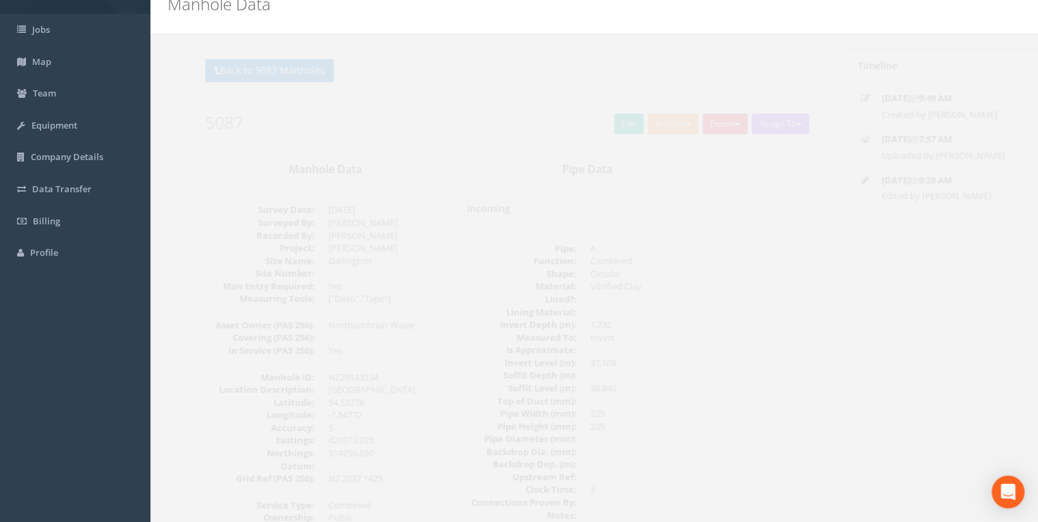
scroll to position [0, 0]
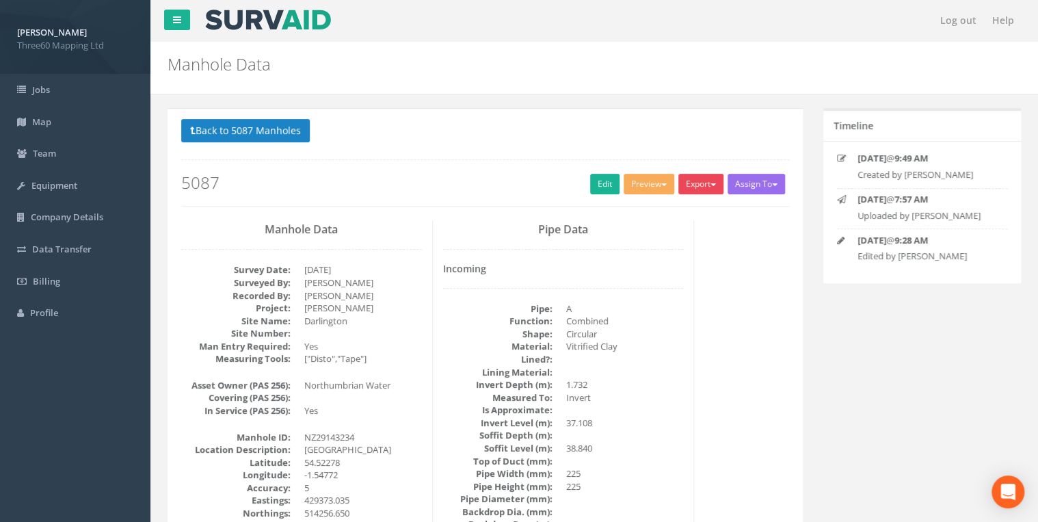
click at [695, 179] on button "Export" at bounding box center [701, 184] width 45 height 21
click at [677, 206] on link "360 Manhole" at bounding box center [673, 212] width 104 height 21
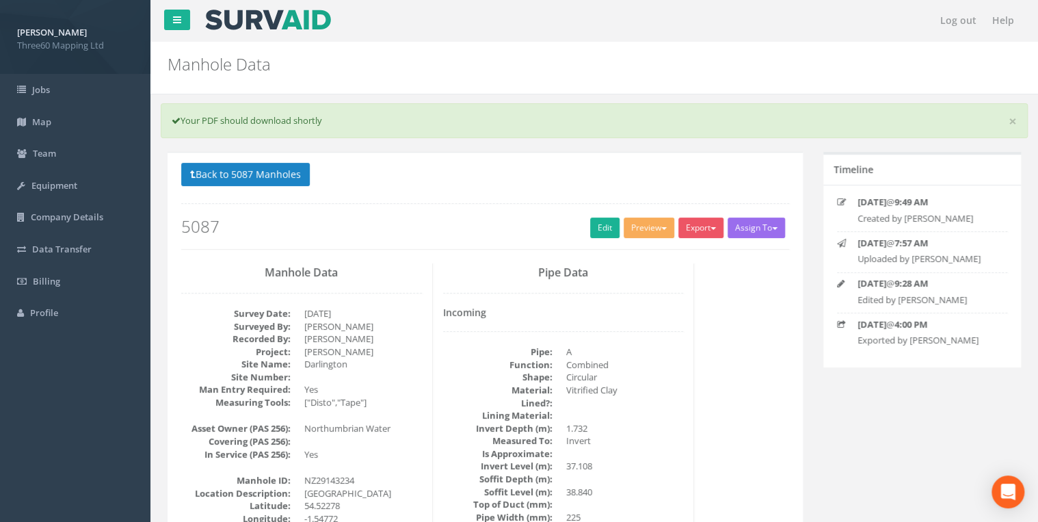
click at [617, 186] on p "Back to 5087 Manholes Back to Map" at bounding box center [485, 176] width 608 height 27
click at [293, 174] on button "Back to 5087 Manholes" at bounding box center [245, 174] width 129 height 23
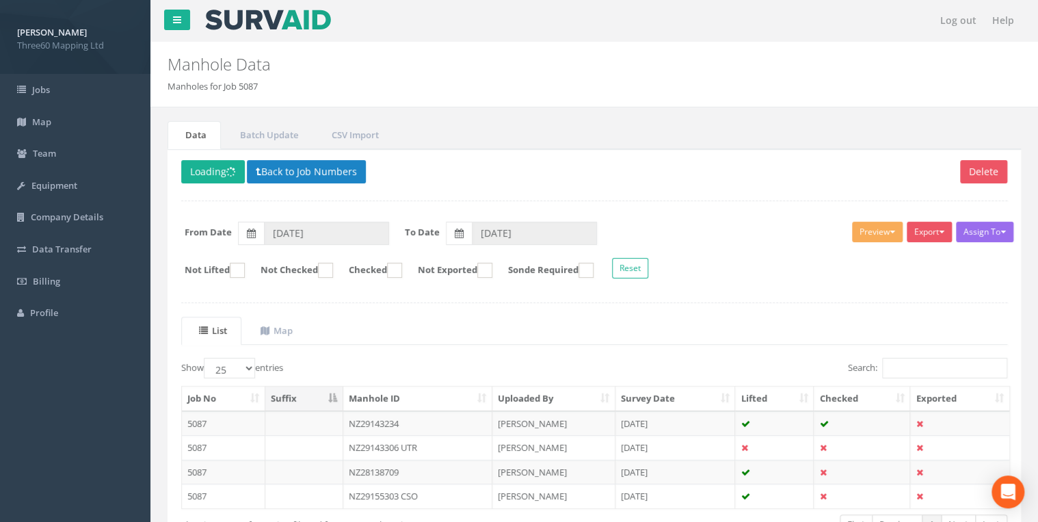
scroll to position [92, 0]
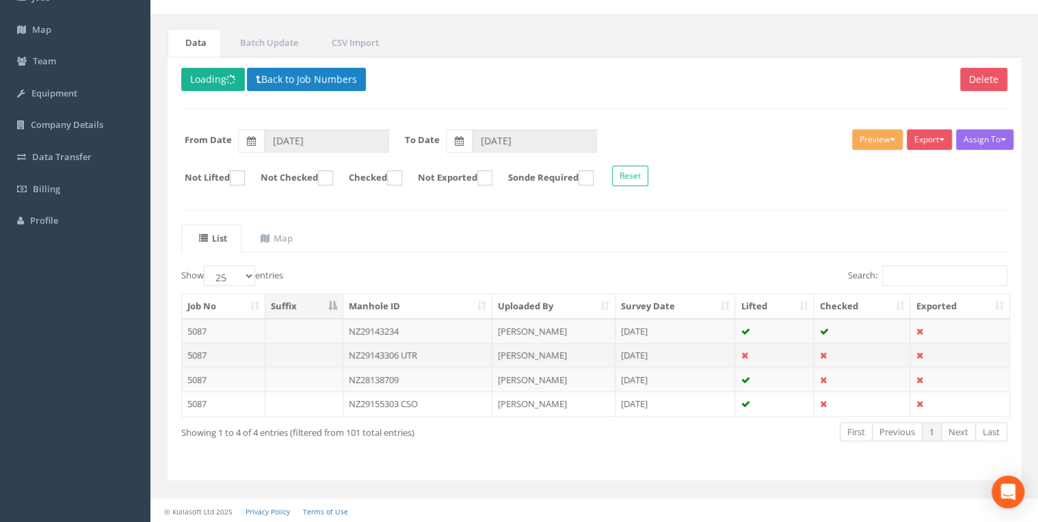
click at [412, 351] on td "NZ29143306 UTR" at bounding box center [417, 355] width 149 height 25
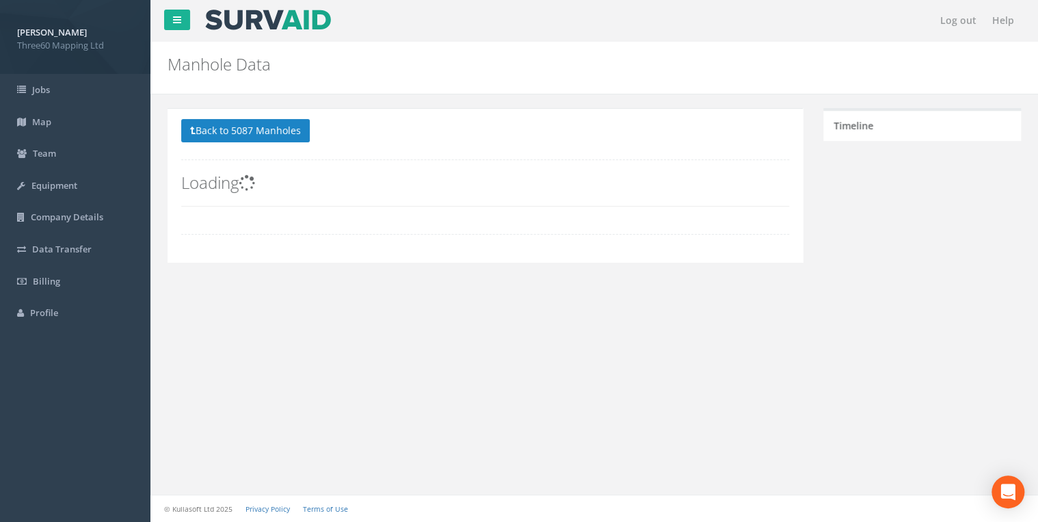
scroll to position [0, 0]
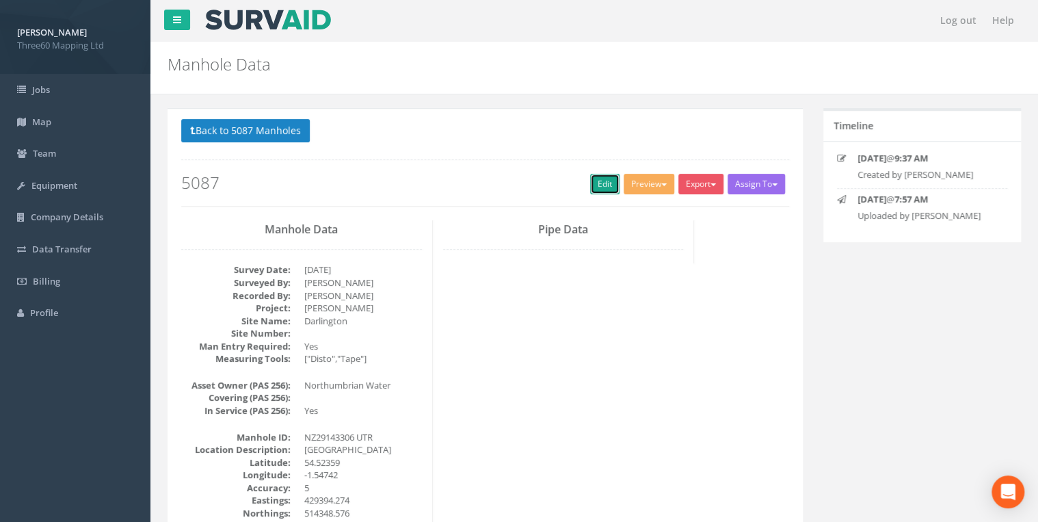
click at [595, 183] on link "Edit" at bounding box center [604, 184] width 29 height 21
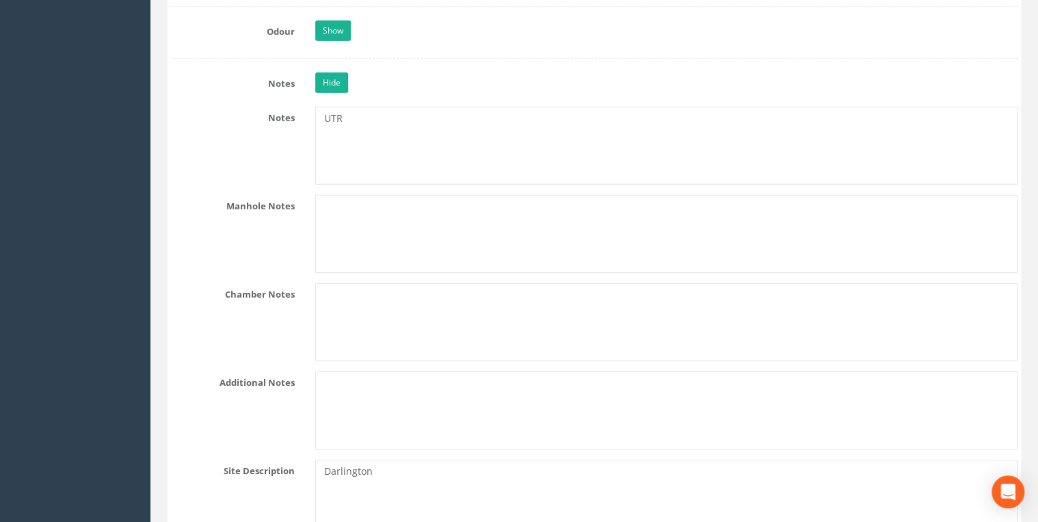
scroll to position [2480, 0]
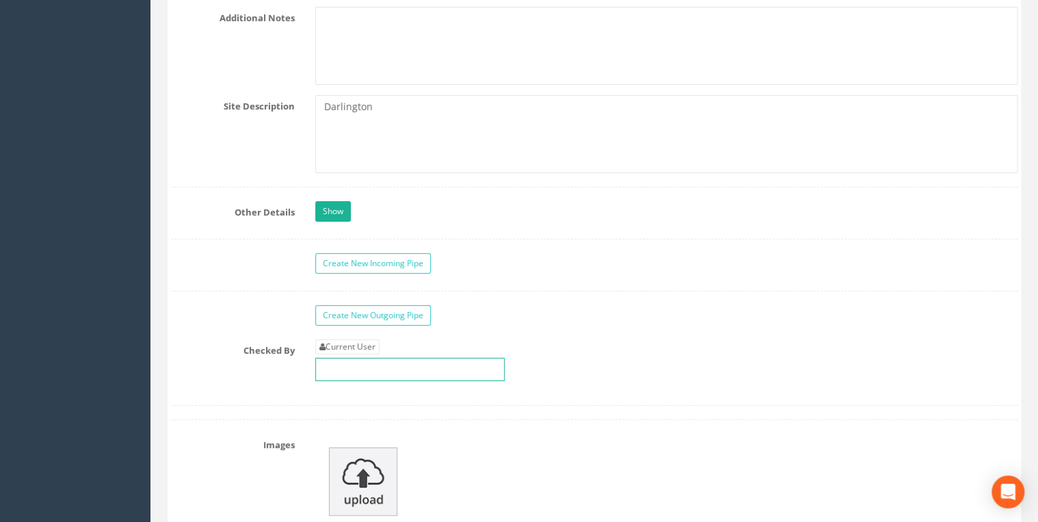
click at [356, 358] on input "text" at bounding box center [409, 369] width 189 height 23
click at [355, 339] on link "Current User" at bounding box center [347, 346] width 64 height 15
type input "[PERSON_NAME]"
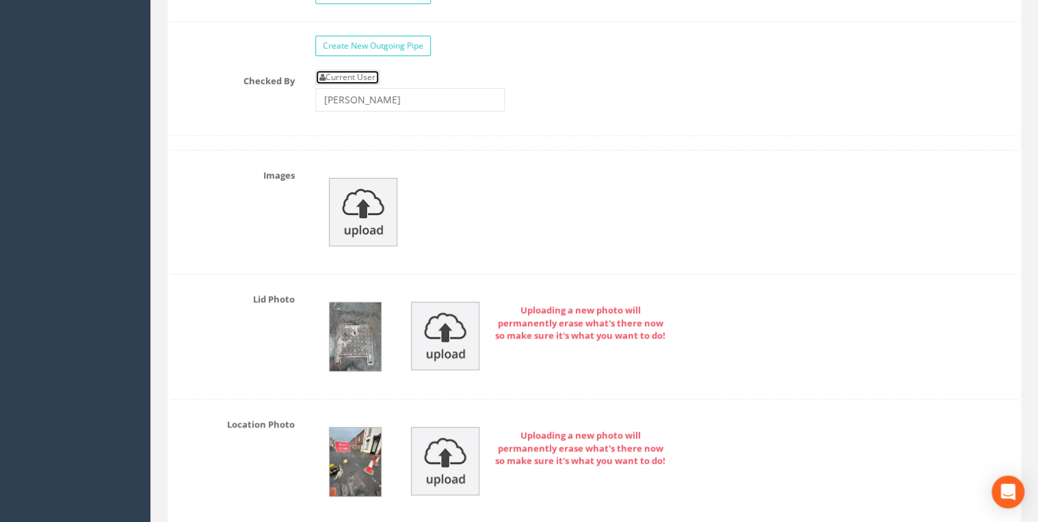
scroll to position [2918, 0]
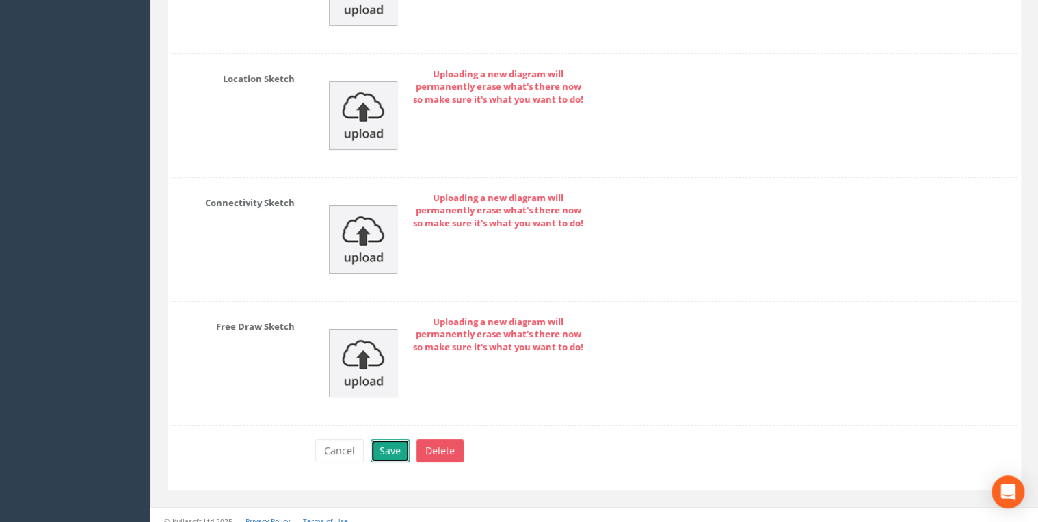
click at [397, 439] on button "Save" at bounding box center [390, 450] width 39 height 23
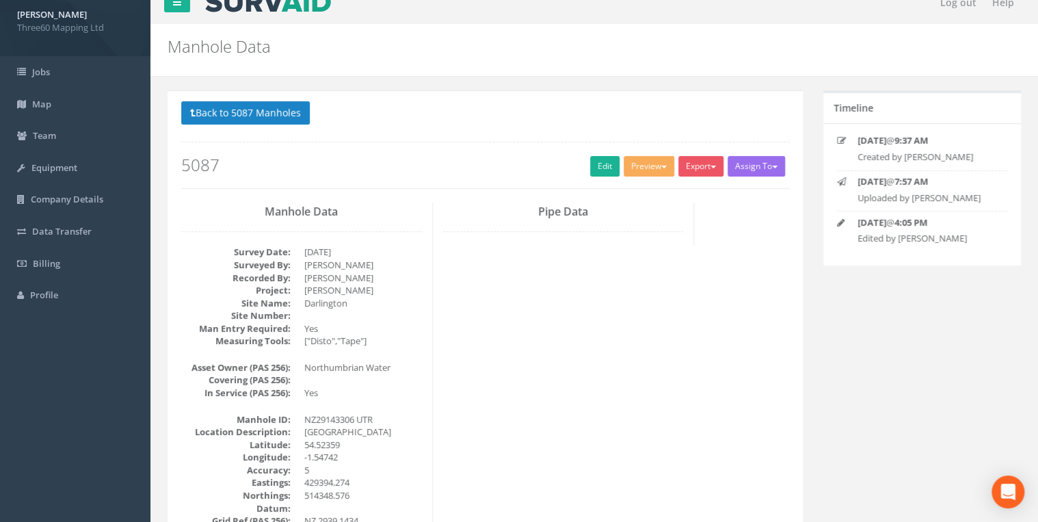
scroll to position [0, 0]
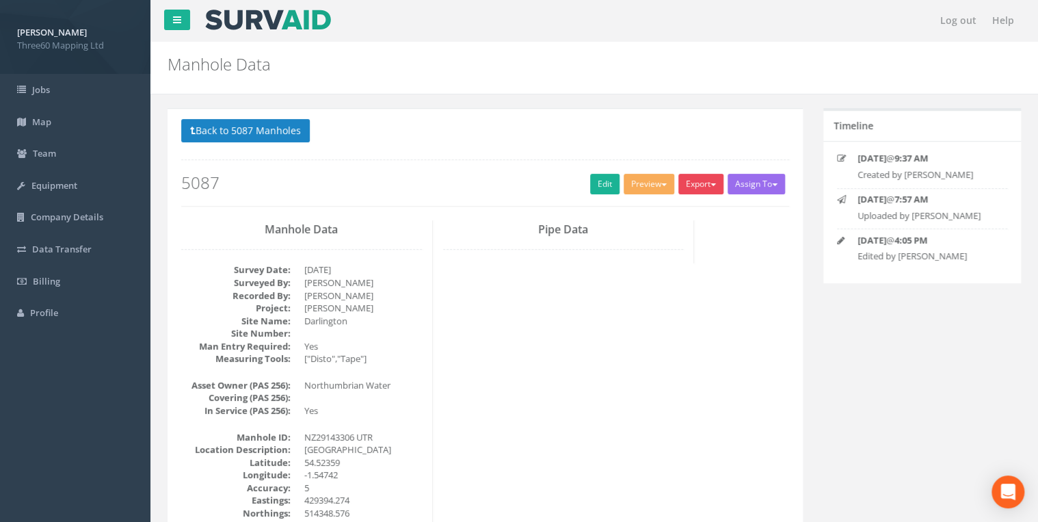
click at [687, 183] on button "Export" at bounding box center [701, 184] width 45 height 21
click at [683, 207] on link "360 Manhole" at bounding box center [673, 212] width 104 height 21
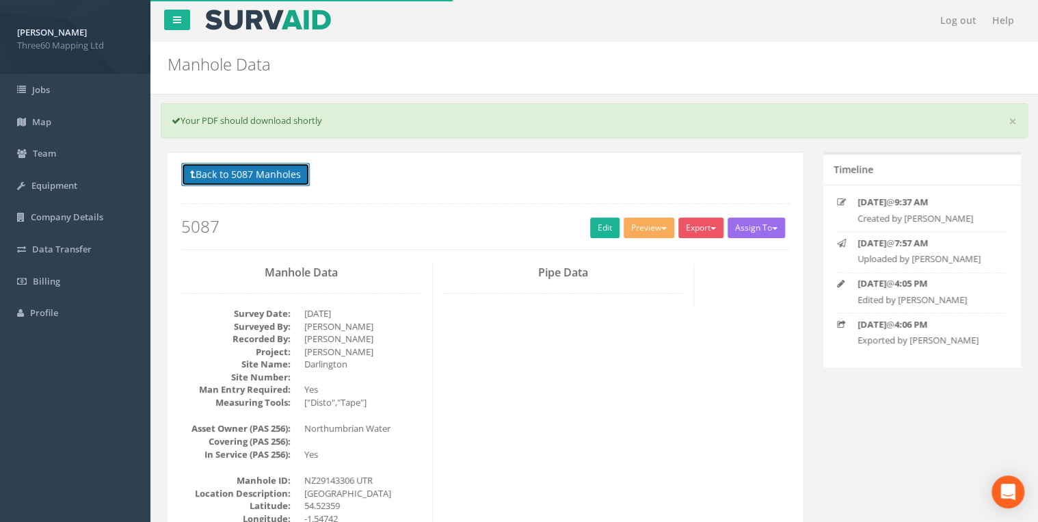
click at [238, 182] on button "Back to 5087 Manholes" at bounding box center [245, 174] width 129 height 23
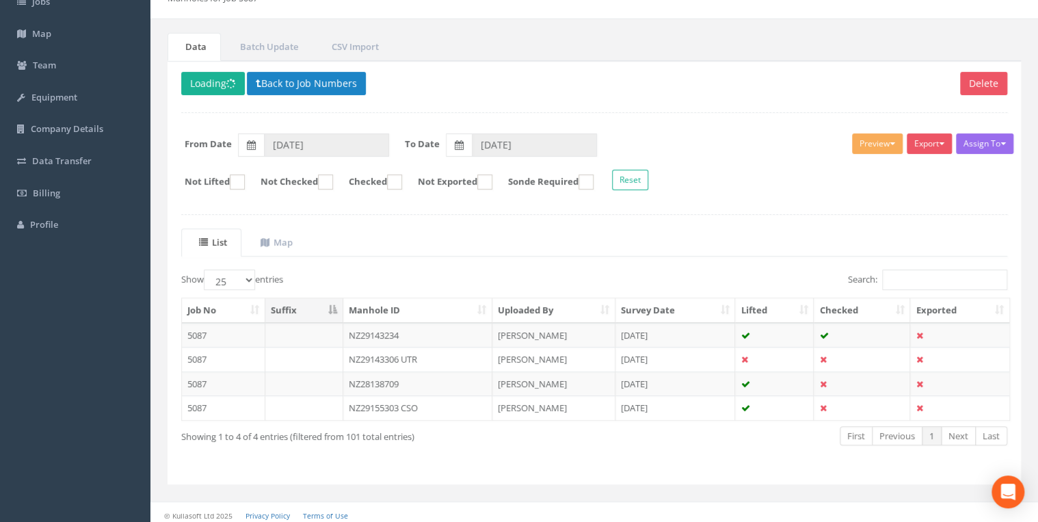
scroll to position [92, 0]
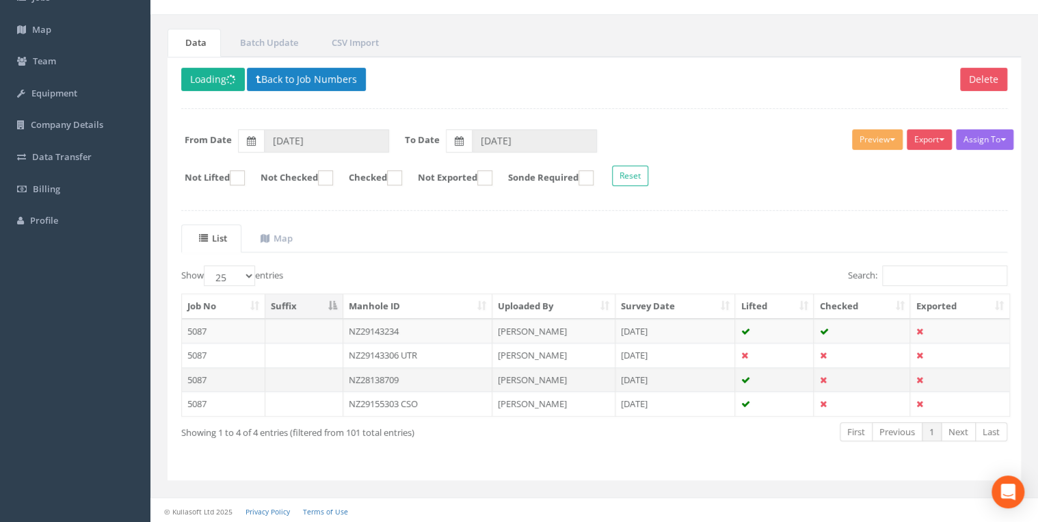
click at [373, 371] on td "NZ28138709" at bounding box center [417, 379] width 149 height 25
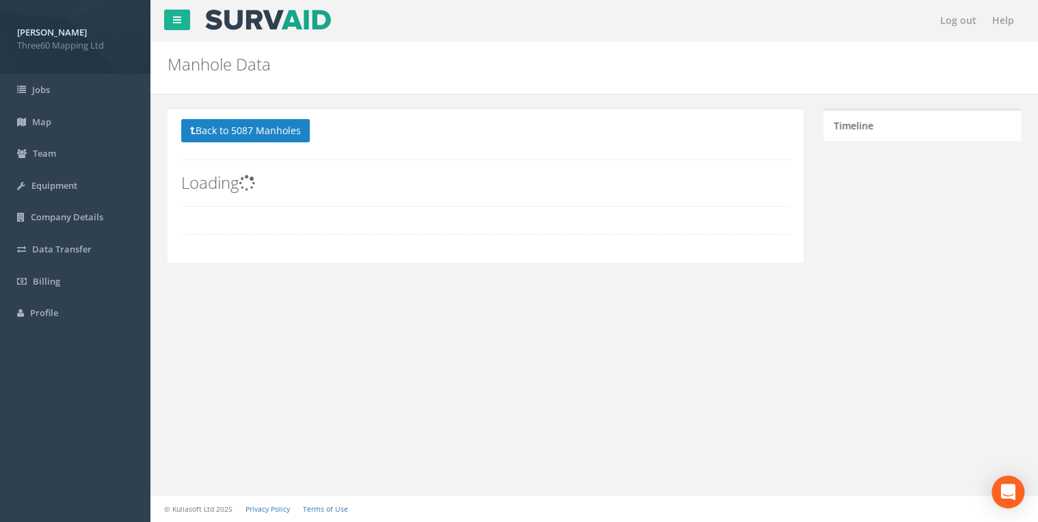
scroll to position [0, 0]
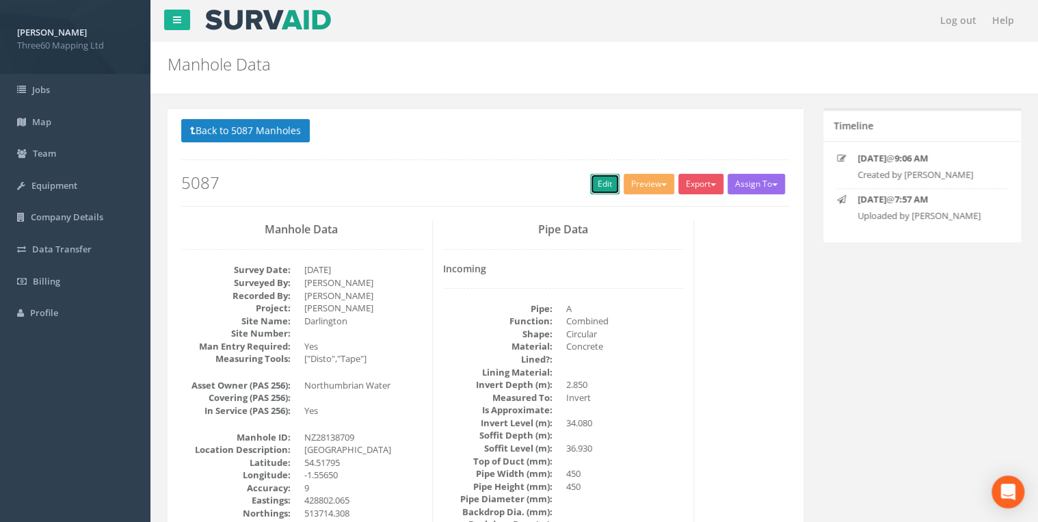
click at [596, 181] on link "Edit" at bounding box center [604, 184] width 29 height 21
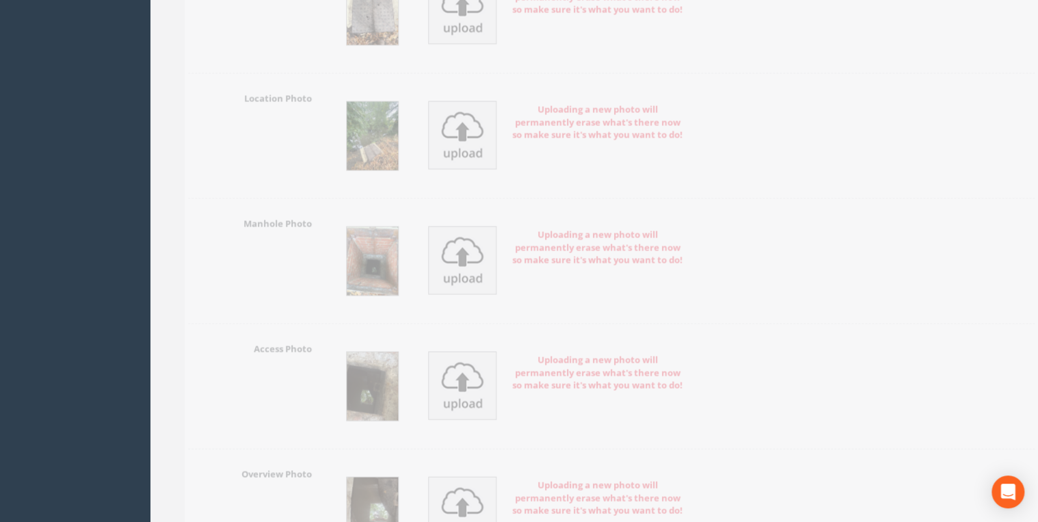
scroll to position [3575, 0]
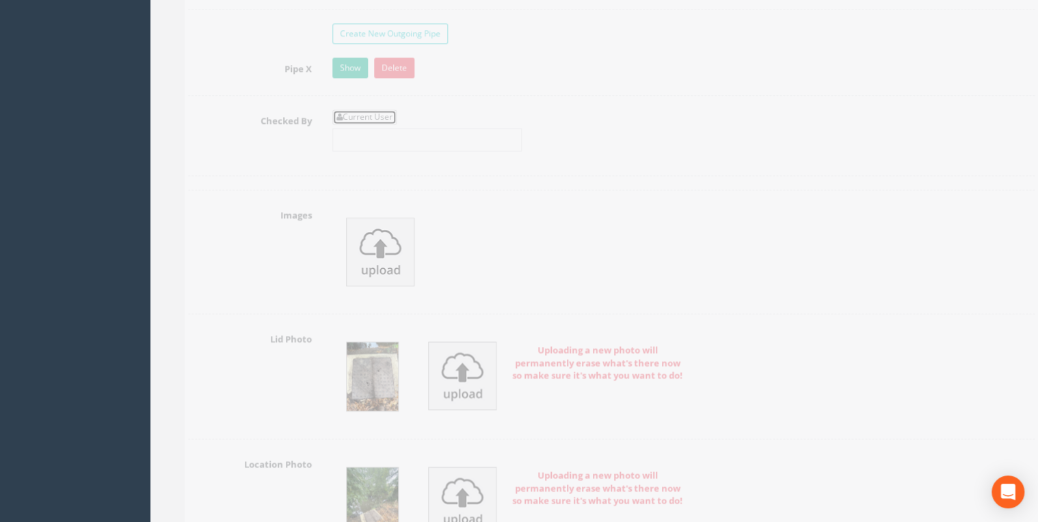
click at [334, 111] on link "Current User" at bounding box center [347, 116] width 64 height 15
type input "[PERSON_NAME]"
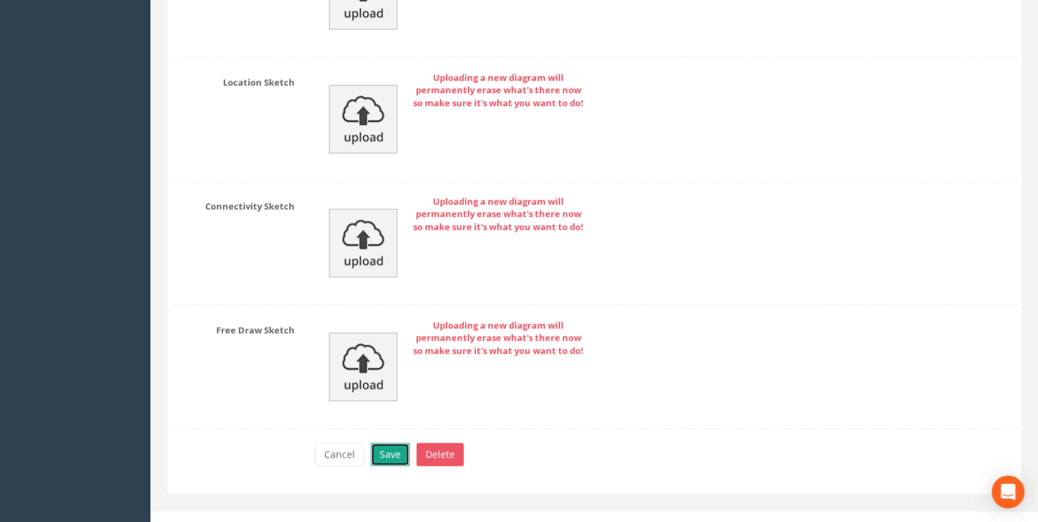
click at [398, 443] on button "Save" at bounding box center [390, 454] width 39 height 23
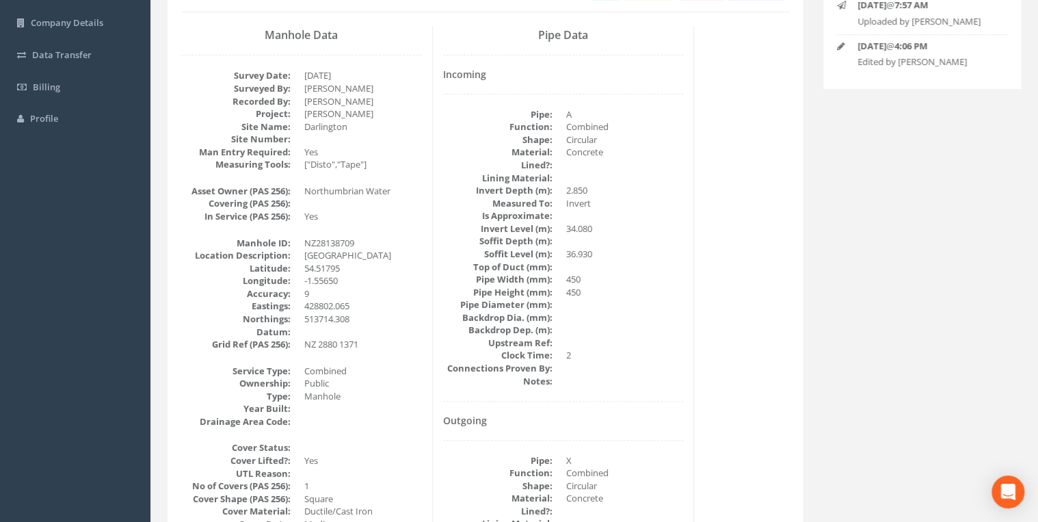
scroll to position [0, 0]
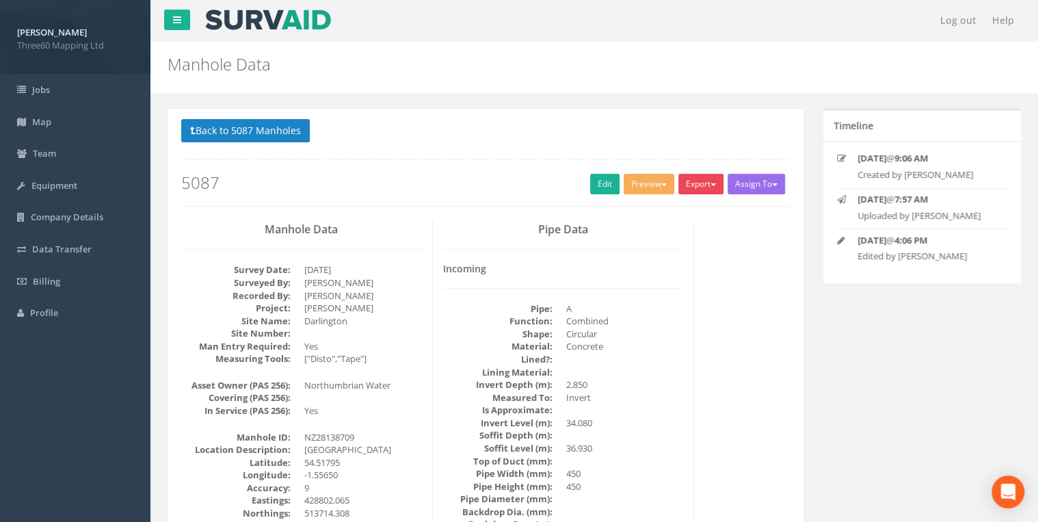
click at [695, 187] on button "Export" at bounding box center [701, 184] width 45 height 21
click at [673, 218] on link "360 Manhole" at bounding box center [673, 212] width 104 height 21
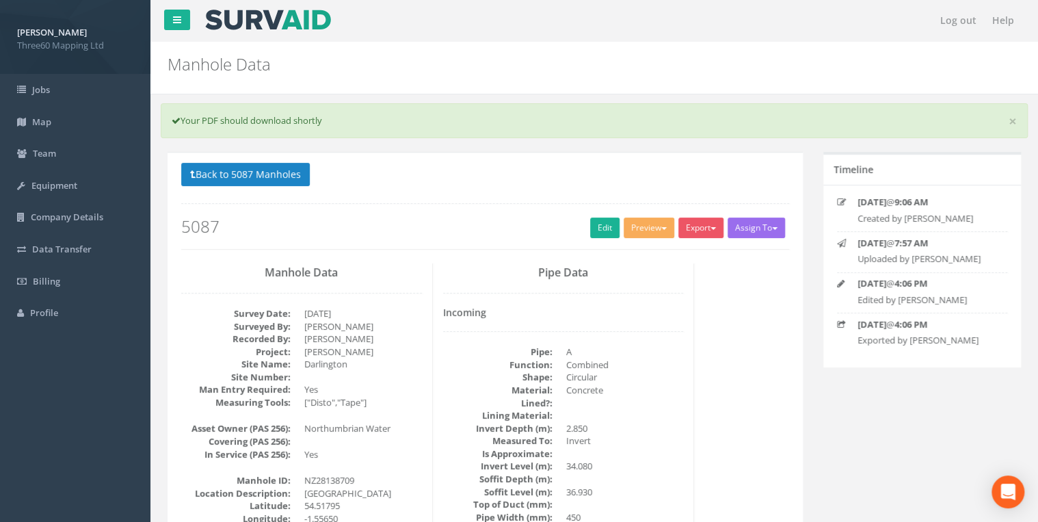
click at [310, 174] on p "Back to 5087 Manholes Back to Map" at bounding box center [485, 176] width 608 height 27
click at [298, 173] on button "Back to 5087 Manholes" at bounding box center [245, 174] width 129 height 23
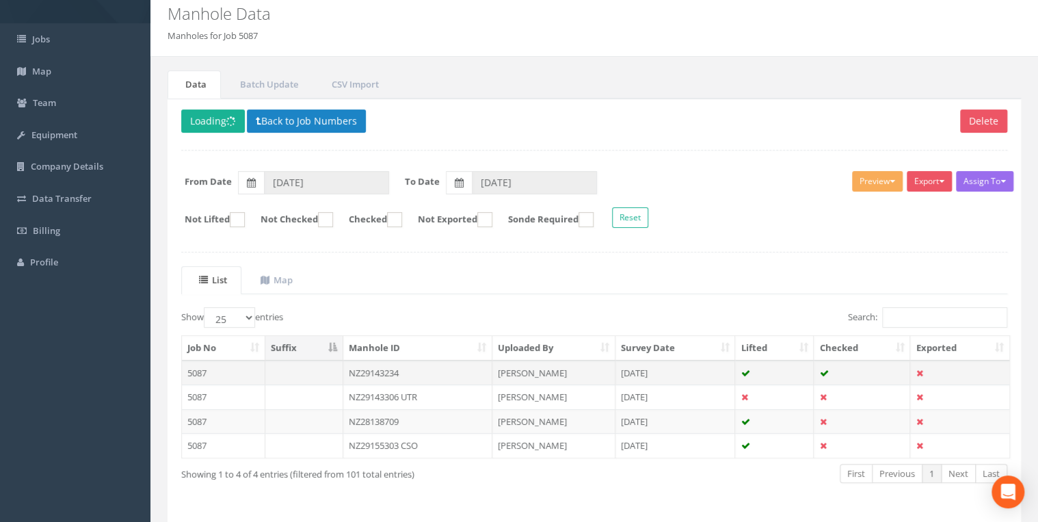
scroll to position [92, 0]
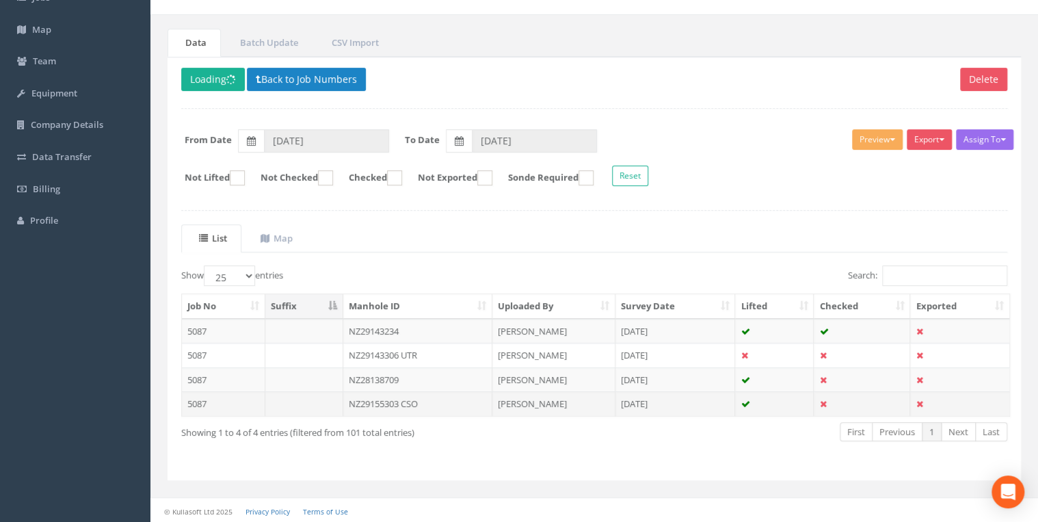
click at [412, 399] on td "NZ29155303 CSO" at bounding box center [417, 403] width 149 height 25
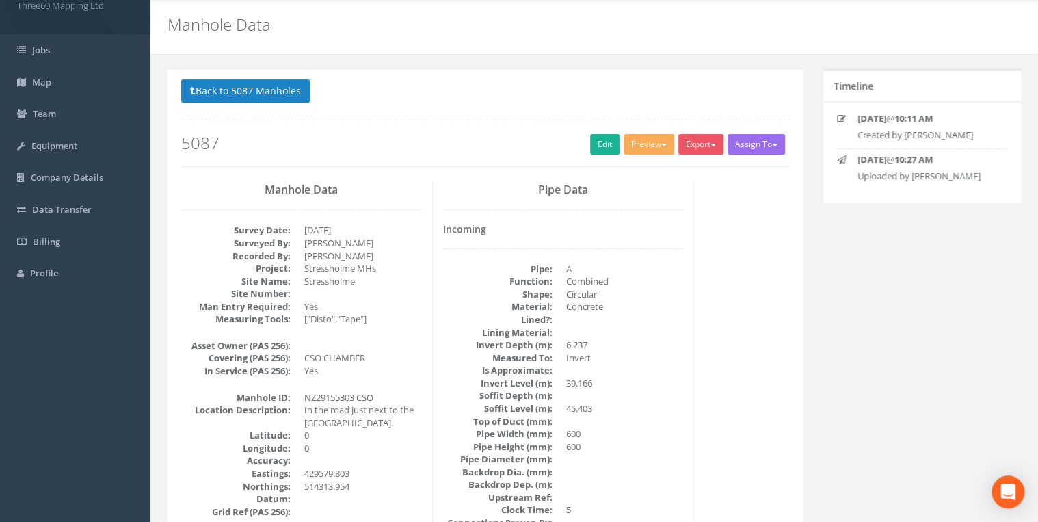
scroll to position [0, 0]
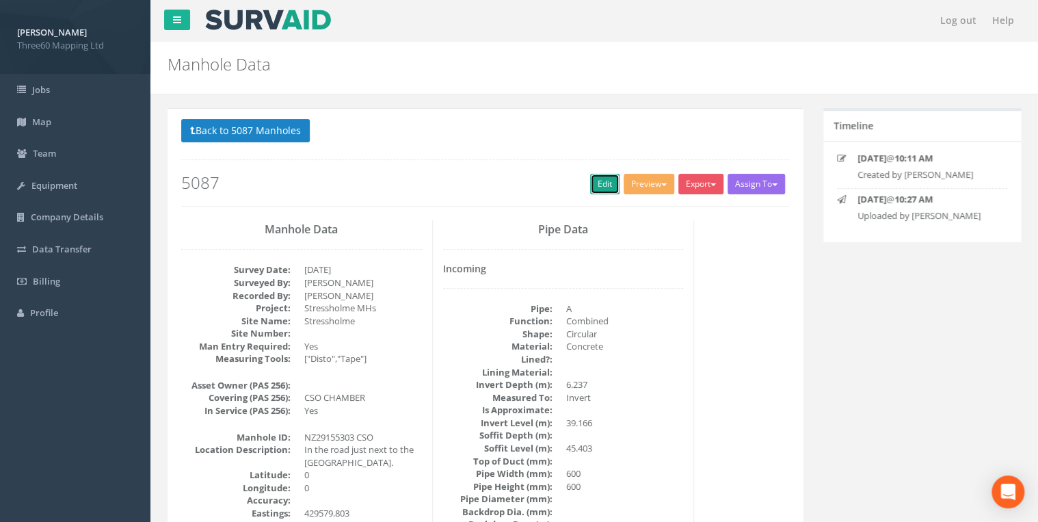
click at [594, 183] on link "Edit" at bounding box center [604, 184] width 29 height 21
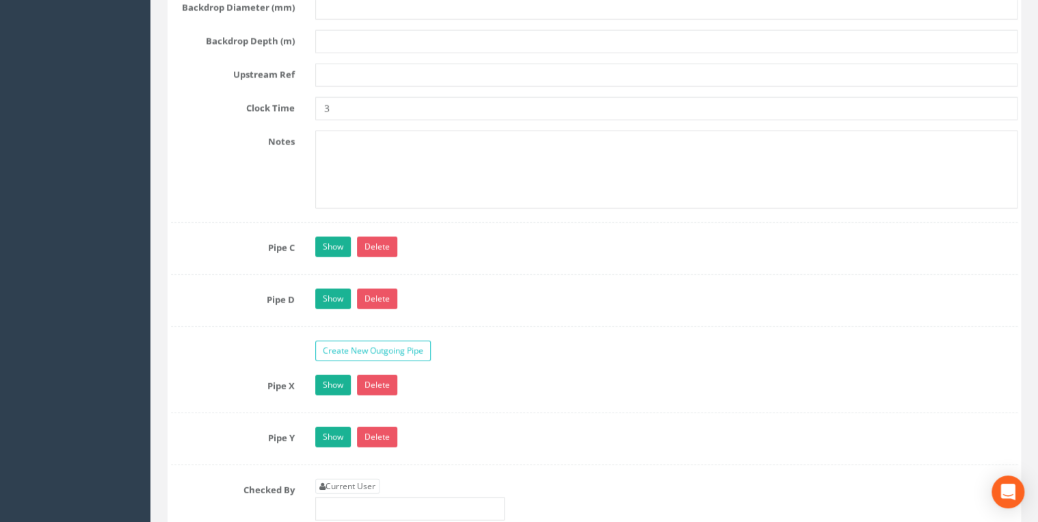
scroll to position [4450, 0]
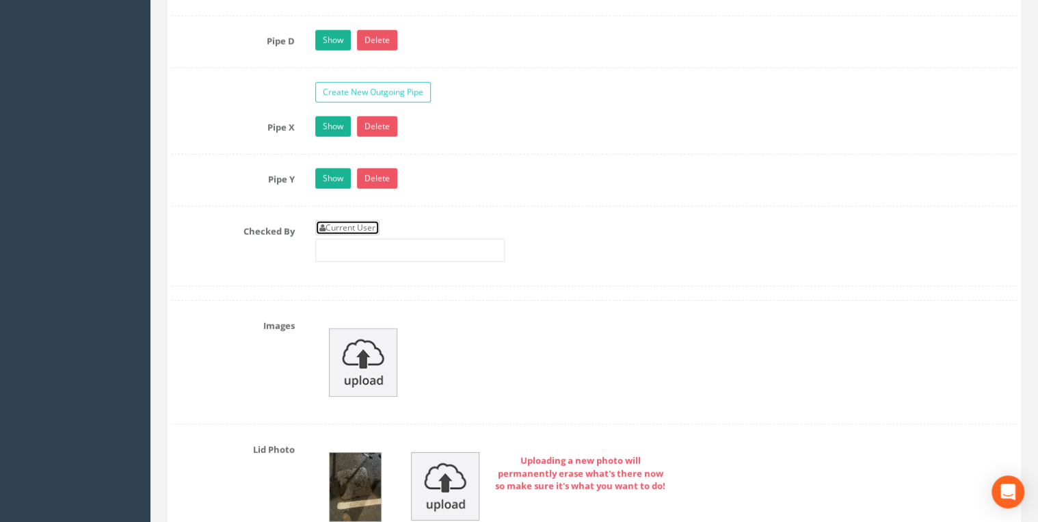
click at [356, 220] on link "Current User" at bounding box center [347, 227] width 64 height 15
type input "[PERSON_NAME]"
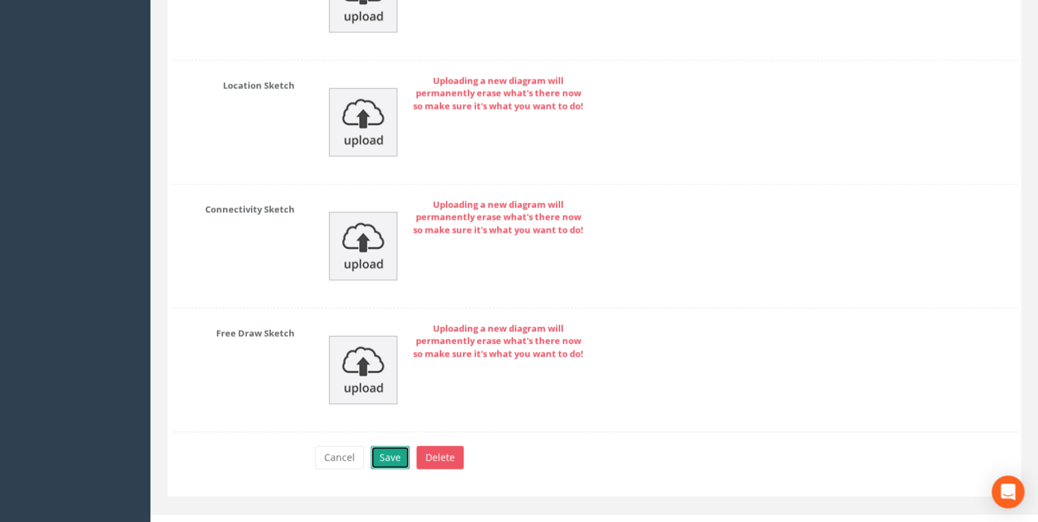
click at [399, 446] on button "Save" at bounding box center [390, 457] width 39 height 23
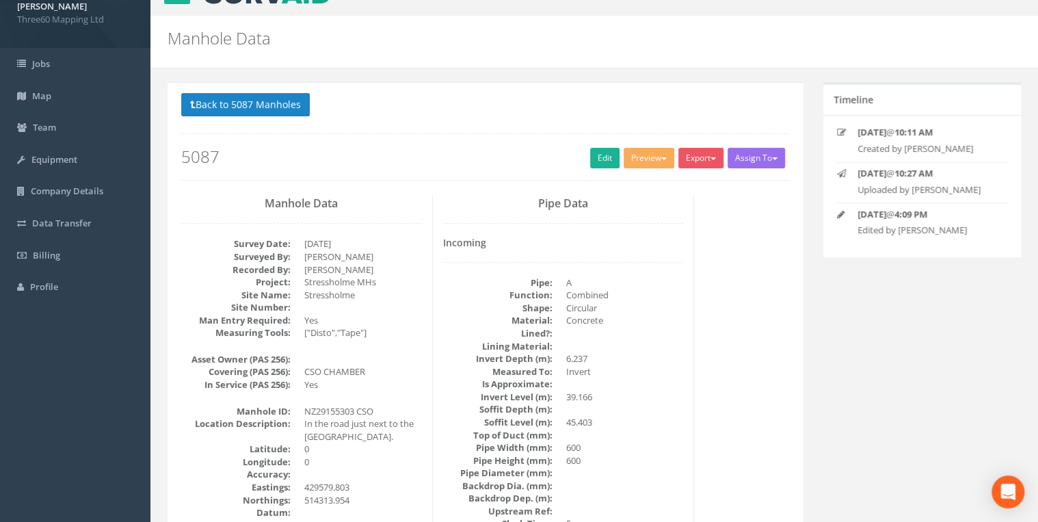
scroll to position [0, 0]
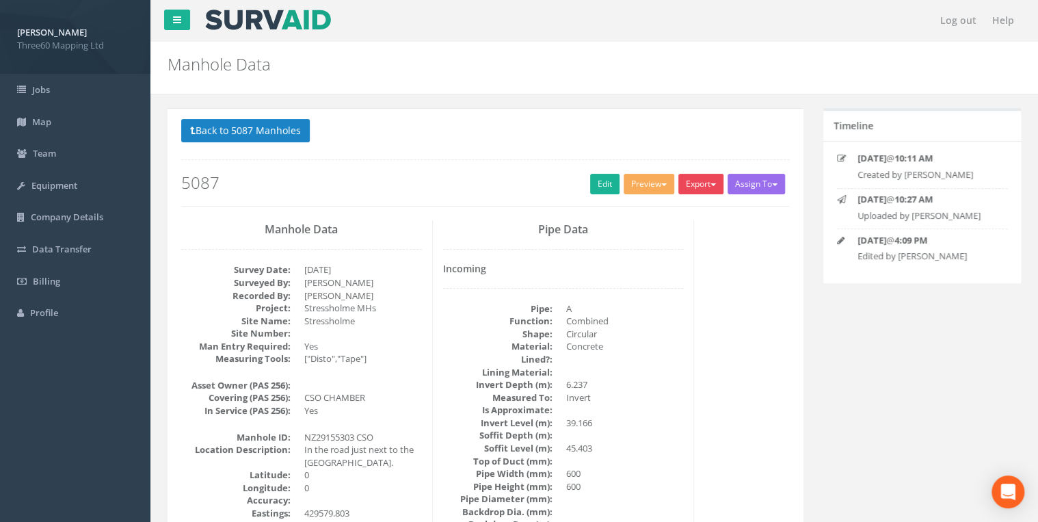
click at [684, 192] on button "Export" at bounding box center [701, 184] width 45 height 21
click at [670, 211] on link "360 Manhole" at bounding box center [673, 212] width 104 height 21
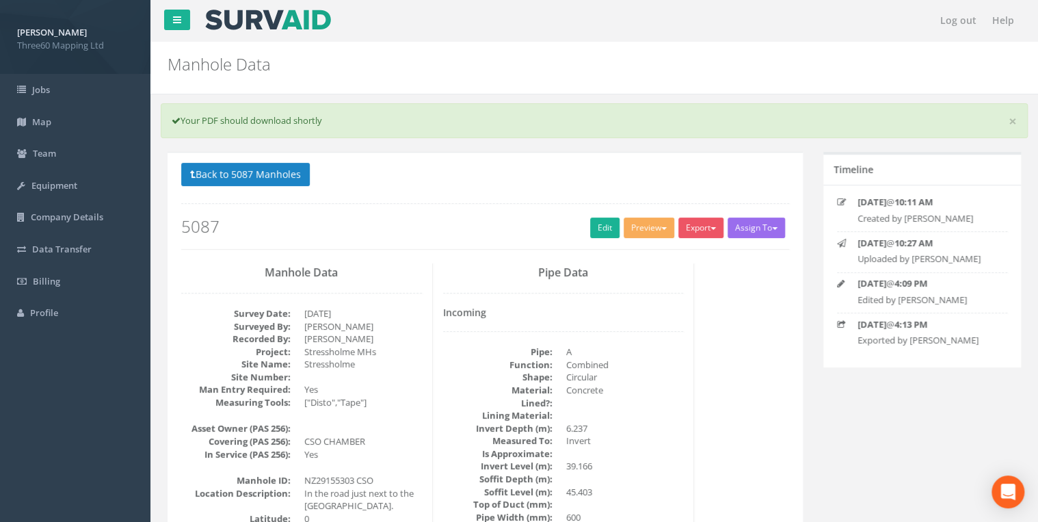
click at [763, 84] on div "Manhole Data Manholes for Job 5087" at bounding box center [594, 68] width 888 height 53
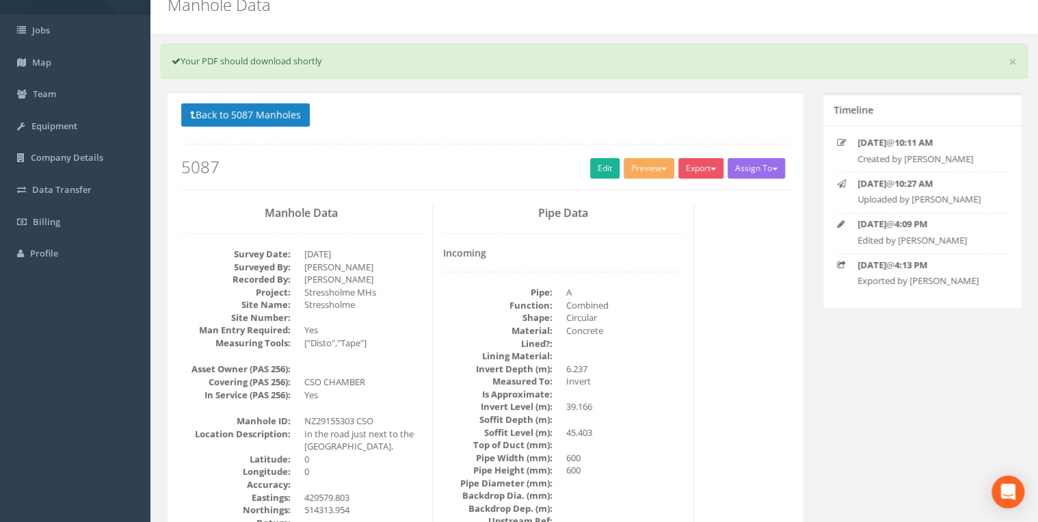
scroll to position [146, 0]
